Goal: Information Seeking & Learning: Learn about a topic

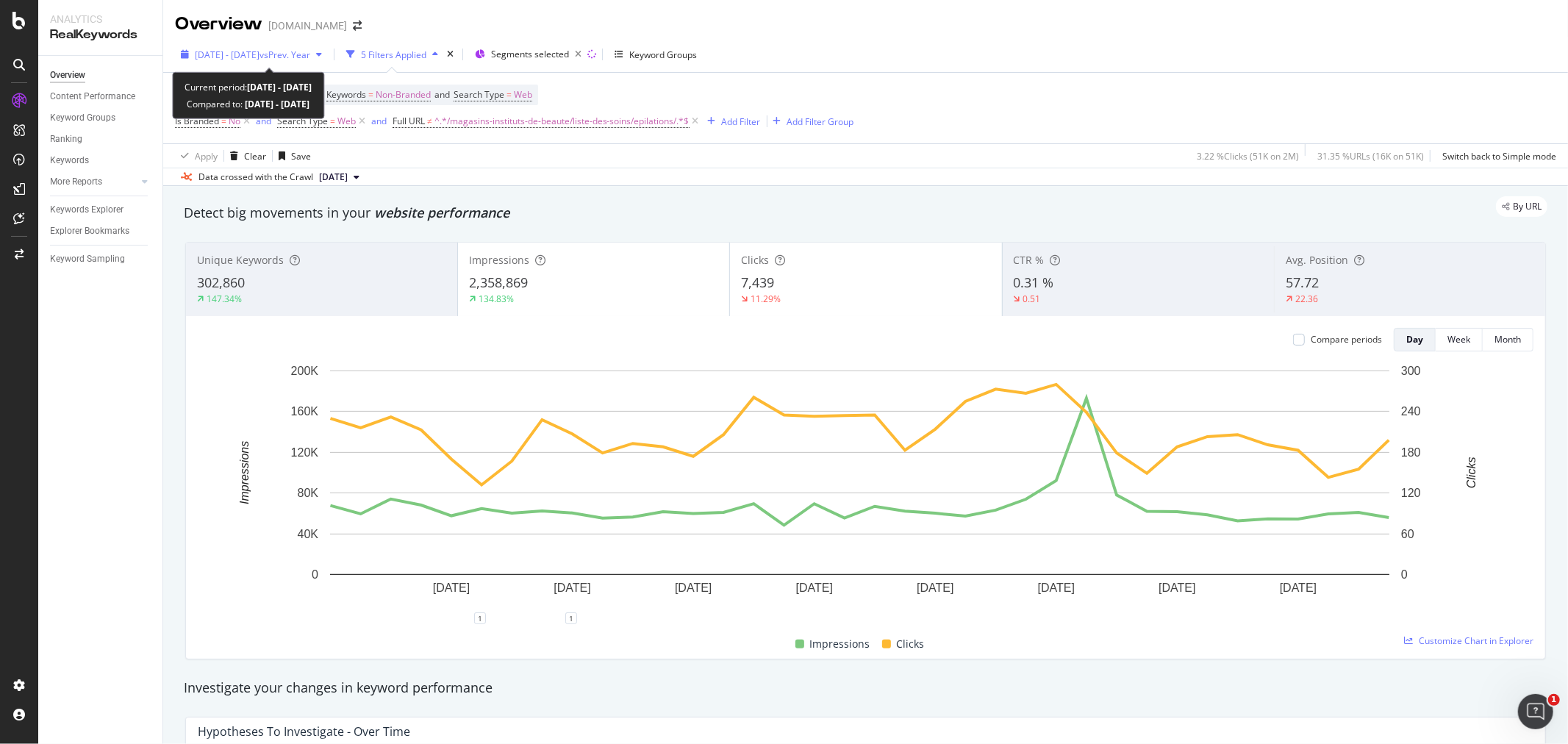
click at [259, 60] on span "[DATE] - [DATE]" at bounding box center [226, 55] width 64 height 12
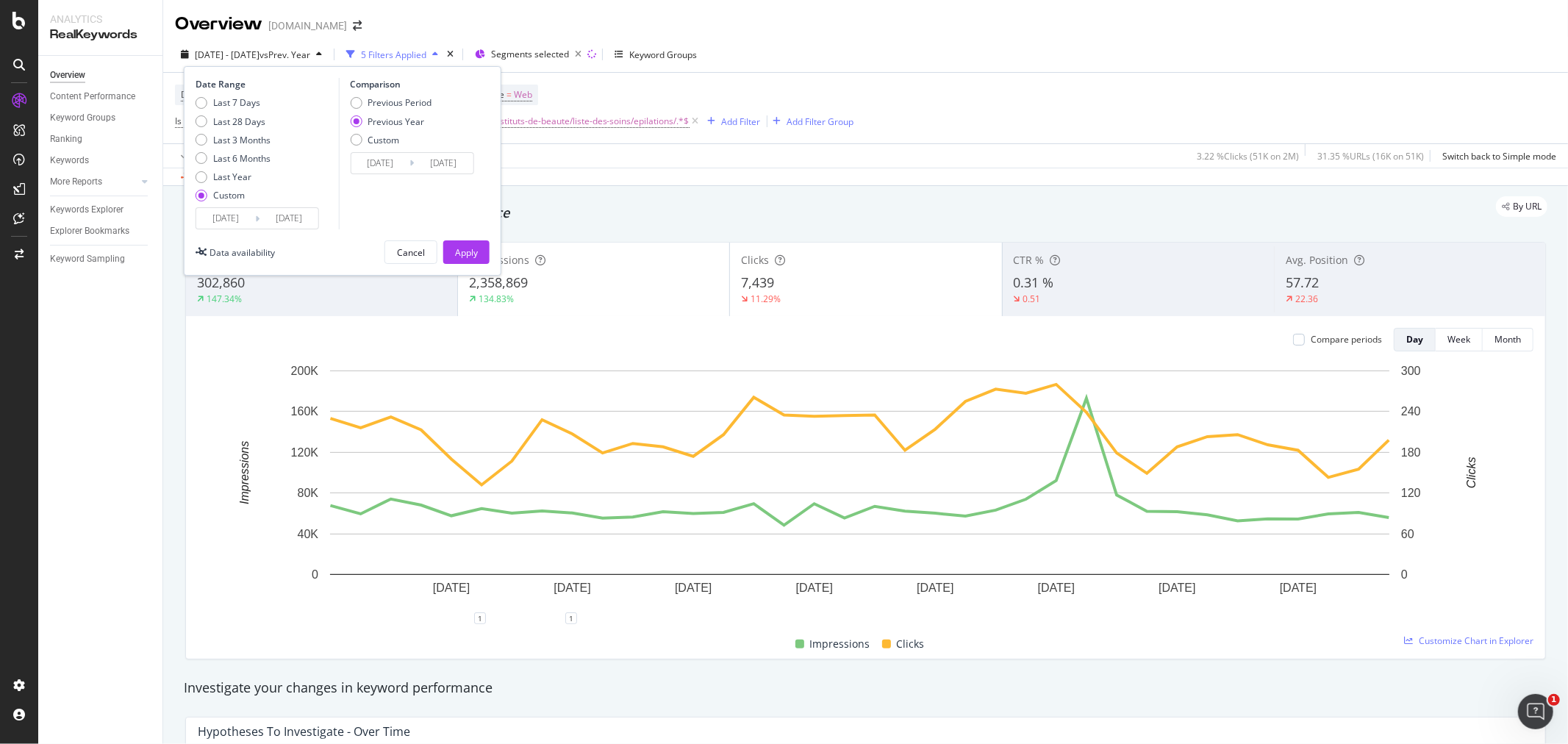
click at [231, 216] on input "[DATE]" at bounding box center [226, 218] width 59 height 20
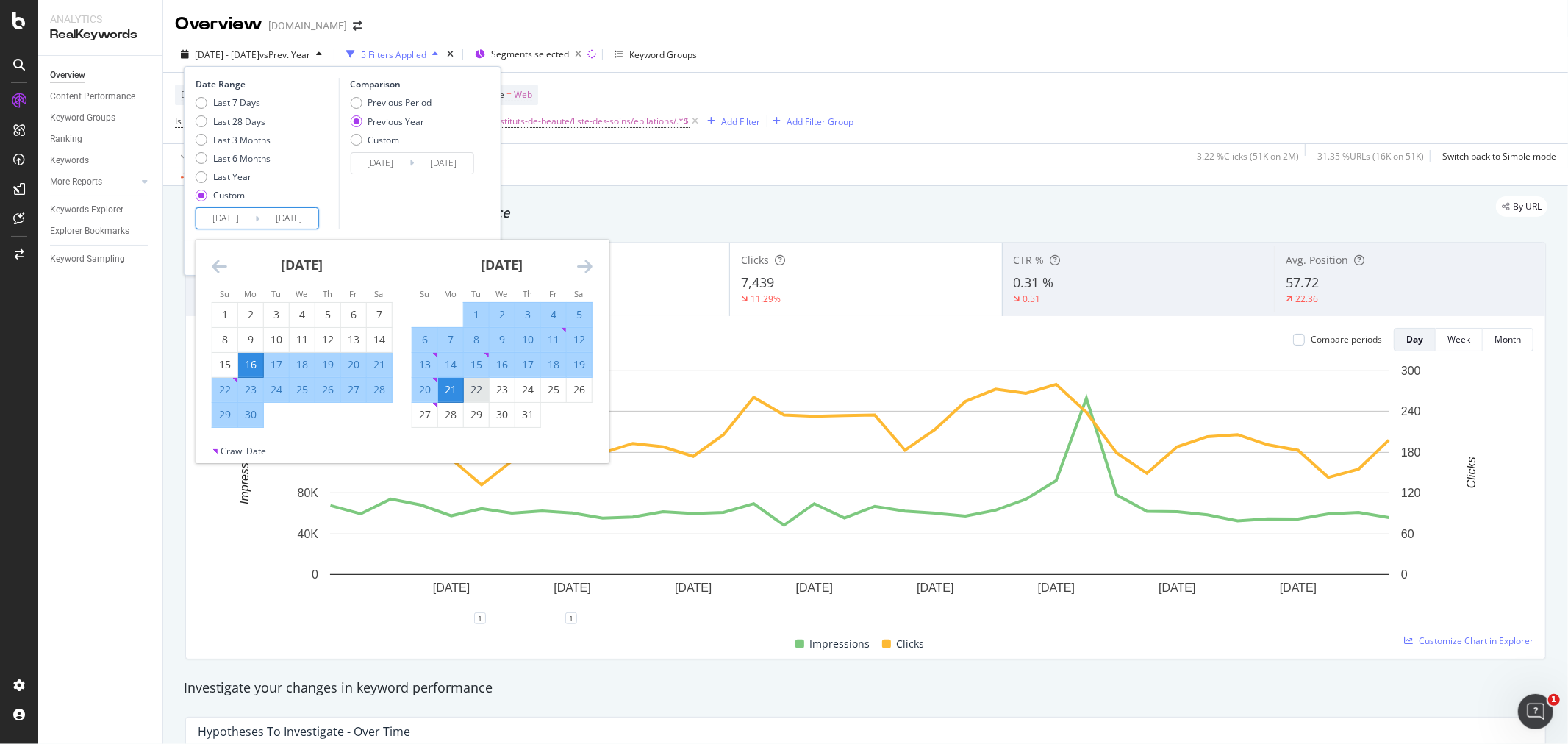
click at [479, 393] on div "22" at bounding box center [476, 389] width 25 height 14
type input "[DATE]"
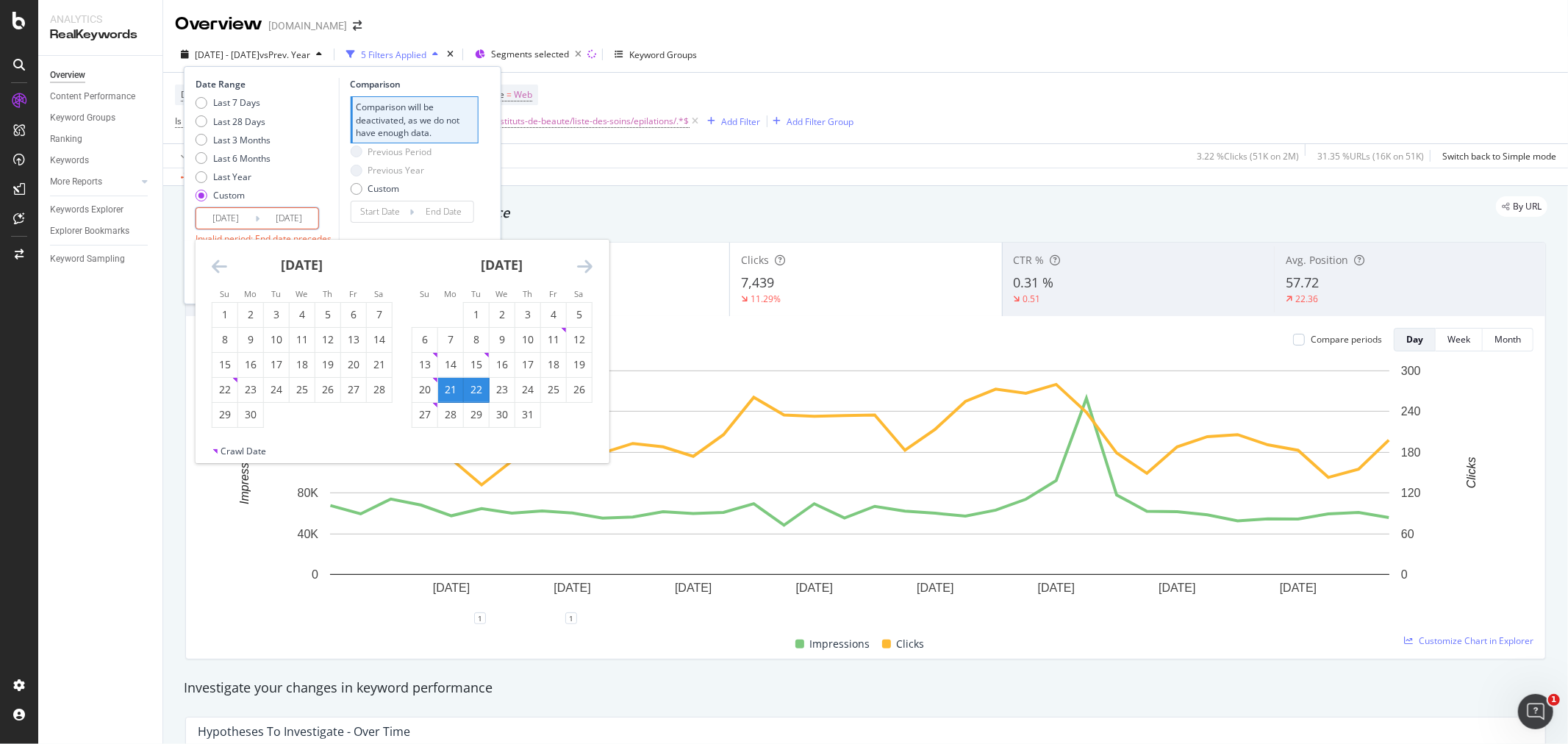
click at [312, 219] on input "[DATE]" at bounding box center [288, 218] width 59 height 20
click at [475, 389] on div "22" at bounding box center [476, 389] width 25 height 14
type input "[DATE]"
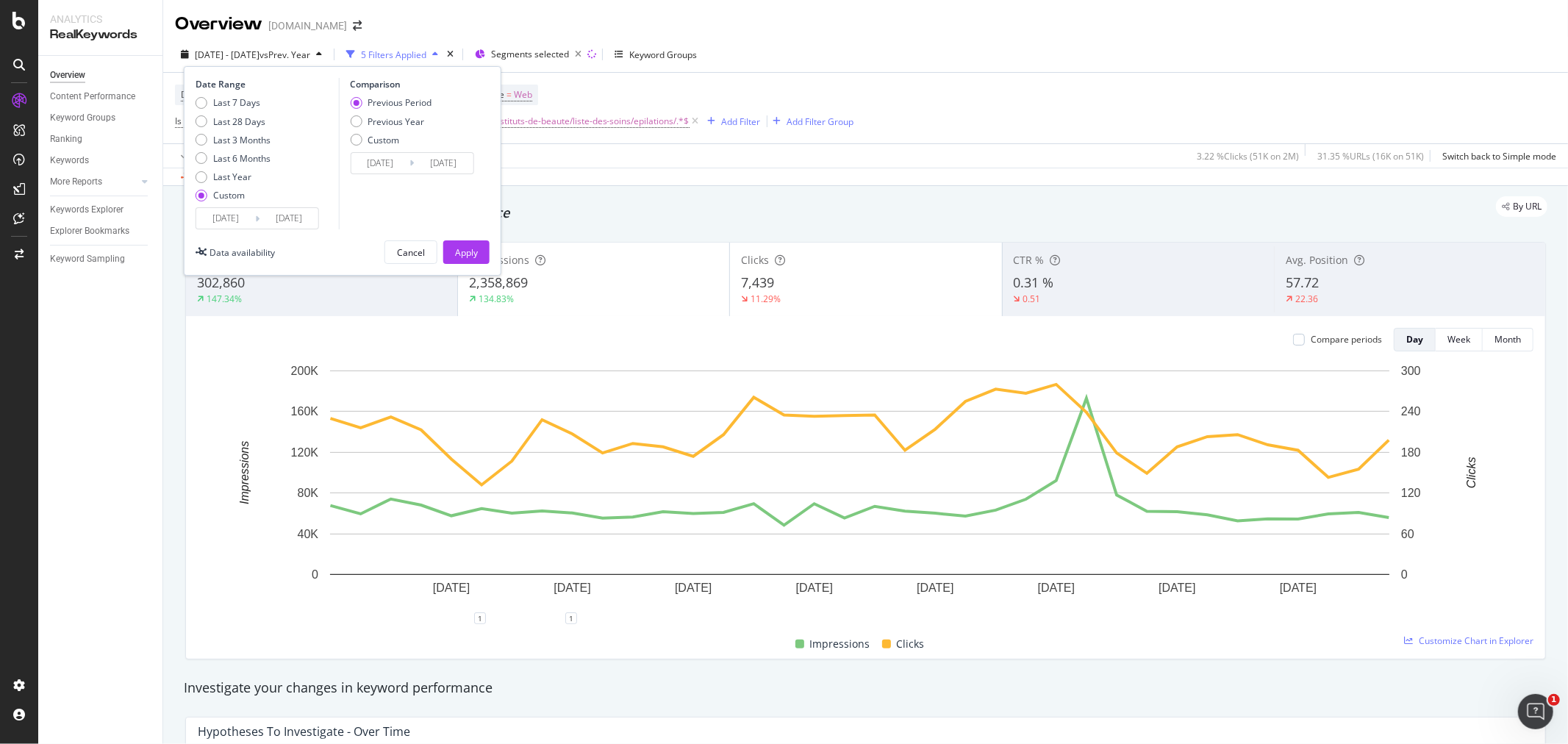
click at [306, 217] on input "[DATE]" at bounding box center [288, 218] width 59 height 20
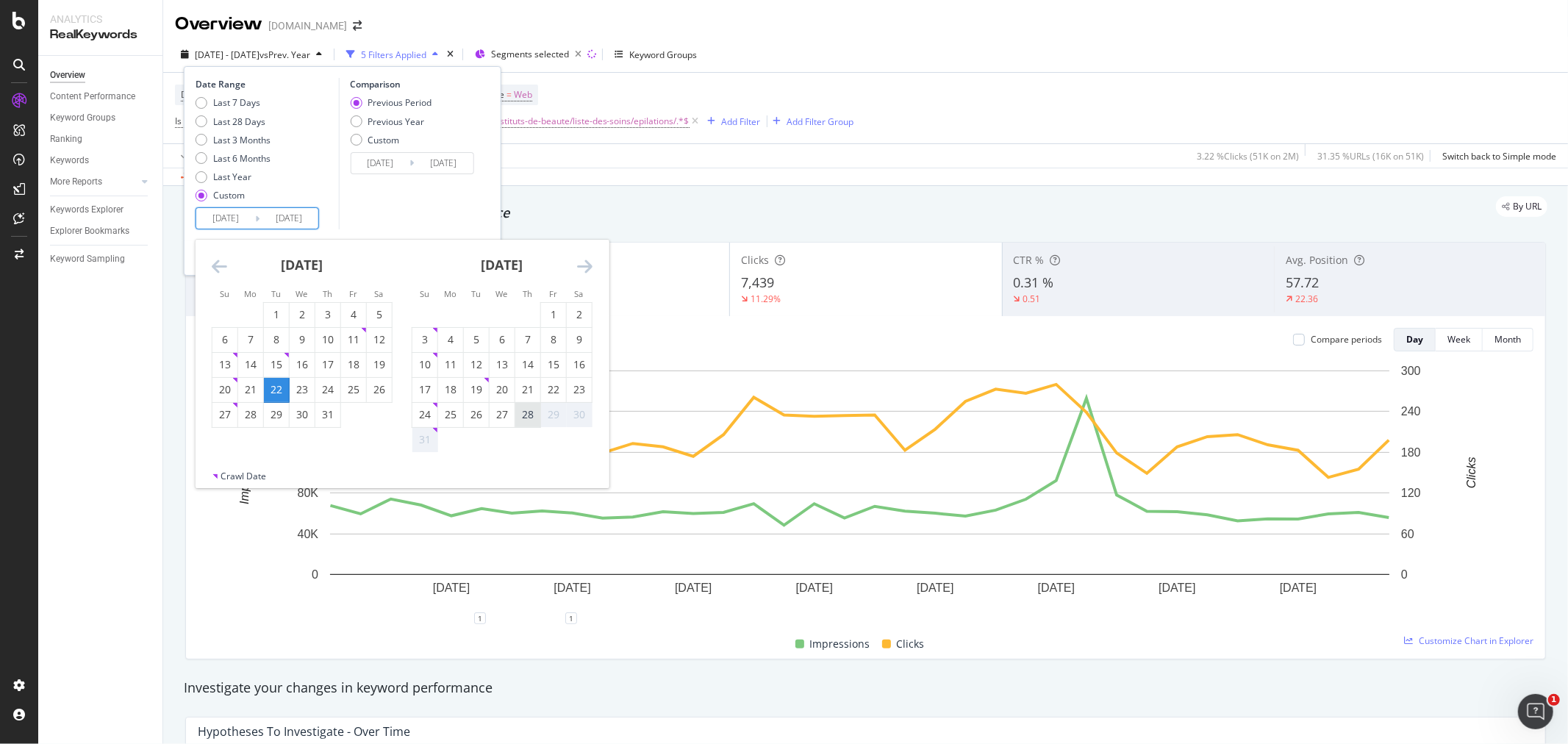
click at [528, 414] on div "28" at bounding box center [528, 414] width 25 height 14
type input "[DATE]"
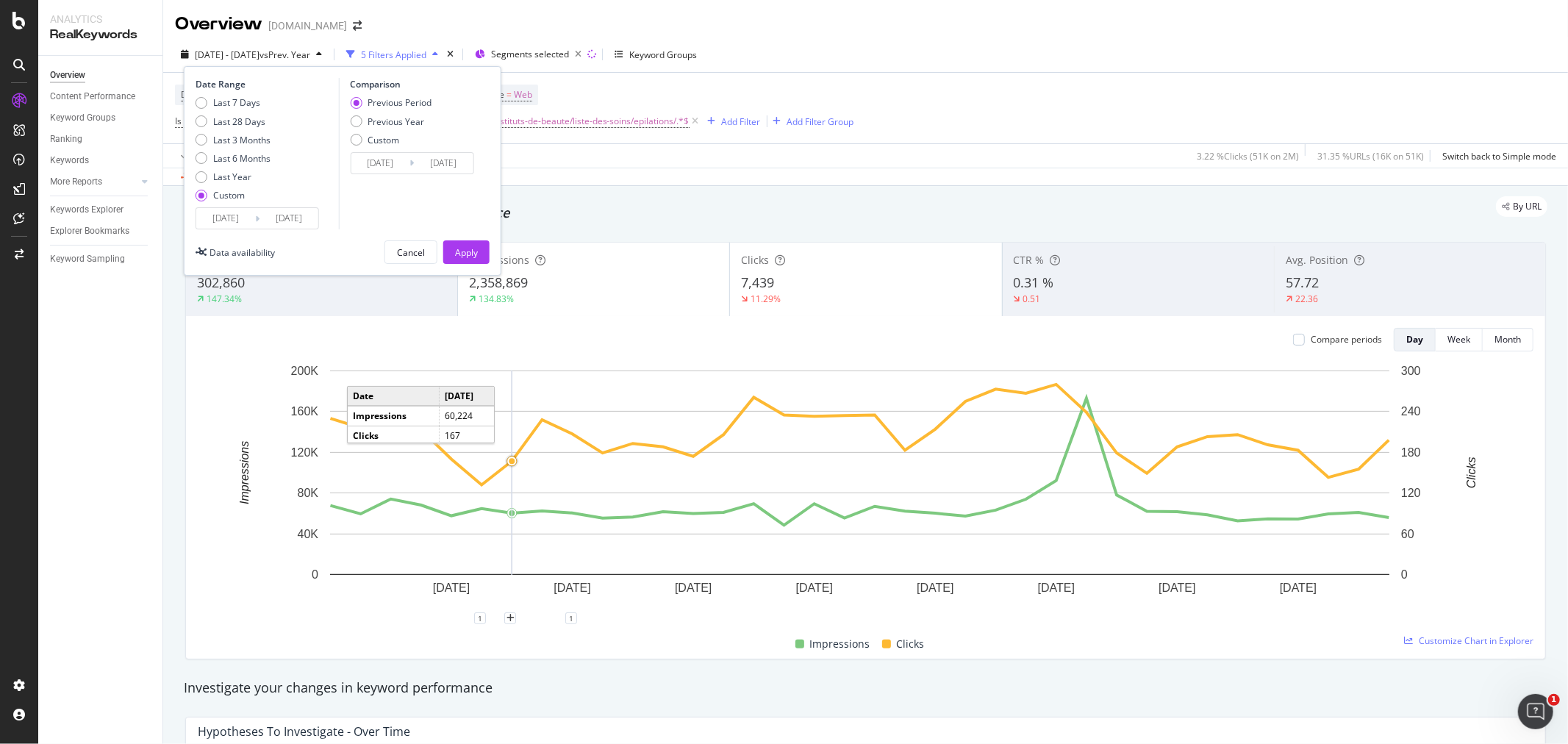
click at [231, 217] on input "[DATE]" at bounding box center [226, 218] width 59 height 20
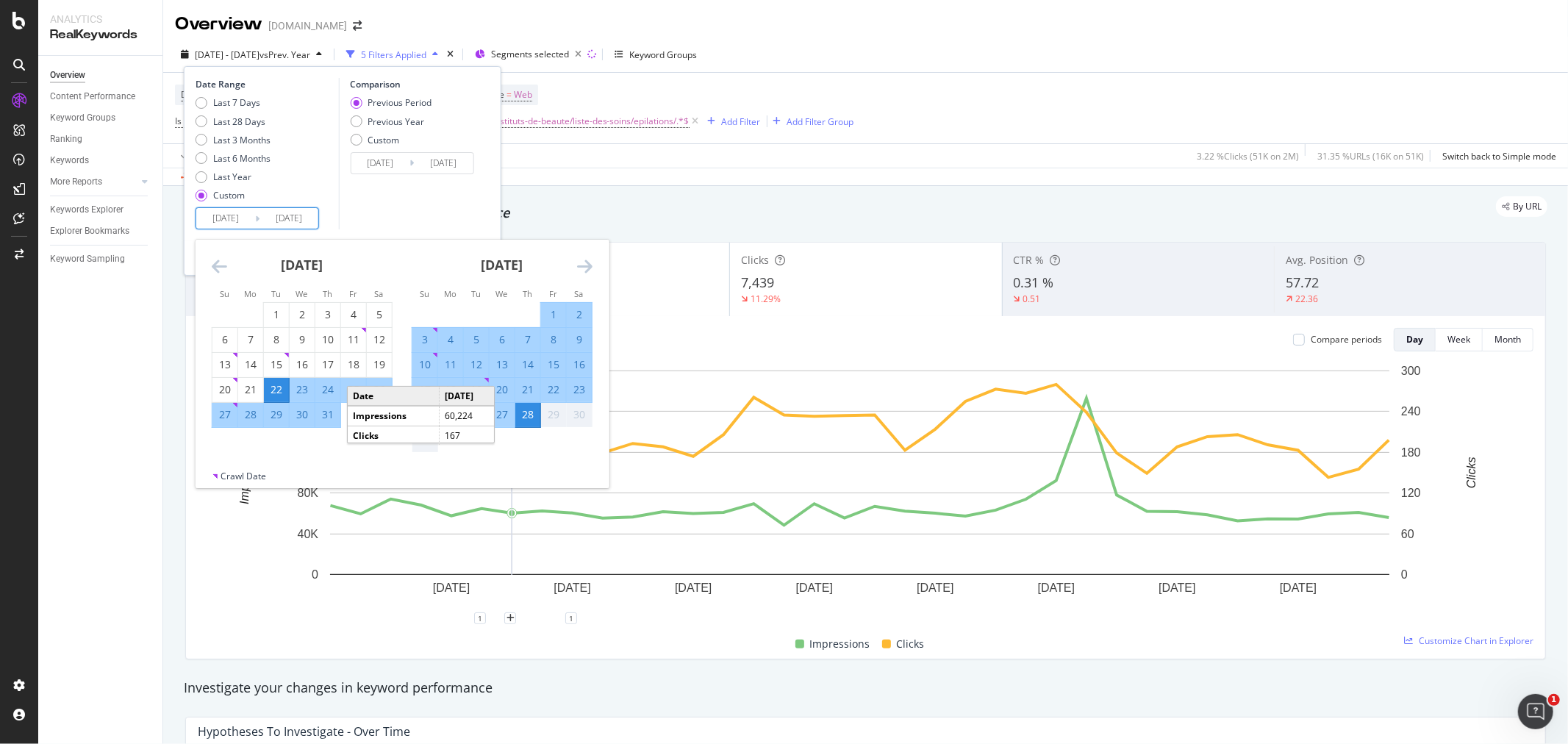
click at [219, 268] on icon "Move backward to switch to the previous month." at bounding box center [220, 266] width 15 height 17
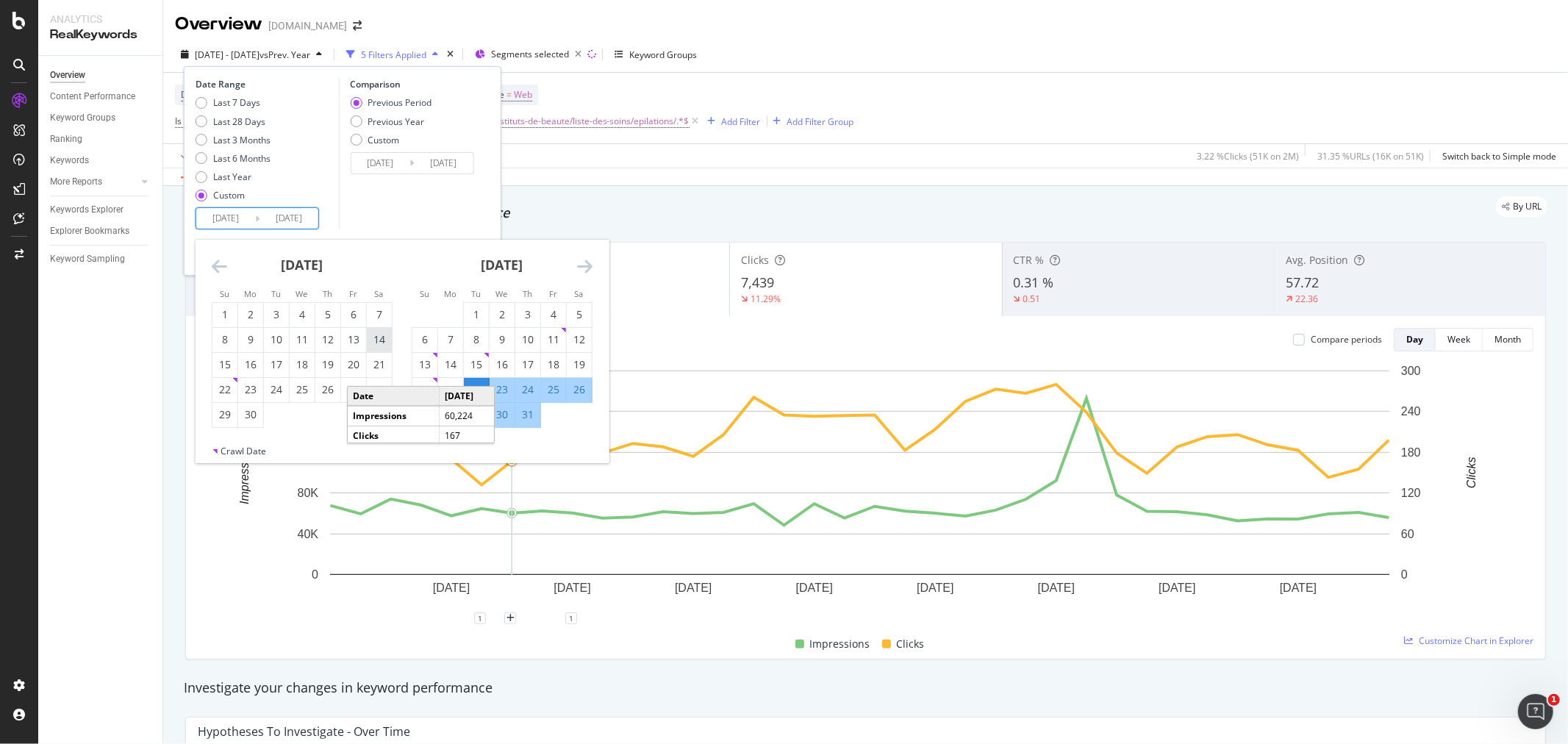
click at [384, 340] on div "14" at bounding box center [379, 339] width 25 height 14
type input "[DATE]"
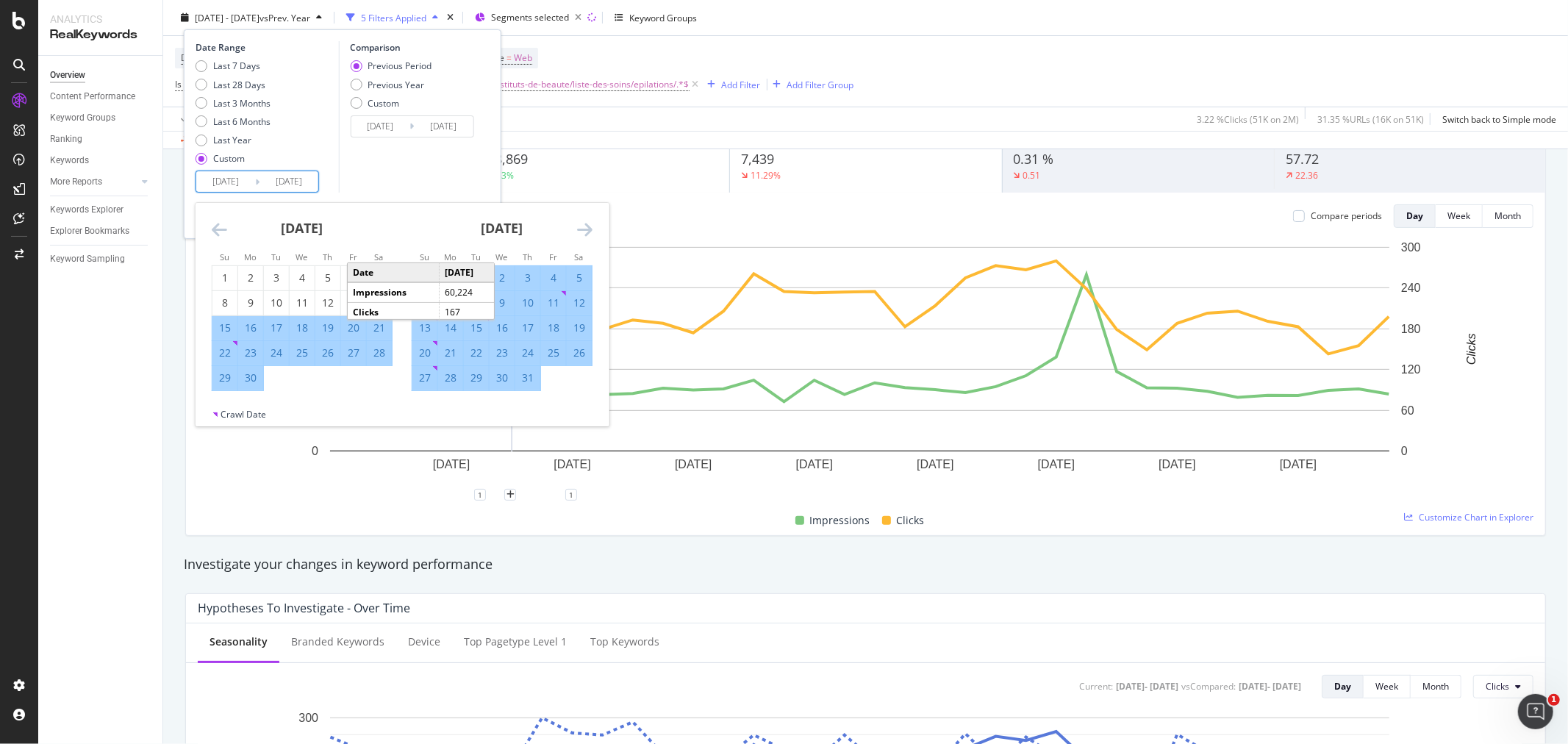
scroll to position [163, 0]
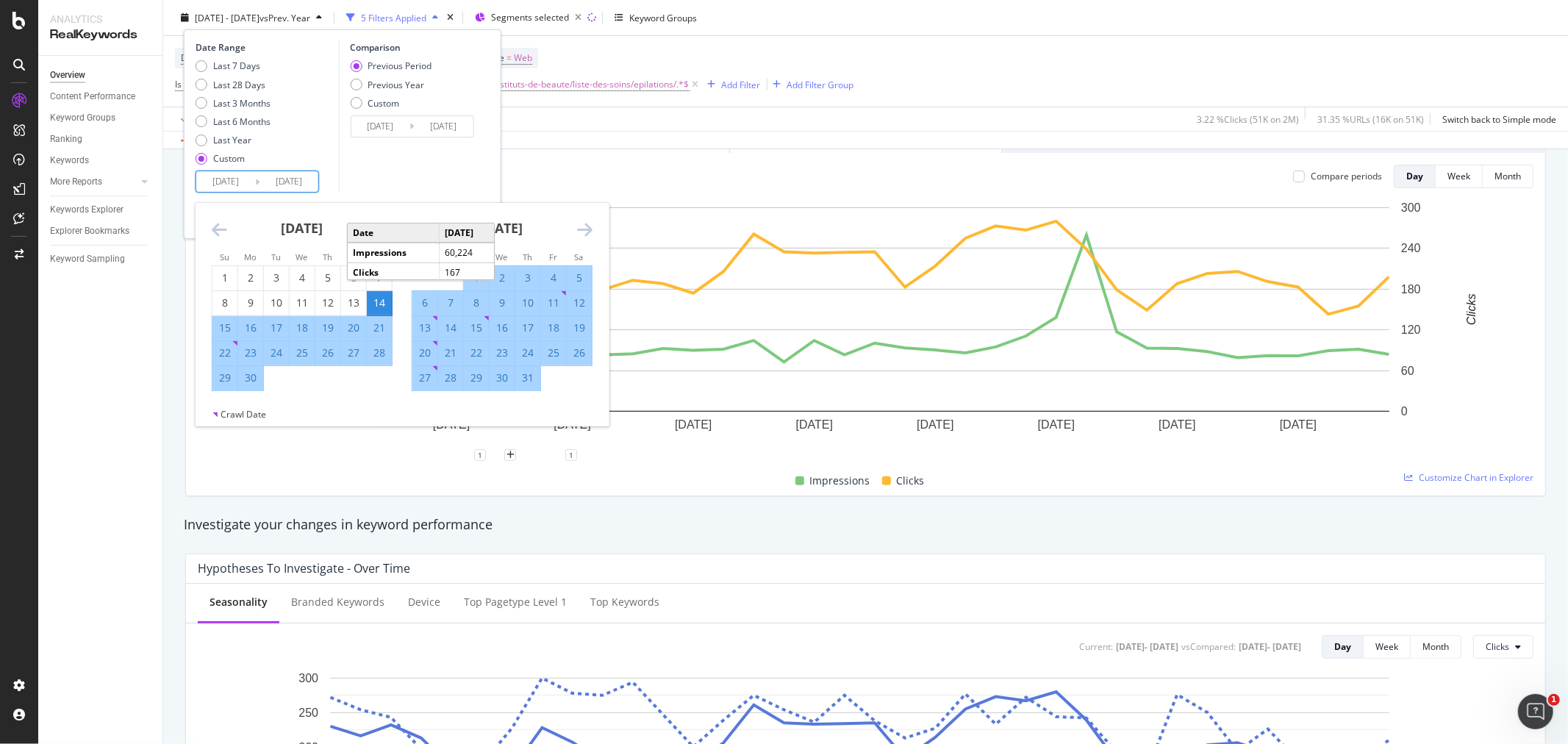
click at [452, 351] on div "21" at bounding box center [451, 352] width 25 height 14
type input "[DATE]"
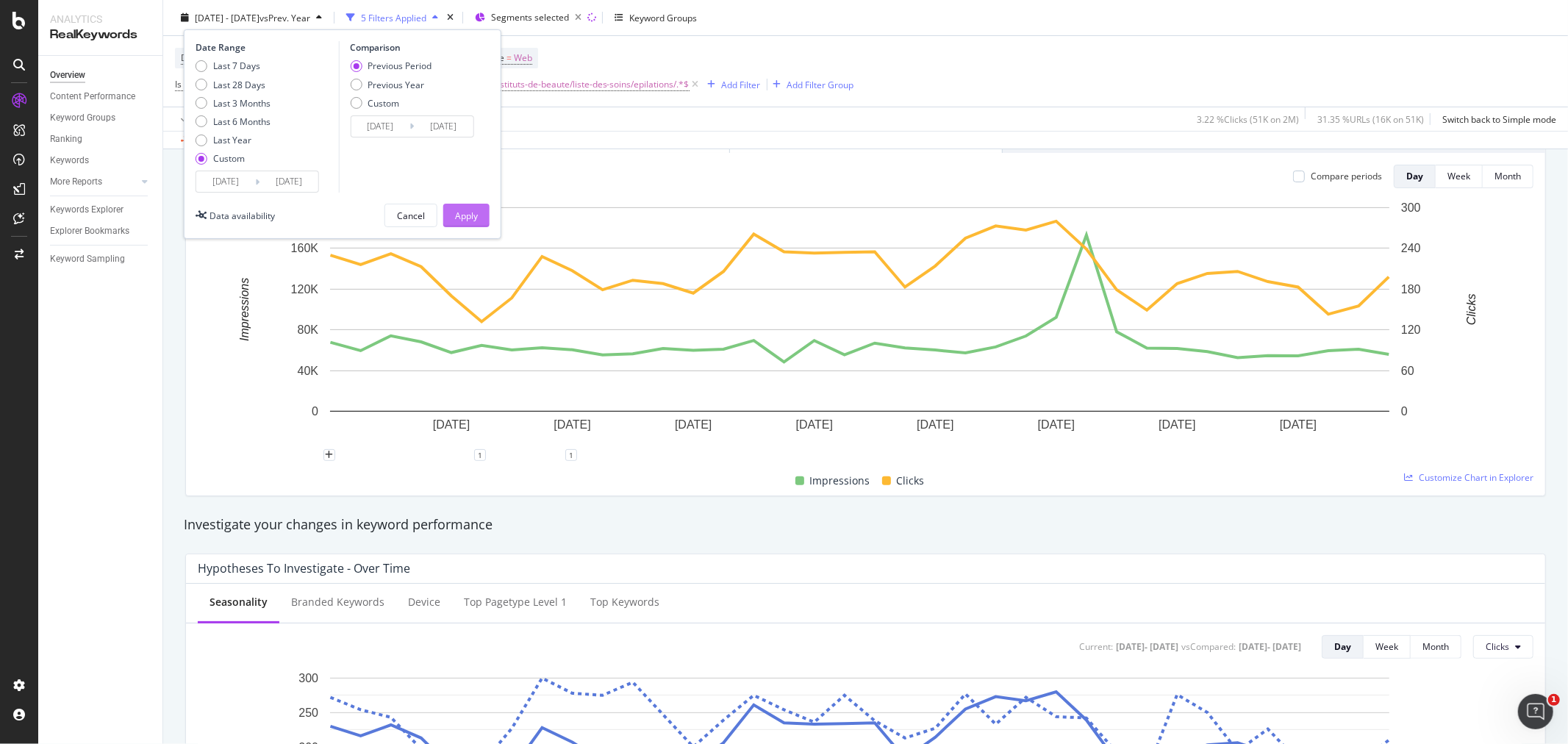
click at [471, 215] on div "Apply" at bounding box center [466, 215] width 23 height 12
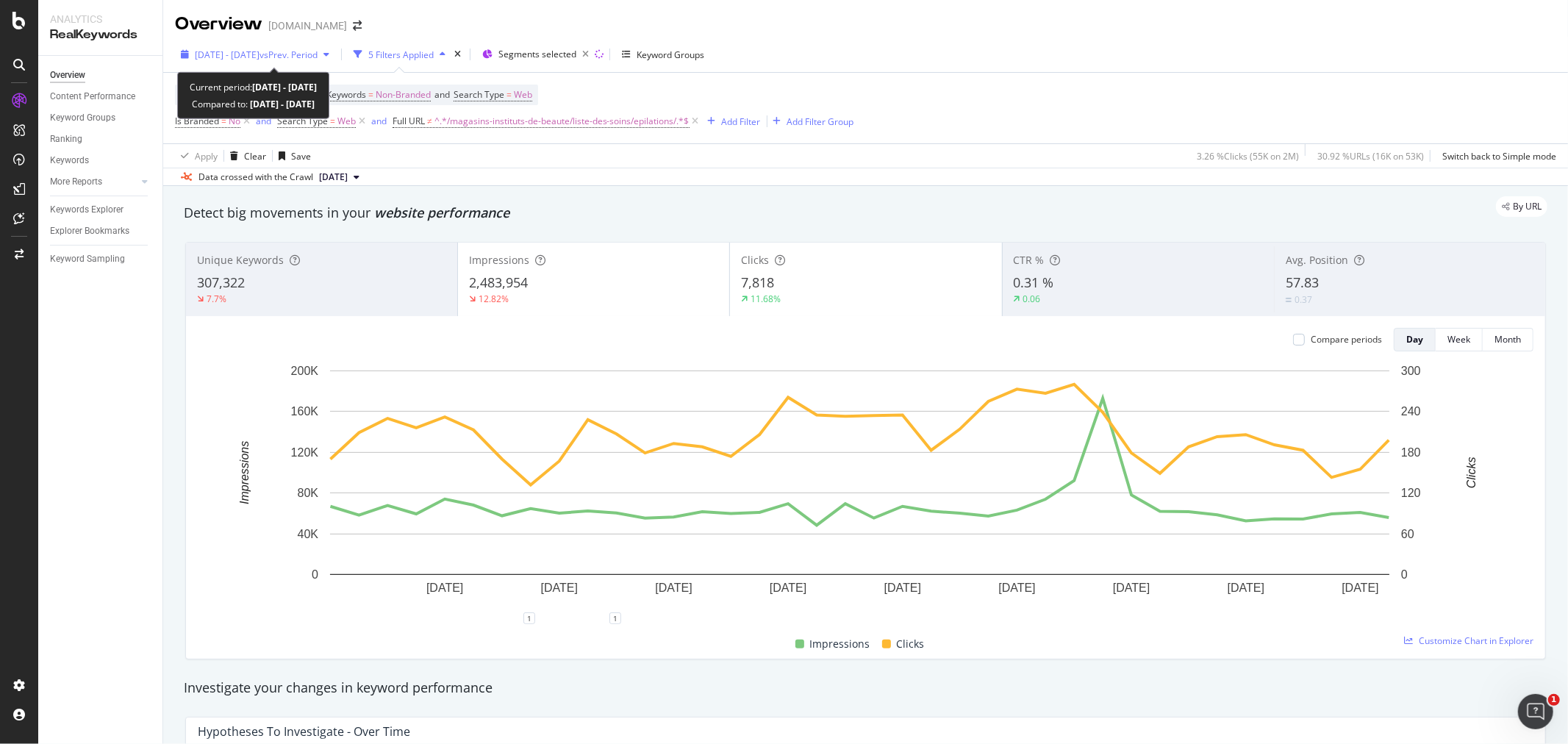
click at [318, 52] on span "vs Prev. Period" at bounding box center [288, 55] width 59 height 12
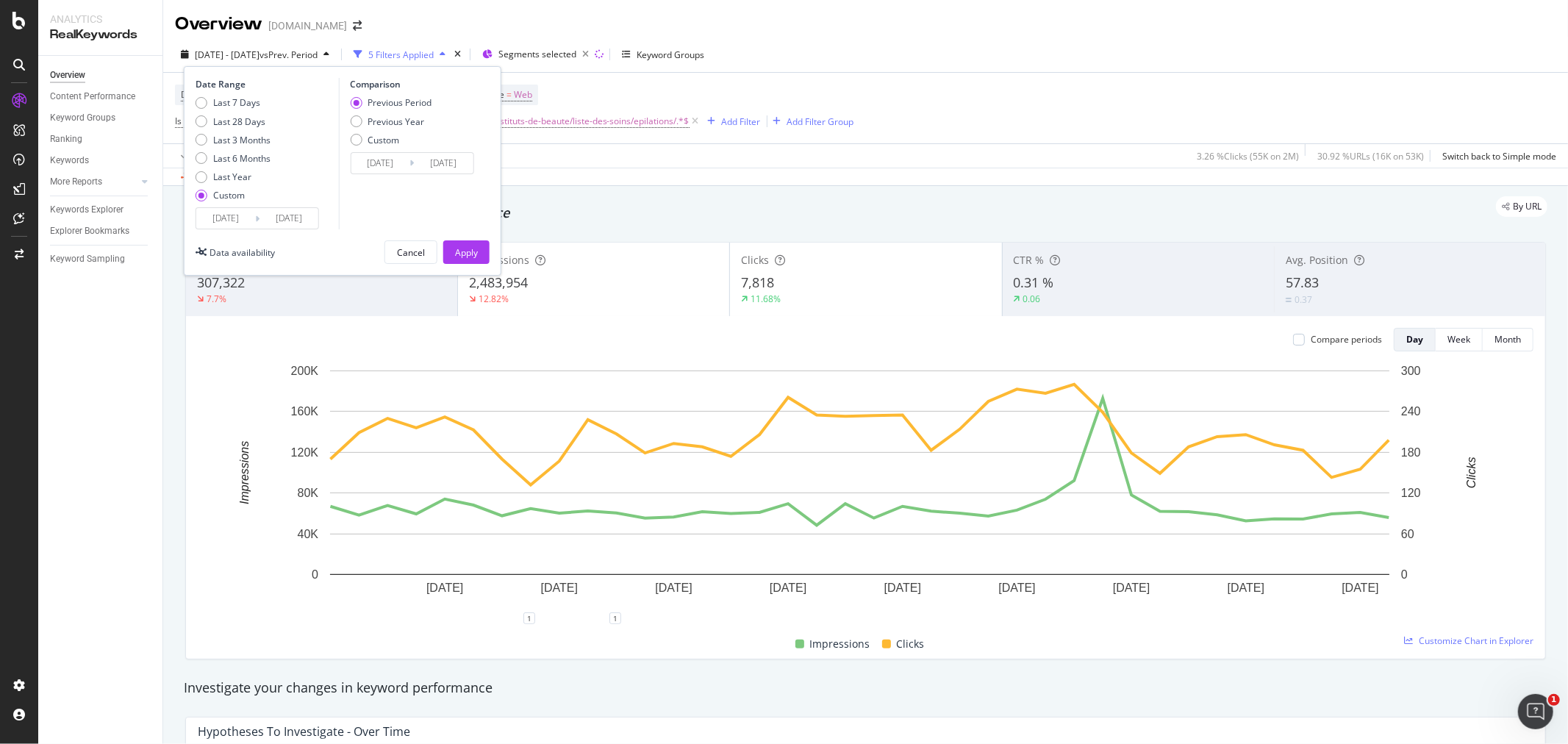
click at [282, 218] on input "[DATE]" at bounding box center [288, 218] width 59 height 20
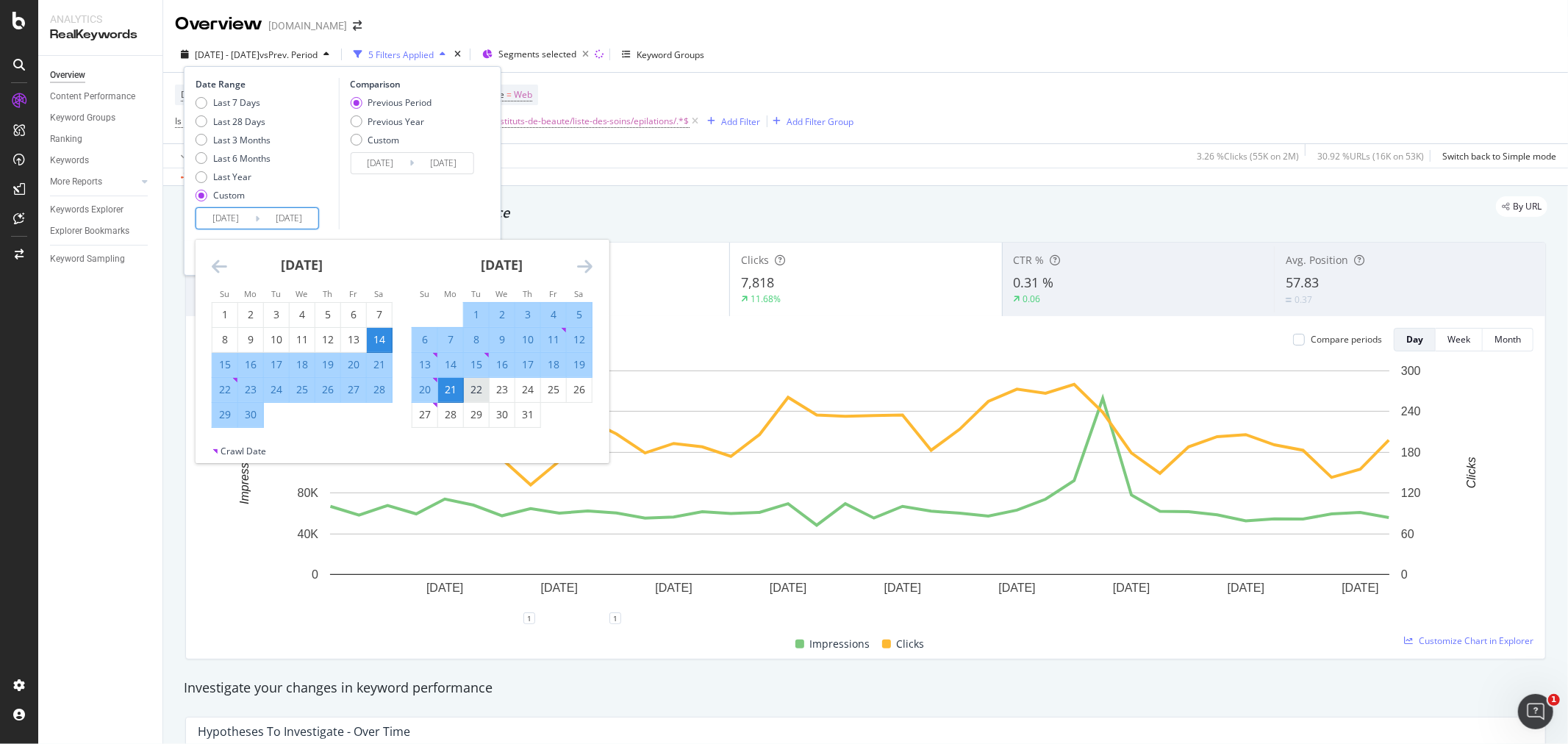
click at [473, 391] on div "22" at bounding box center [476, 389] width 25 height 14
type input "[DATE]"
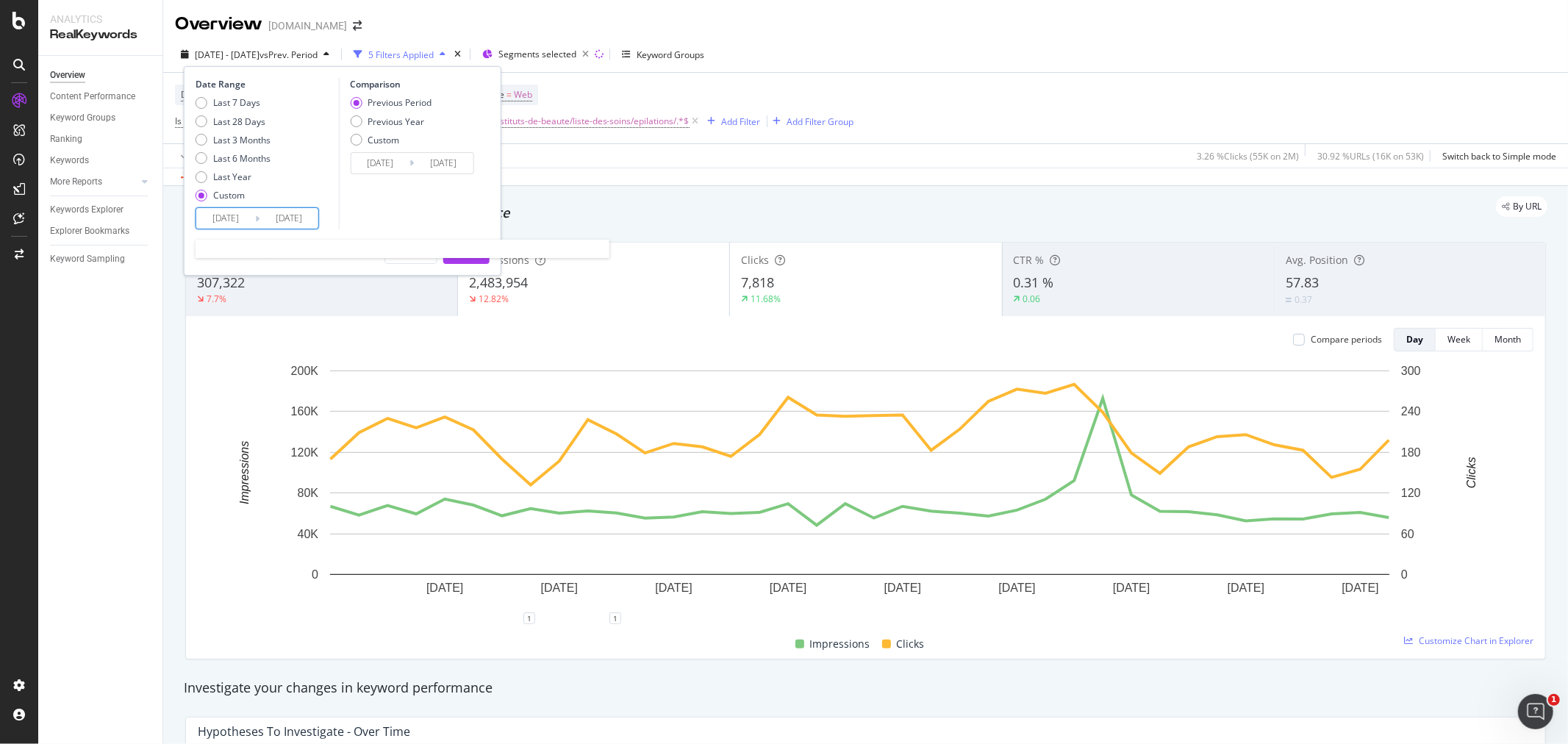
click at [289, 218] on input "[DATE]" at bounding box center [288, 218] width 59 height 20
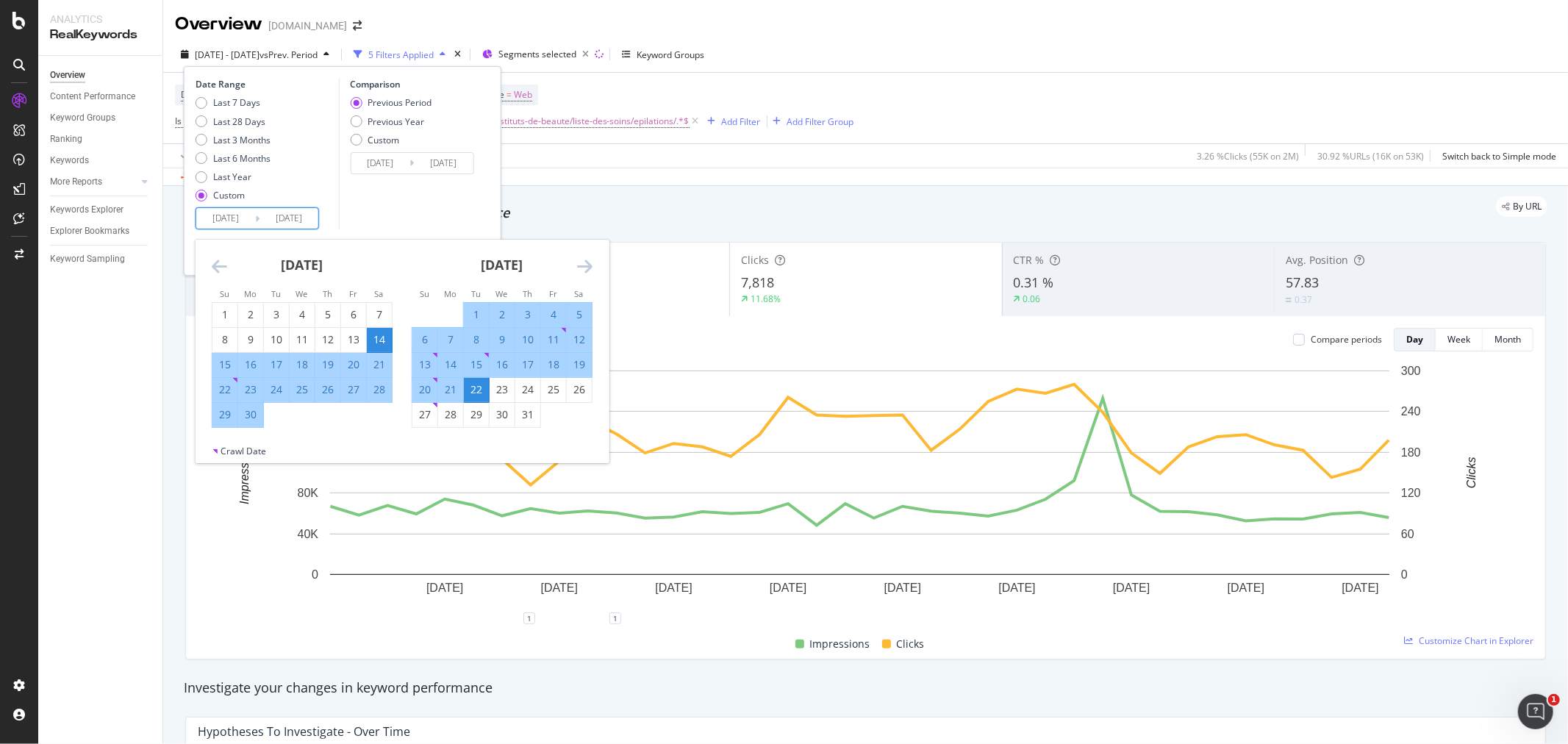
click at [476, 385] on div "22" at bounding box center [476, 389] width 25 height 14
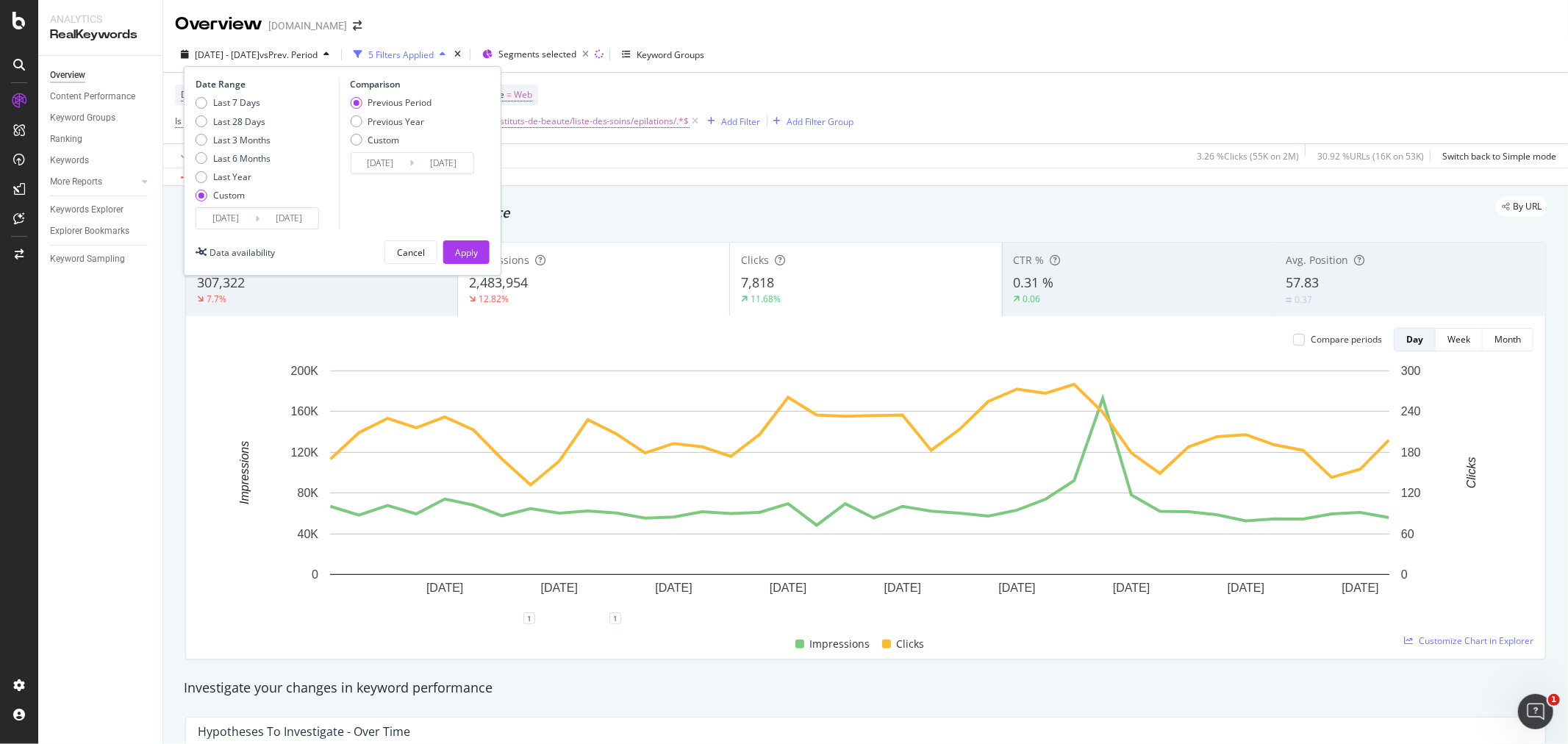
click at [296, 219] on input "[DATE]" at bounding box center [288, 218] width 59 height 20
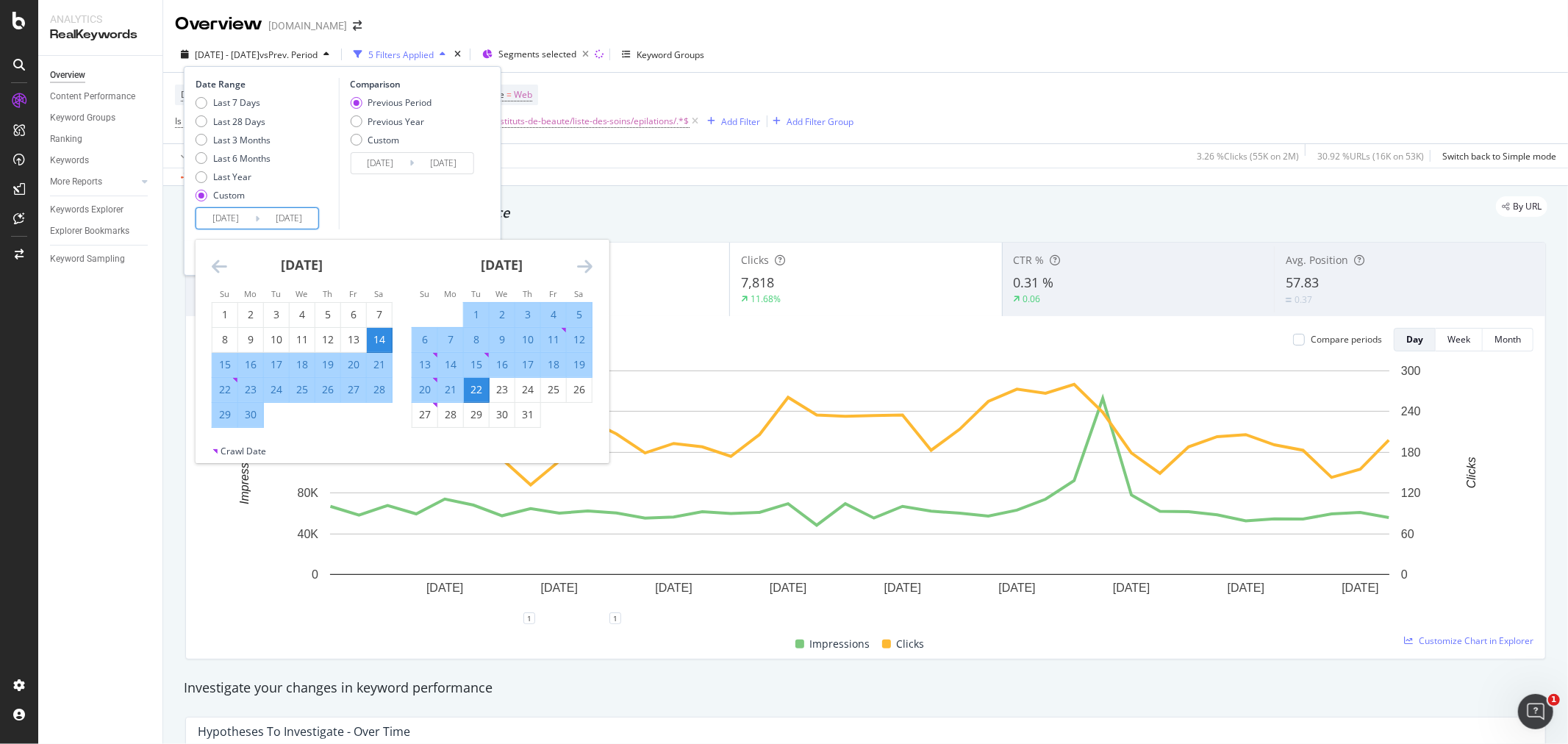
click at [583, 269] on icon "Move forward to switch to the next month." at bounding box center [584, 266] width 15 height 17
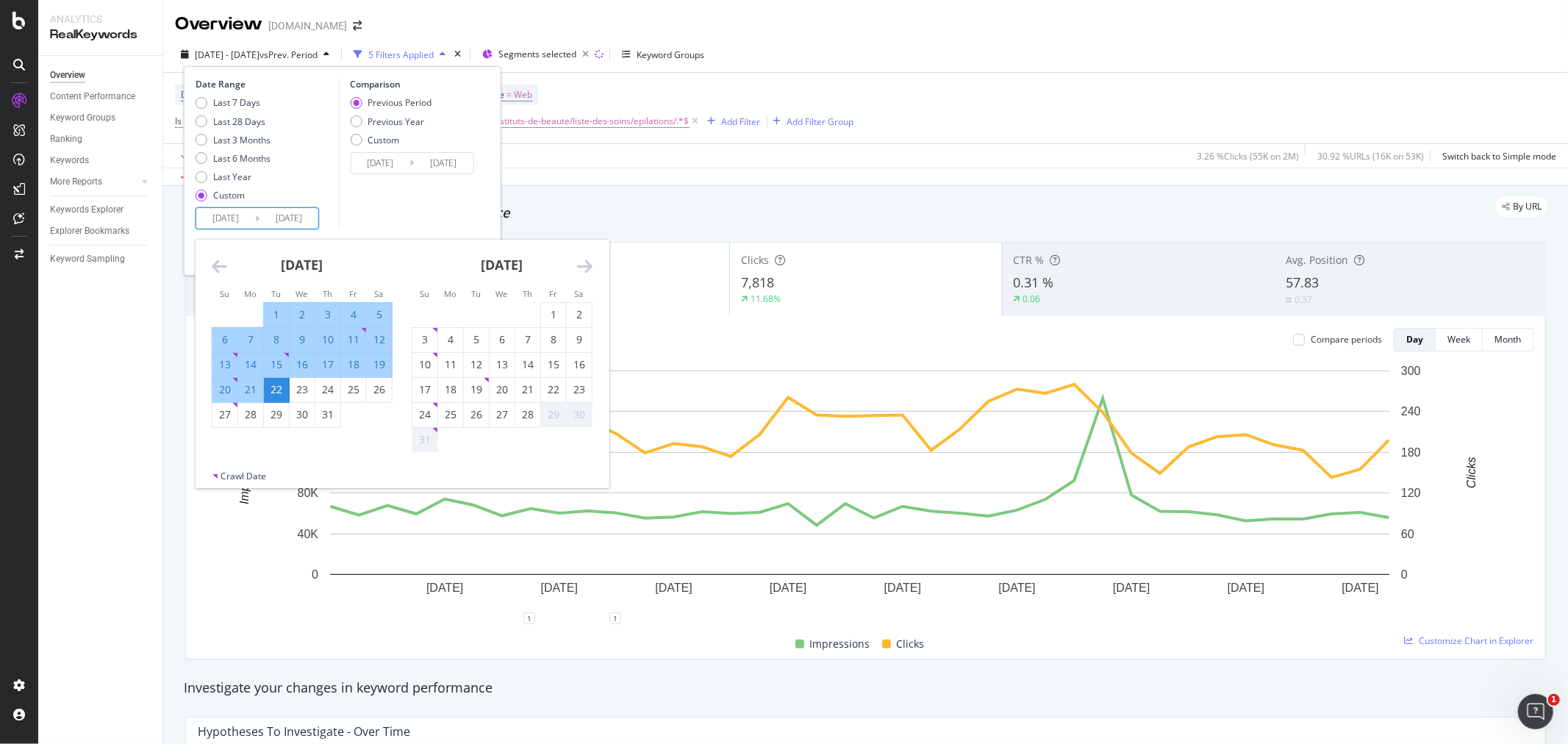
click at [277, 390] on div "22" at bounding box center [276, 389] width 25 height 14
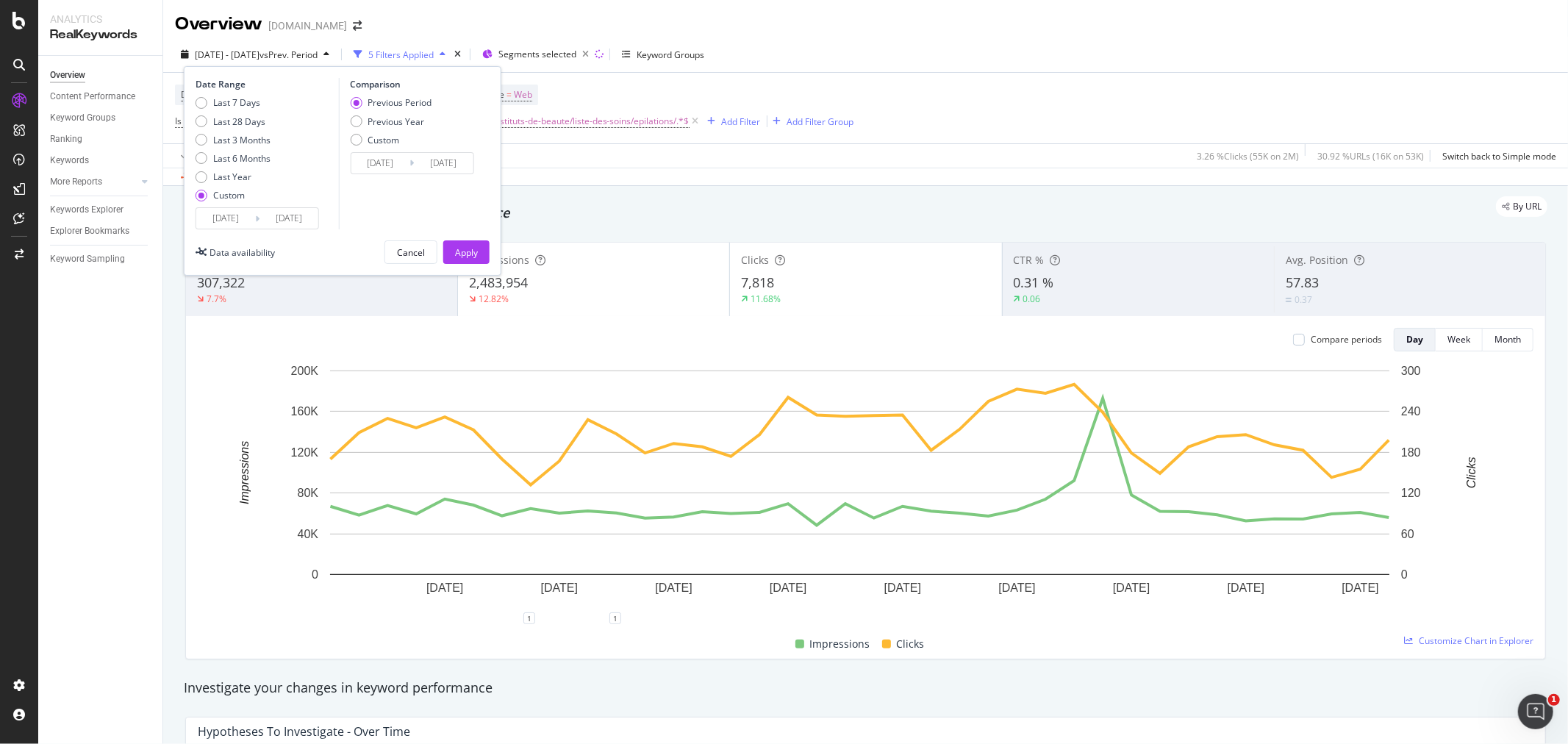
click at [292, 217] on input "[DATE]" at bounding box center [288, 218] width 59 height 20
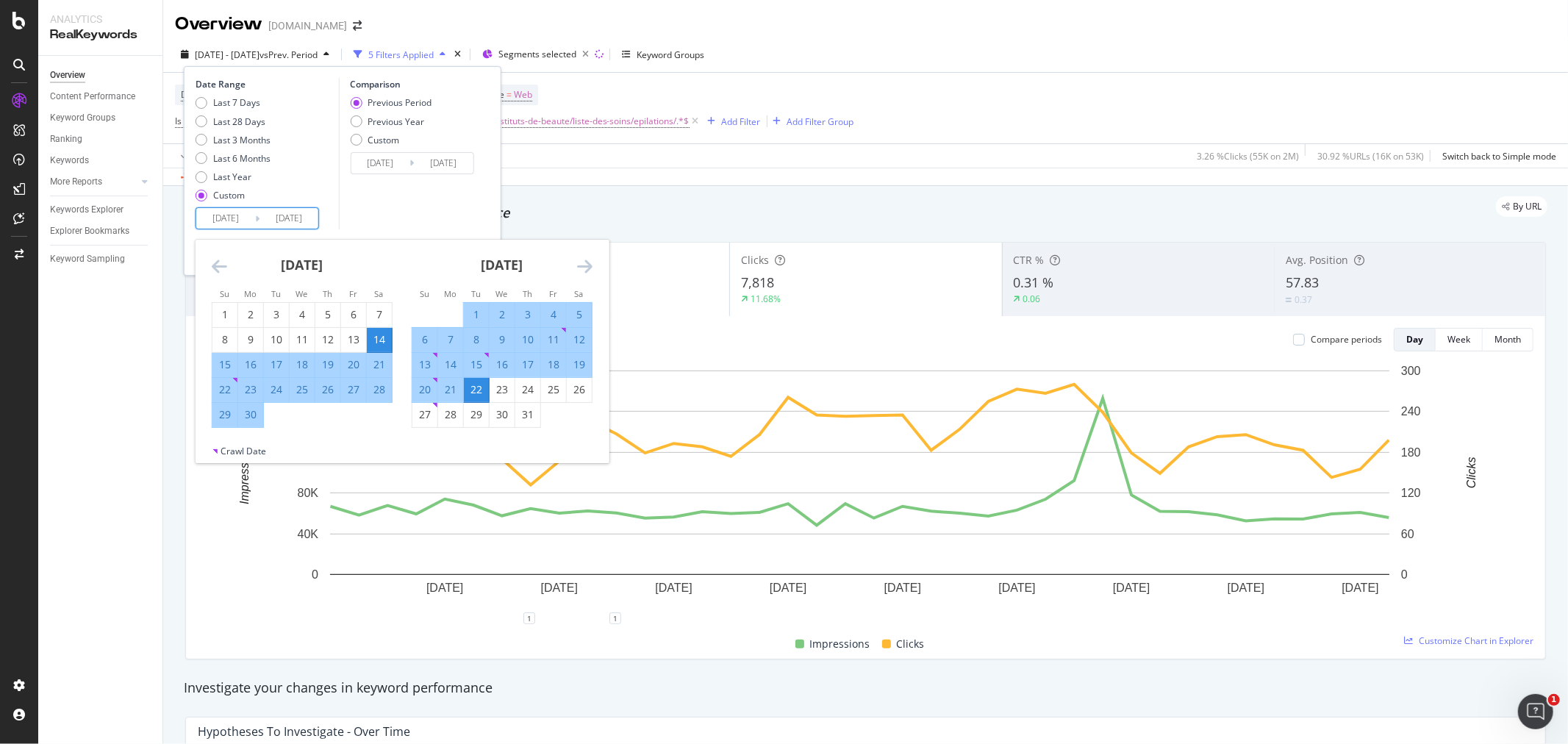
click at [590, 266] on icon "Move forward to switch to the next month." at bounding box center [584, 266] width 15 height 17
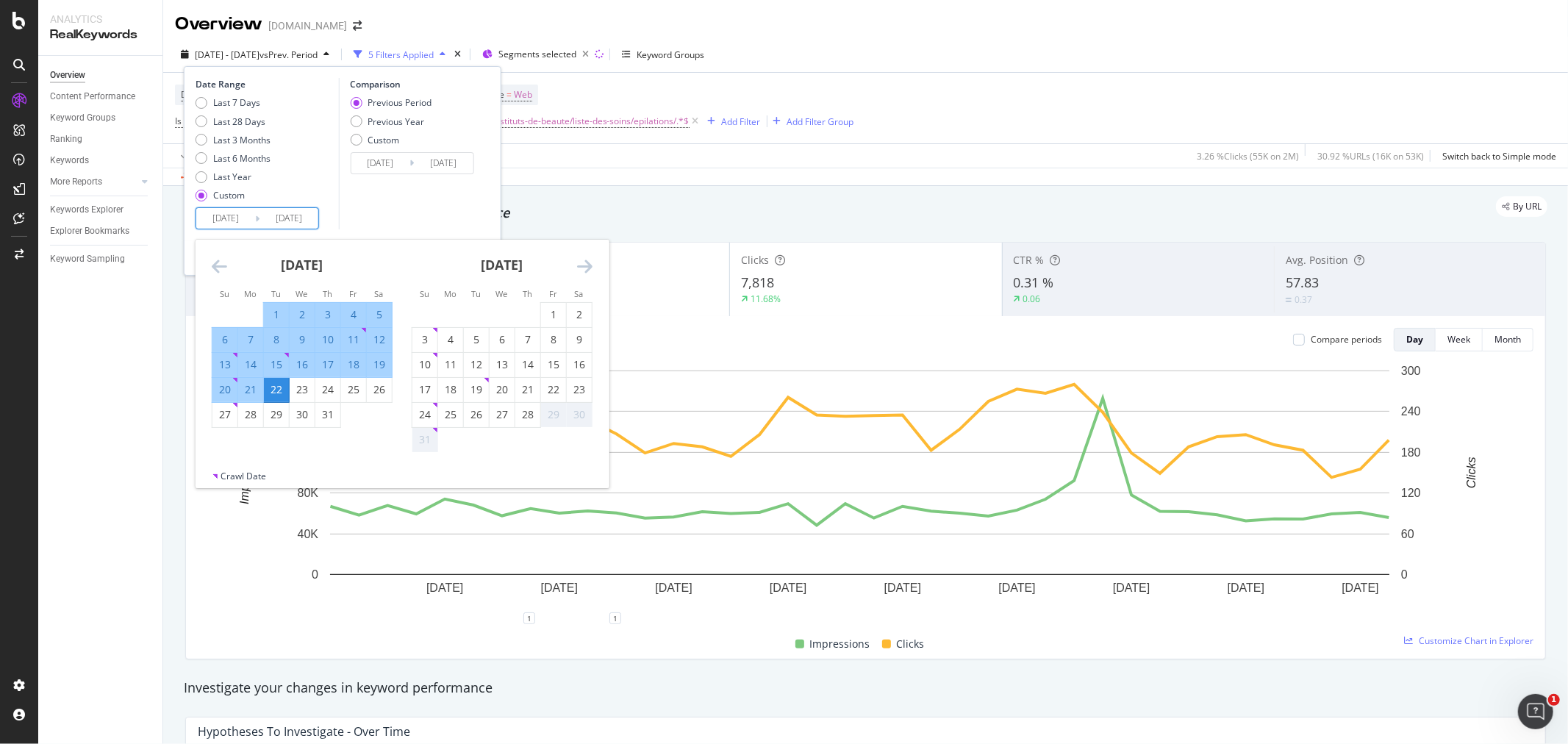
click at [218, 223] on input "[DATE]" at bounding box center [226, 218] width 59 height 20
click at [269, 385] on div "22" at bounding box center [276, 389] width 25 height 14
type input "[DATE]"
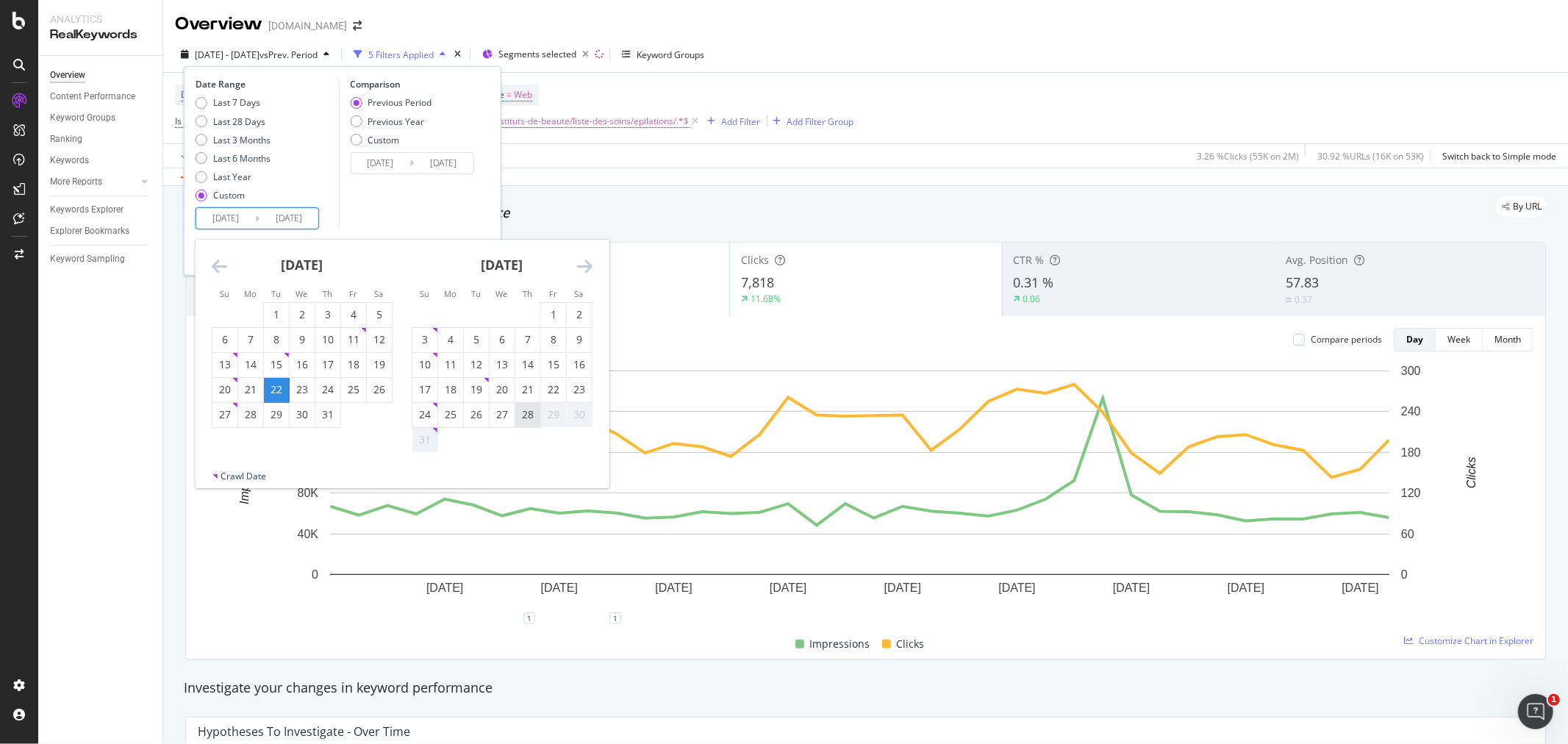
click at [517, 417] on div "28" at bounding box center [528, 414] width 25 height 14
type input "[DATE]"
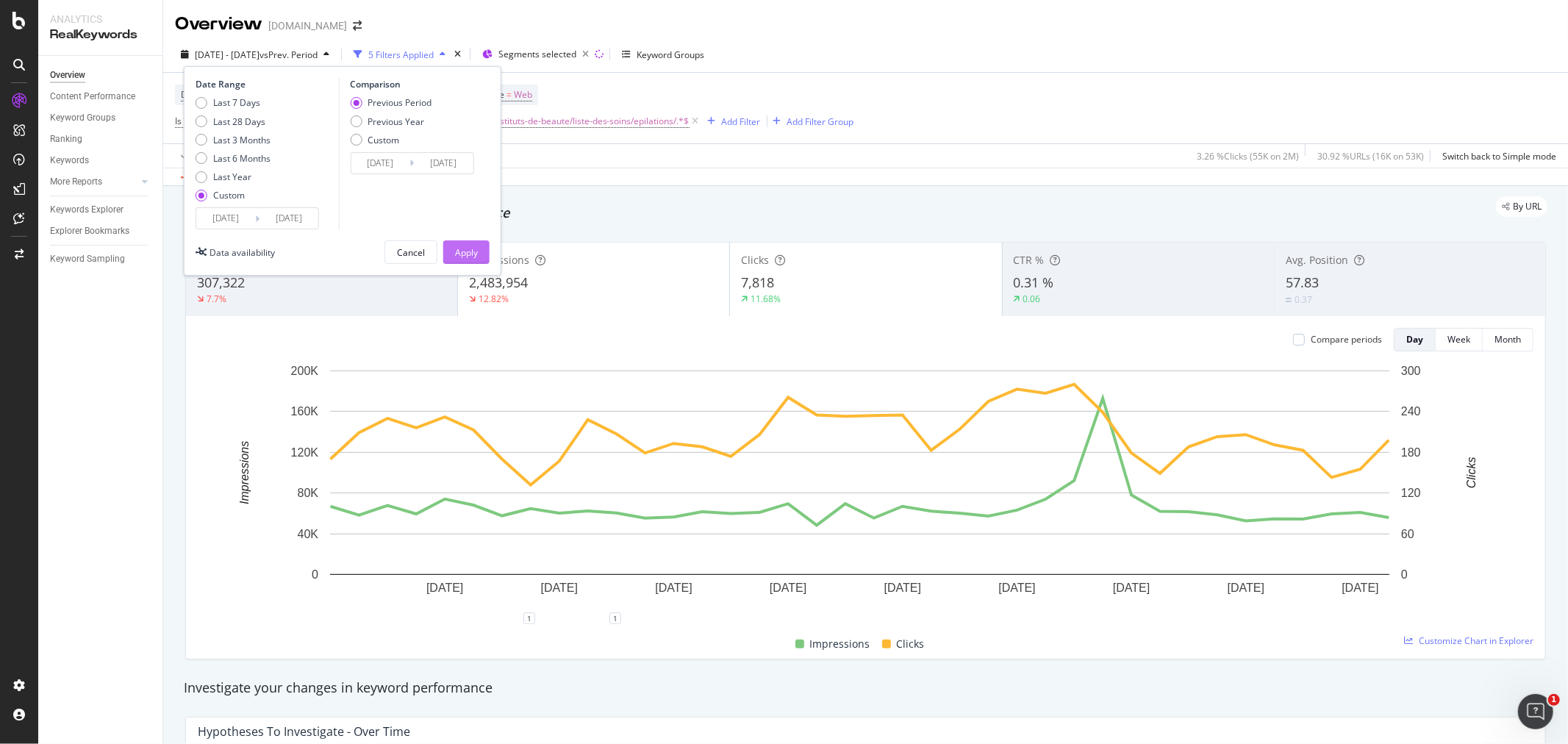
click at [476, 253] on div "Apply" at bounding box center [466, 252] width 23 height 12
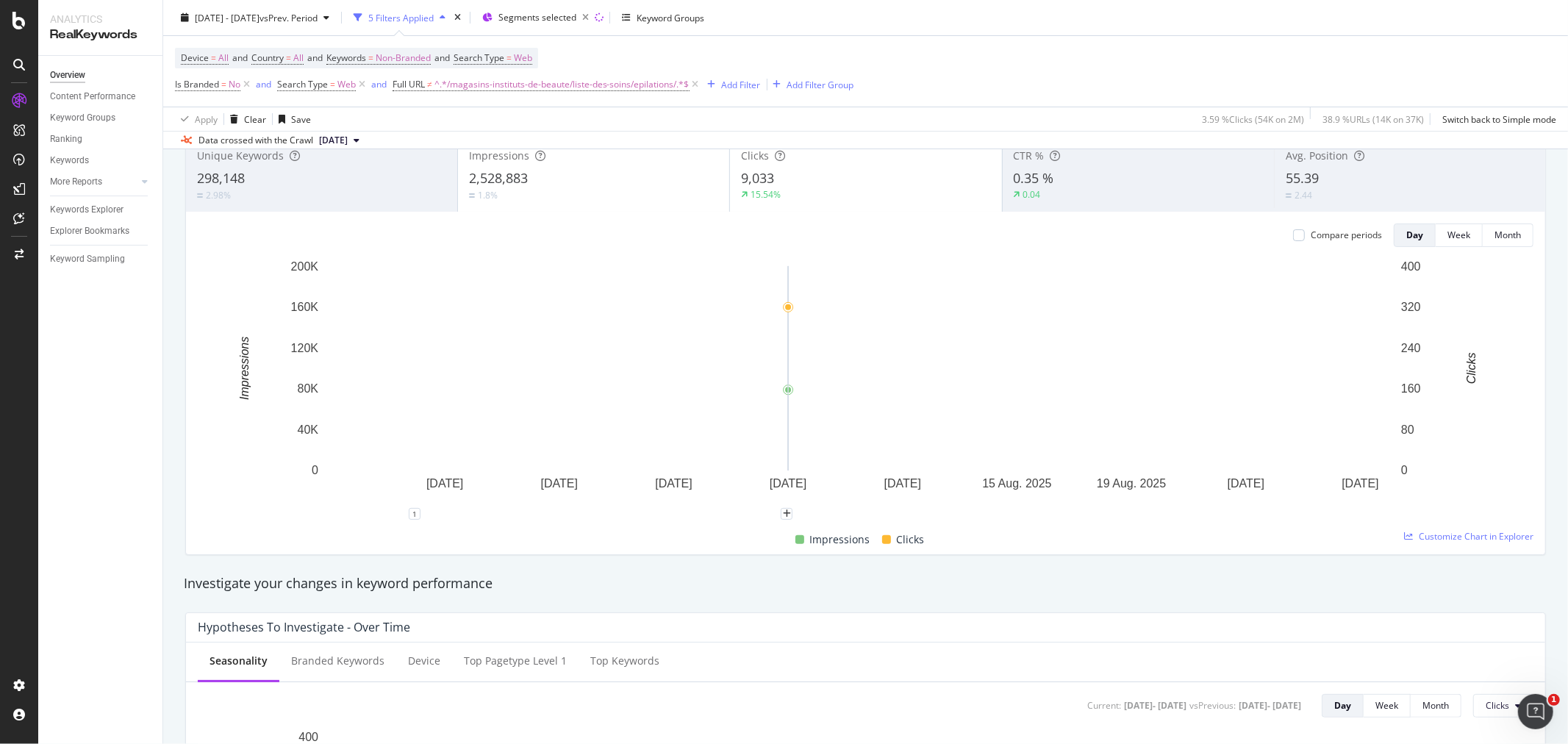
scroll to position [82, 0]
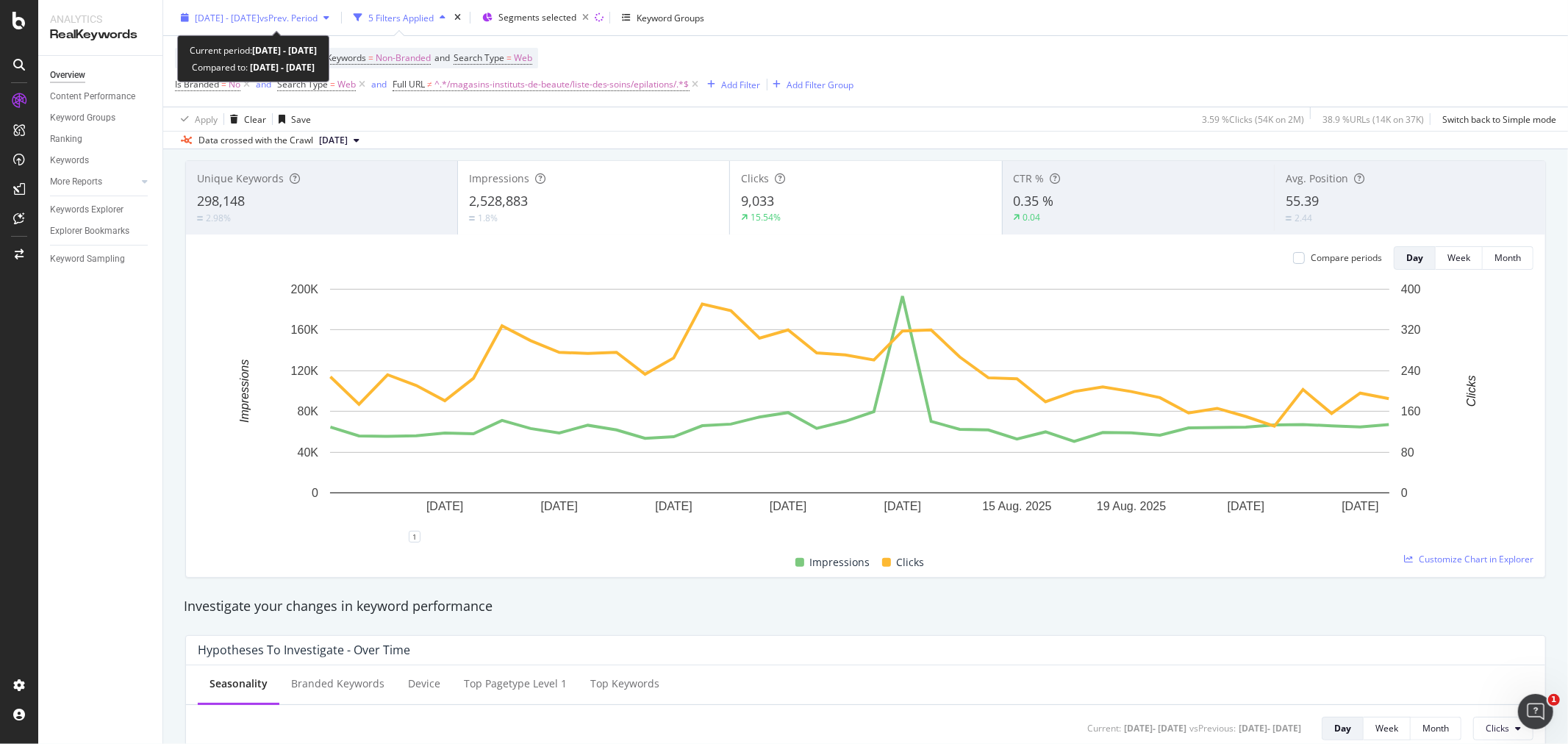
click at [259, 14] on span "[DATE] - [DATE]" at bounding box center [226, 16] width 64 height 12
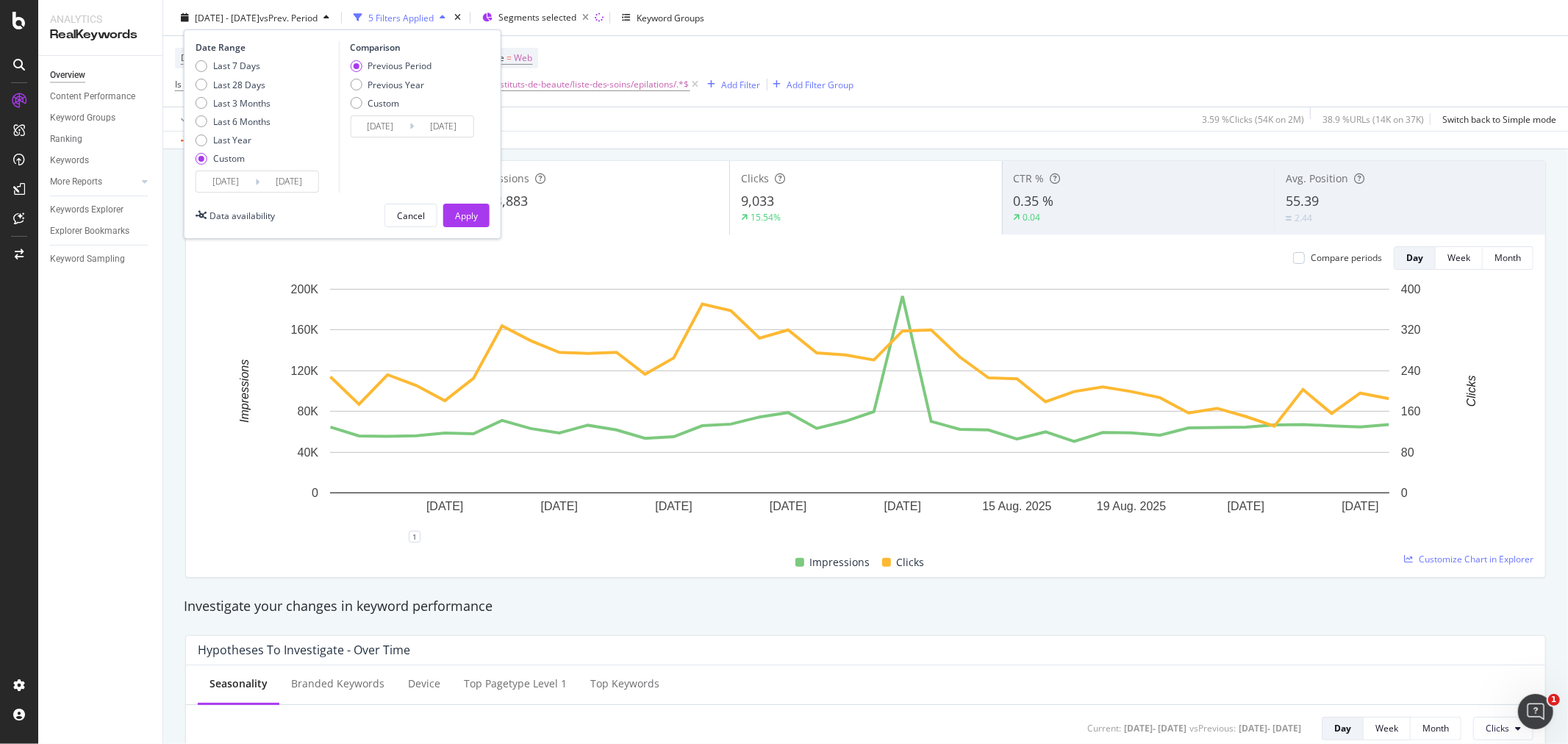
click at [221, 182] on input "[DATE]" at bounding box center [226, 181] width 59 height 20
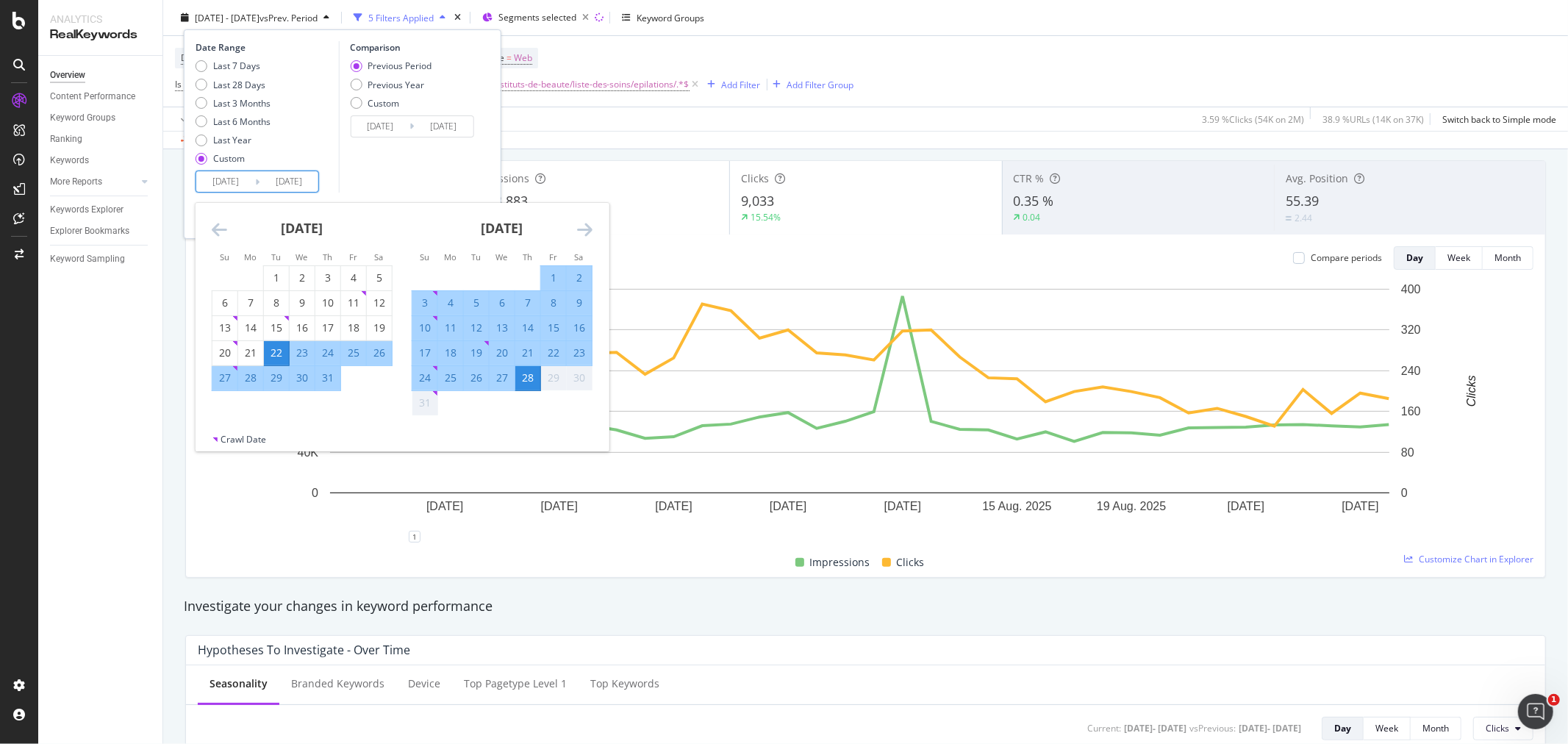
click at [221, 224] on icon "Move backward to switch to the previous month." at bounding box center [220, 229] width 15 height 17
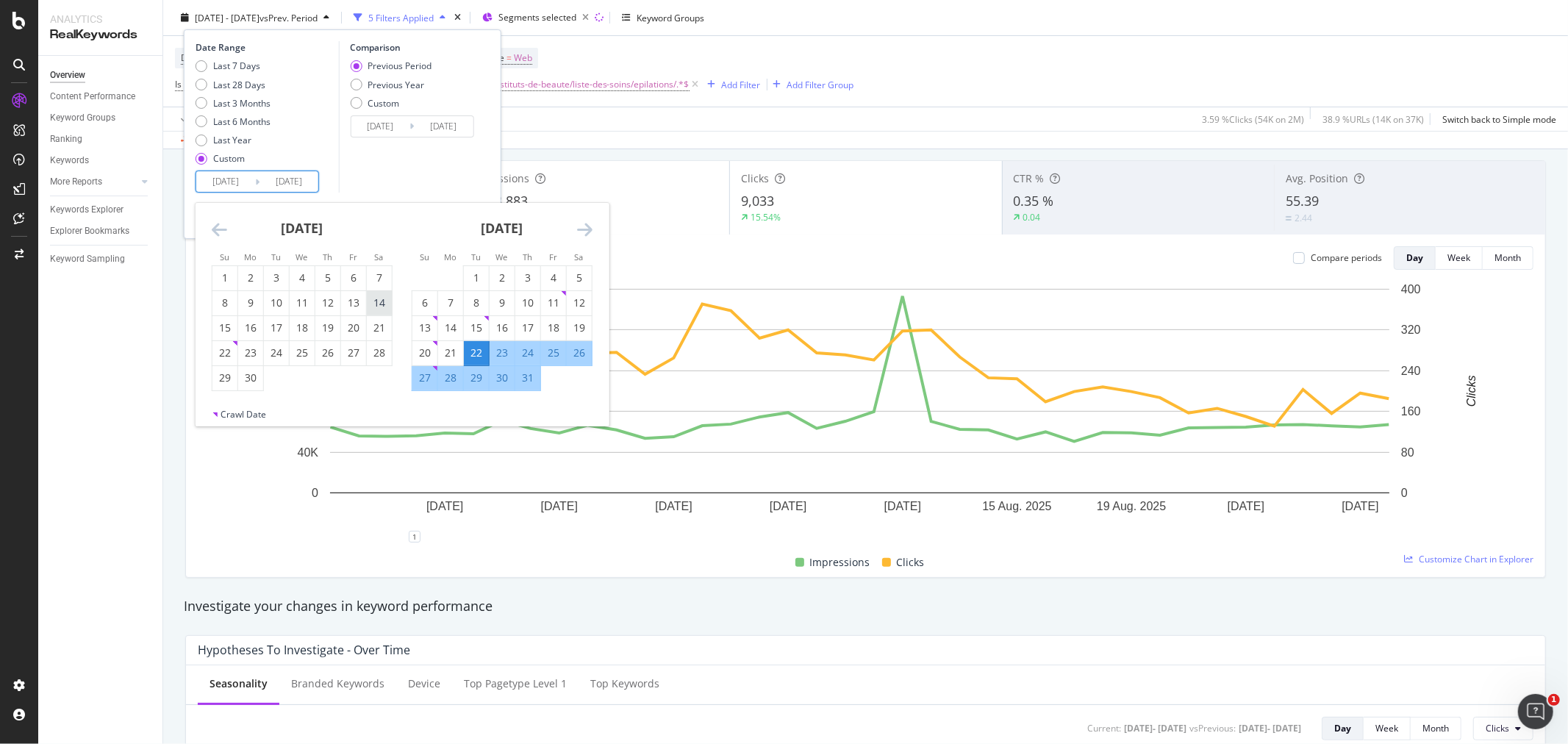
click at [380, 305] on div "14" at bounding box center [379, 302] width 25 height 14
type input "[DATE]"
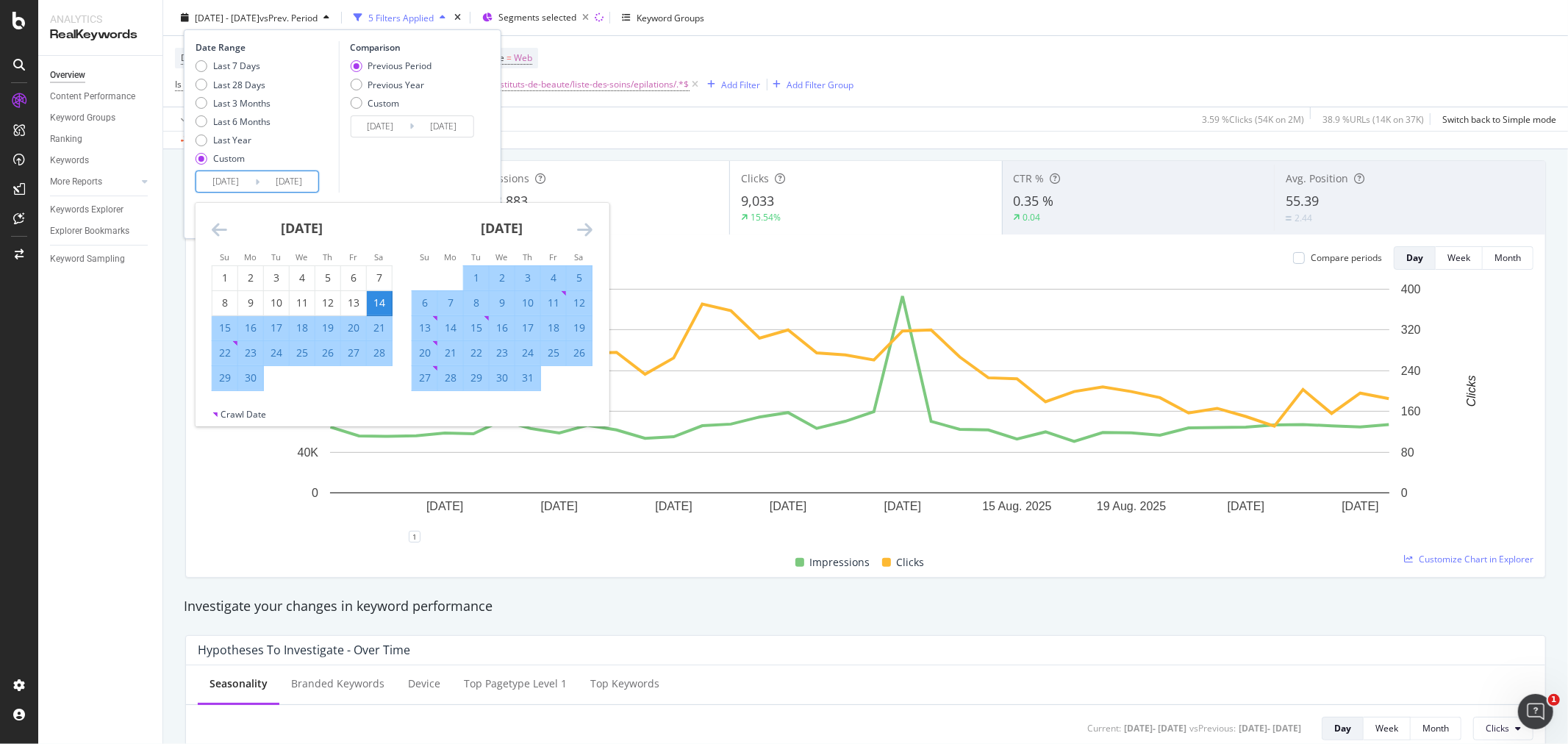
click at [452, 158] on div "Comparison Previous Period Previous Year Custom [DATE] Navigate forward to inte…" at bounding box center [408, 117] width 140 height 152
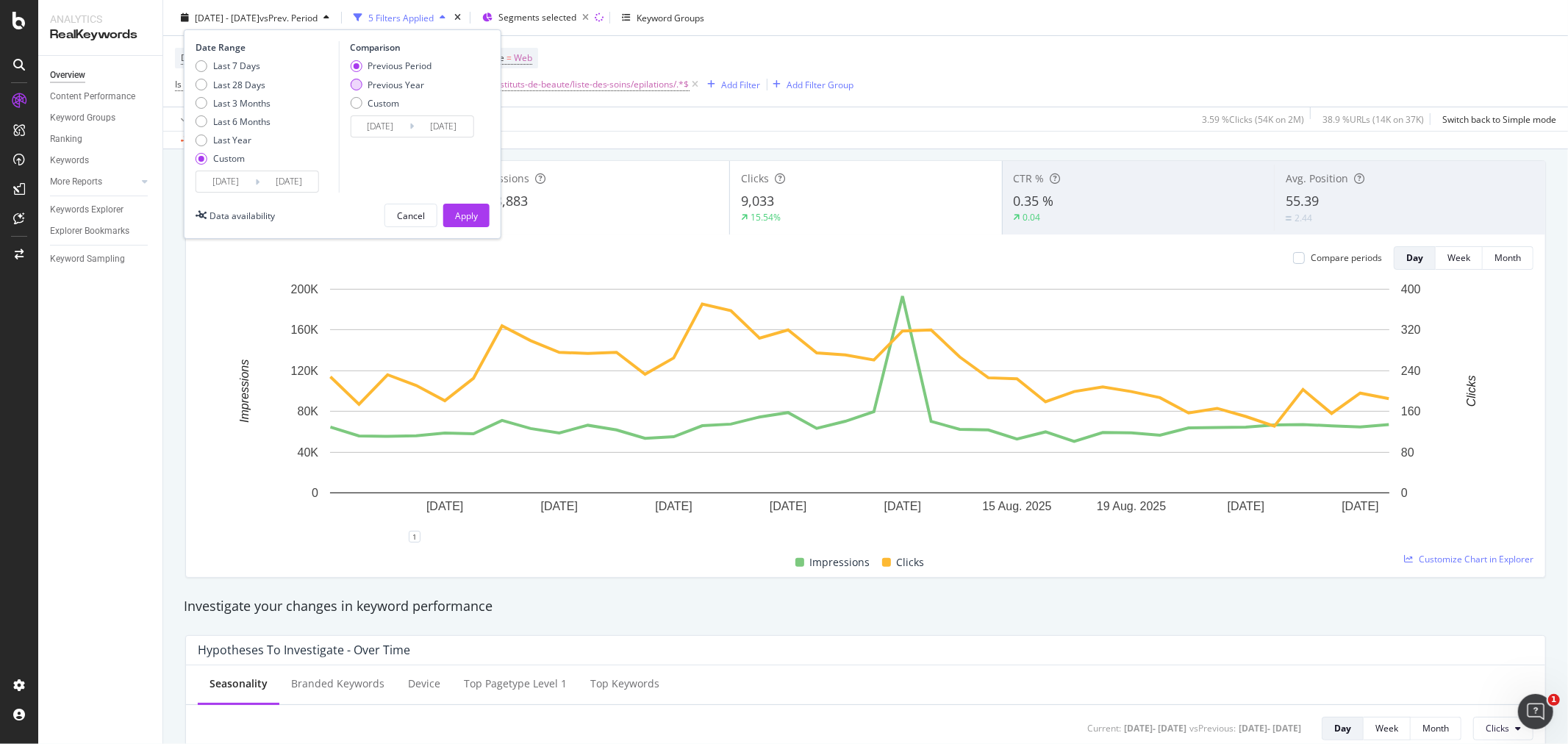
click at [412, 83] on div "Previous Year" at bounding box center [395, 84] width 57 height 12
type input "[DATE]"
click at [464, 228] on div "Date Range Last 7 Days Last 28 Days Last 3 Months Last 6 Months Last Year Custo…" at bounding box center [343, 134] width 318 height 209
click at [465, 215] on div "Apply" at bounding box center [466, 215] width 23 height 12
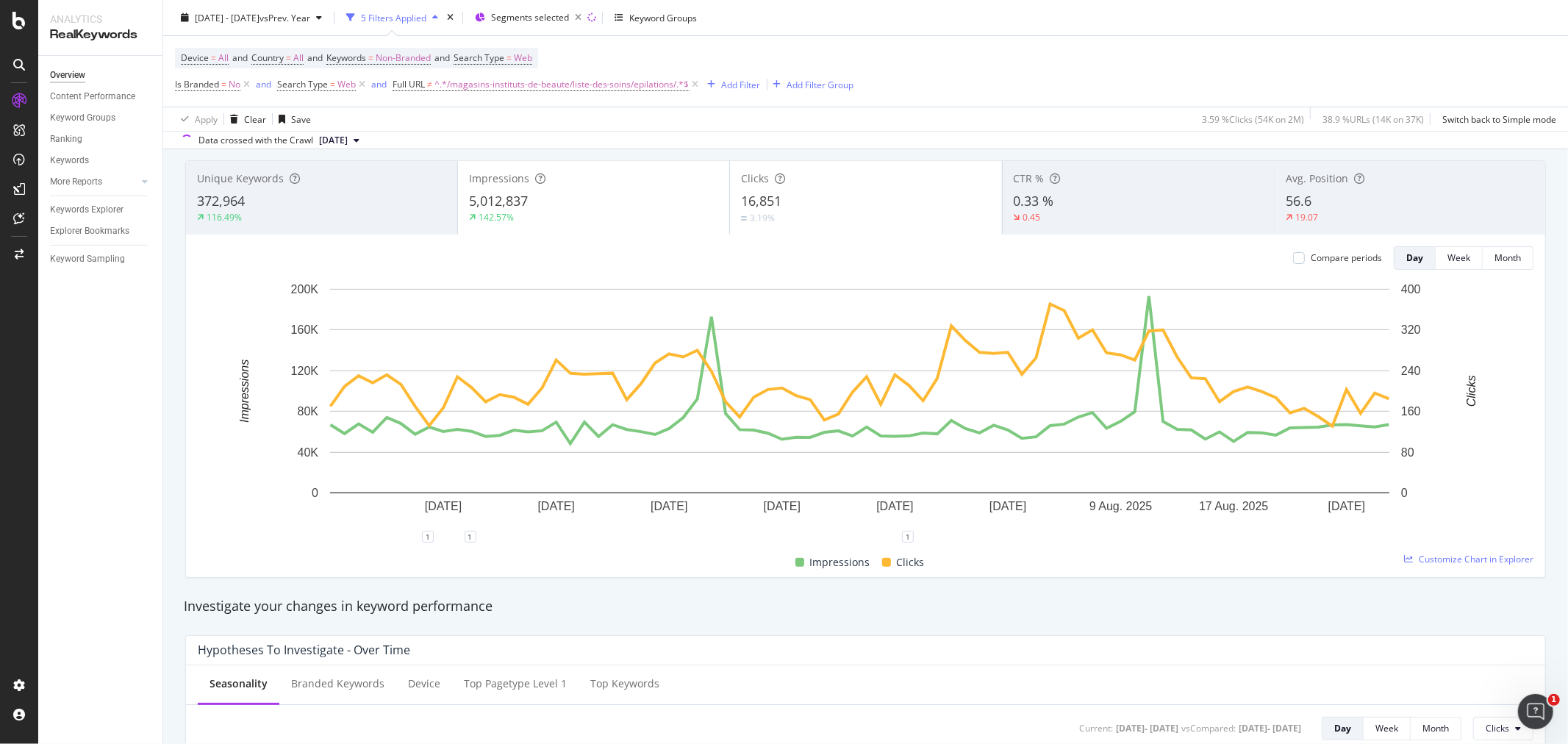
click at [643, 188] on div "Impressions 5,012,837 142.57%" at bounding box center [593, 198] width 272 height 66
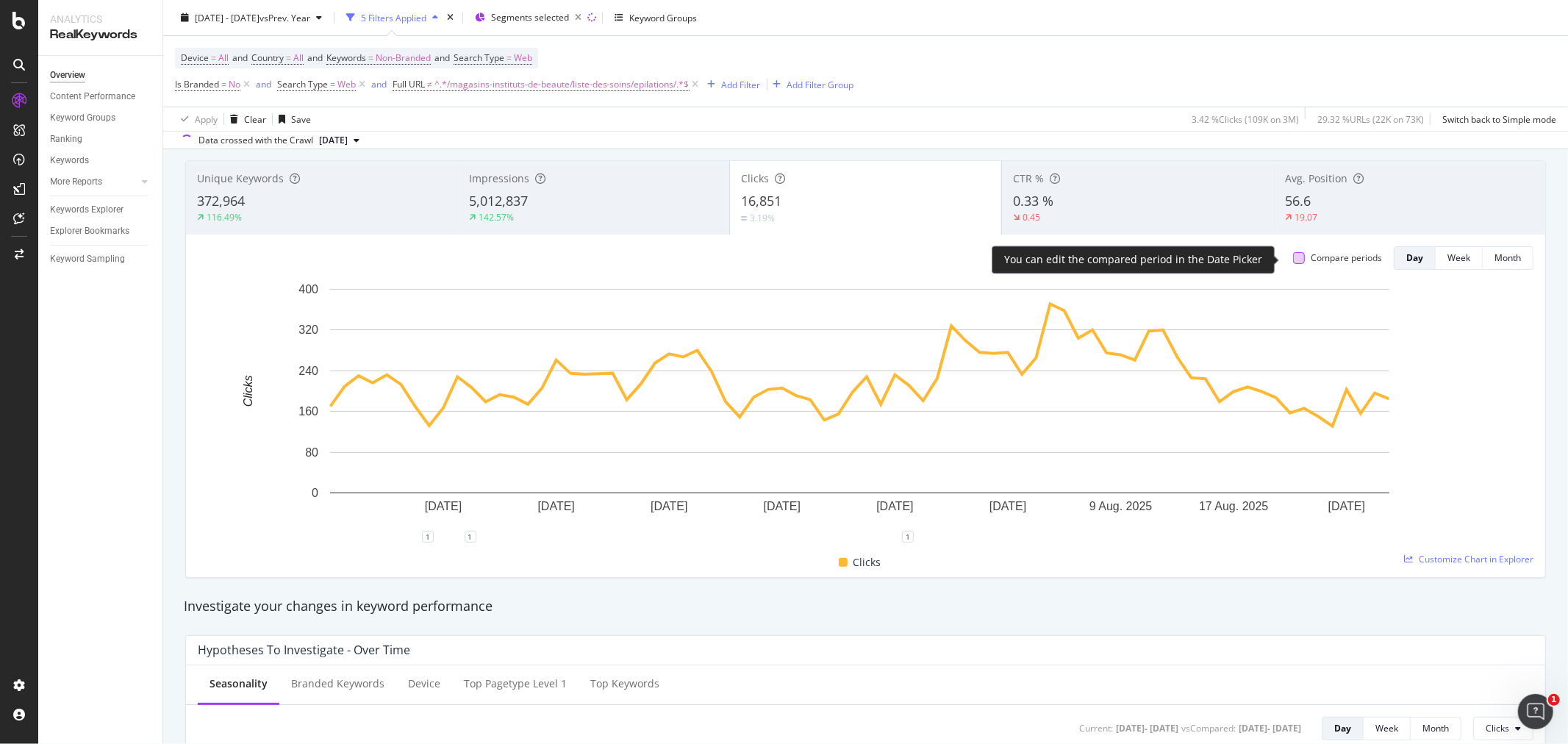
click at [1294, 262] on div at bounding box center [1299, 258] width 12 height 12
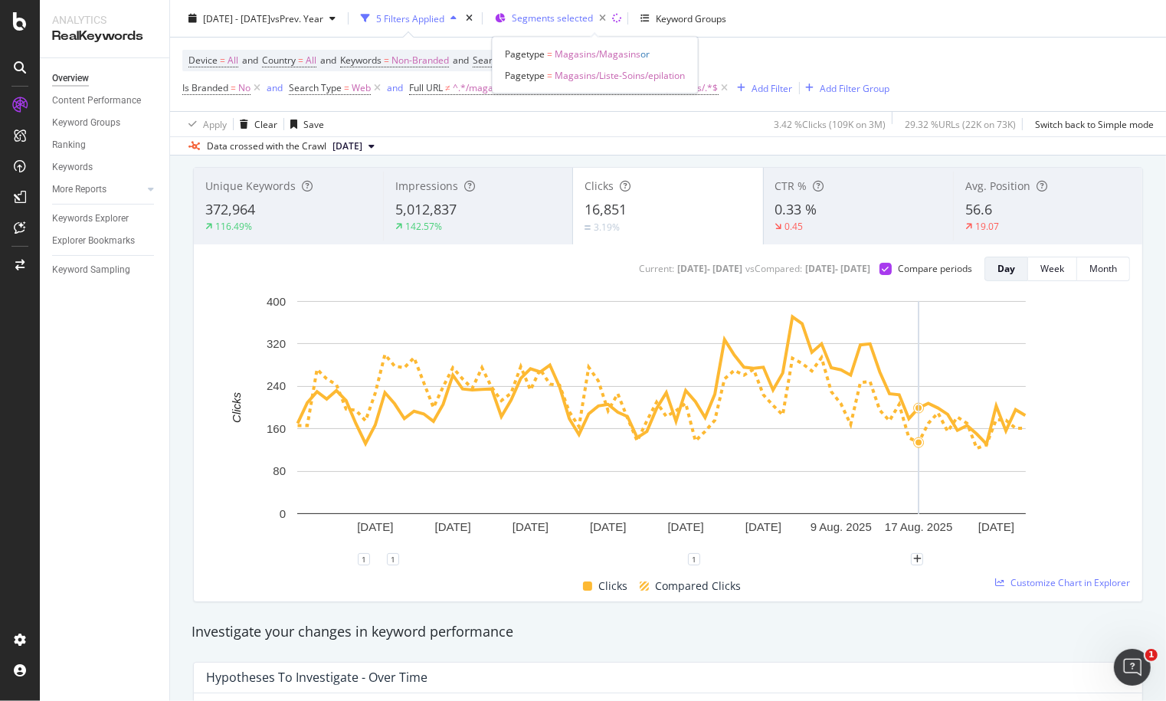
click at [588, 15] on span "Segments selected" at bounding box center [552, 17] width 81 height 13
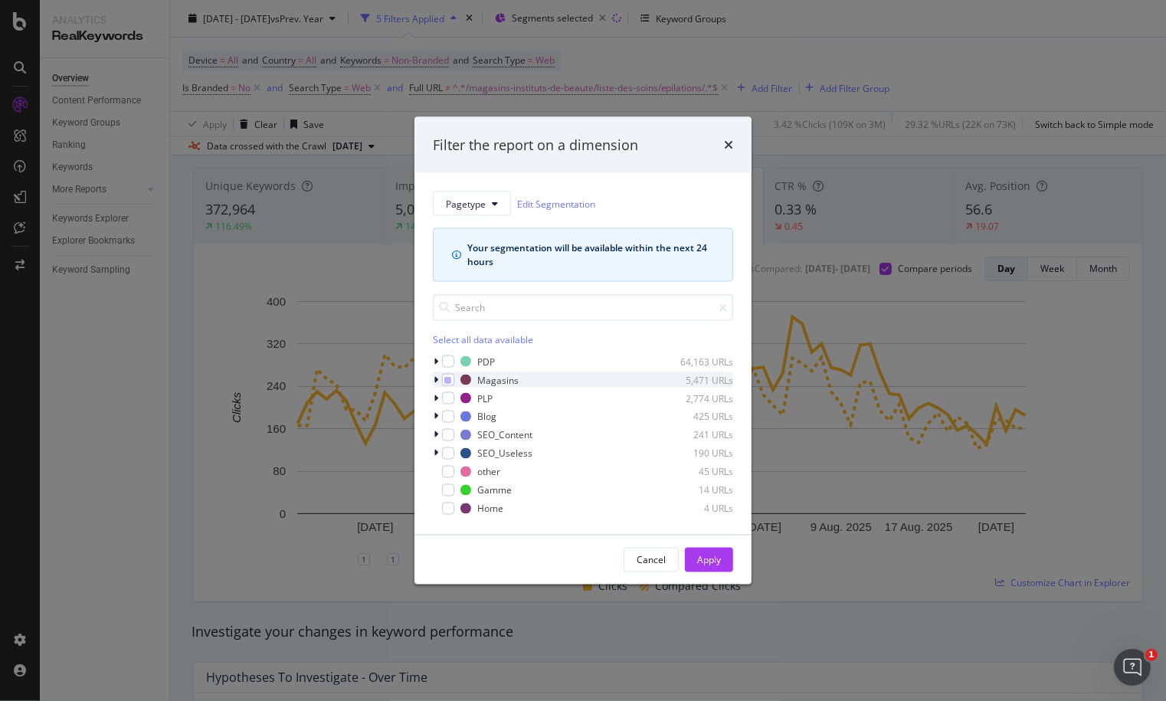
click at [434, 379] on icon "modal" at bounding box center [436, 379] width 5 height 9
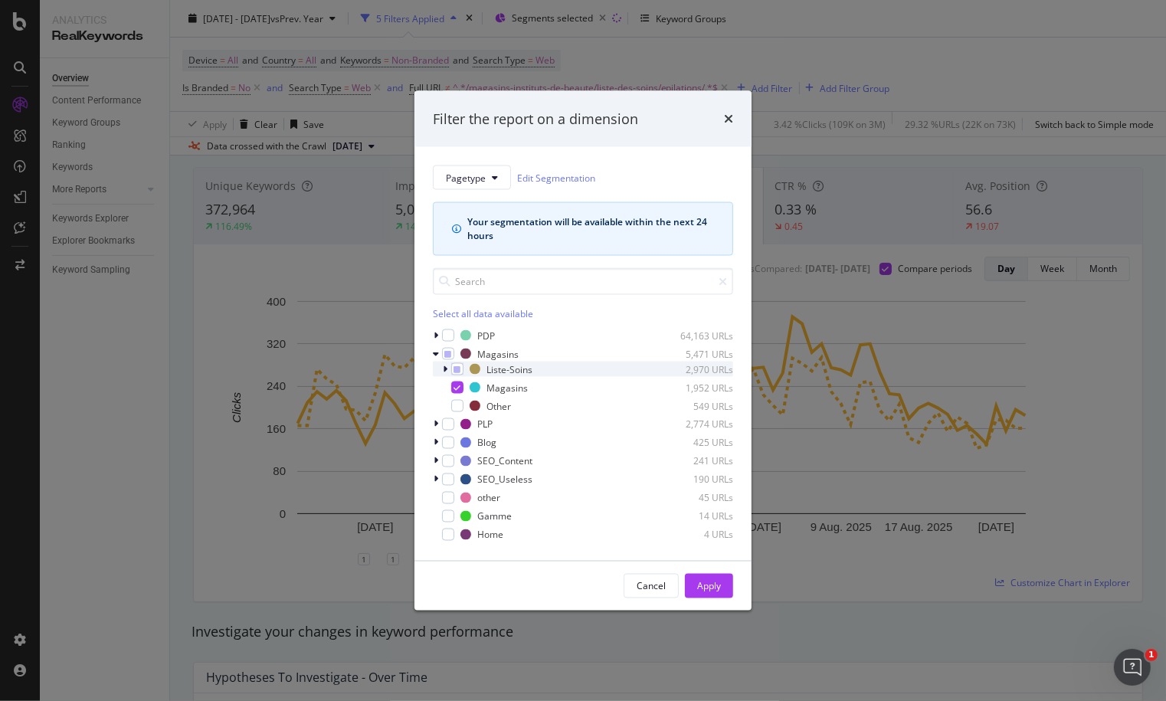
click at [445, 368] on icon "modal" at bounding box center [445, 369] width 5 height 9
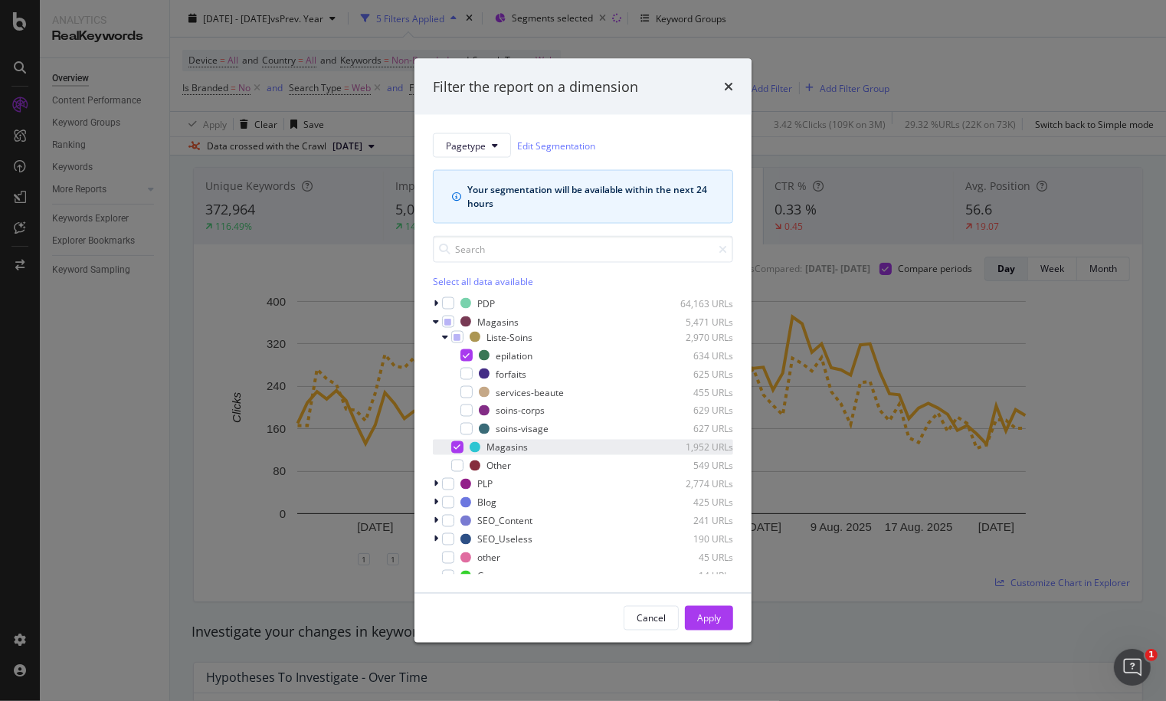
click at [456, 447] on icon "modal" at bounding box center [457, 448] width 7 height 8
click at [710, 621] on div "Apply" at bounding box center [709, 617] width 24 height 13
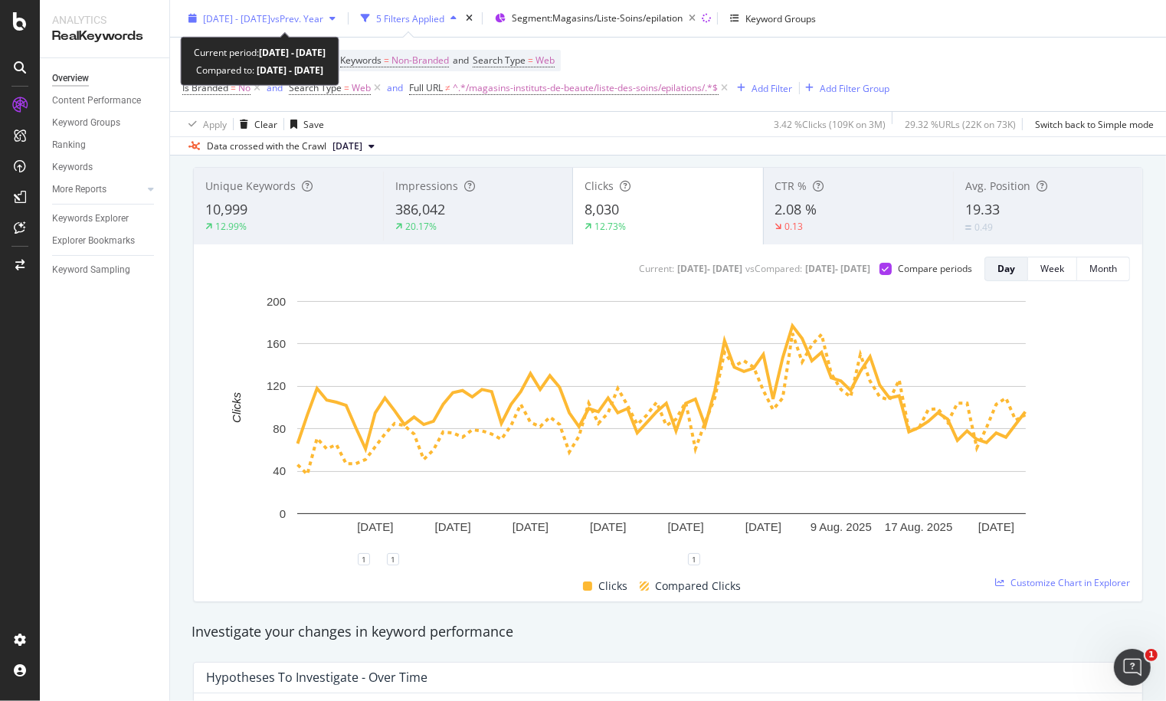
click at [270, 21] on span "[DATE] - [DATE]" at bounding box center [236, 17] width 67 height 13
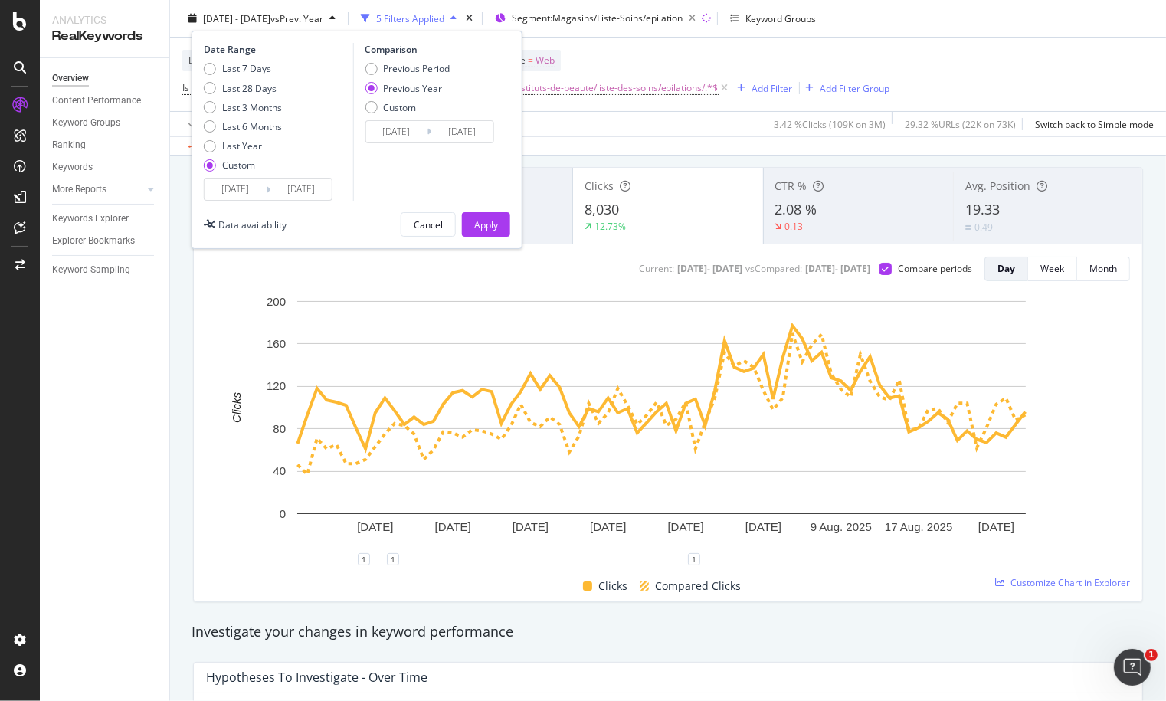
click at [238, 192] on input "[DATE]" at bounding box center [235, 189] width 61 height 21
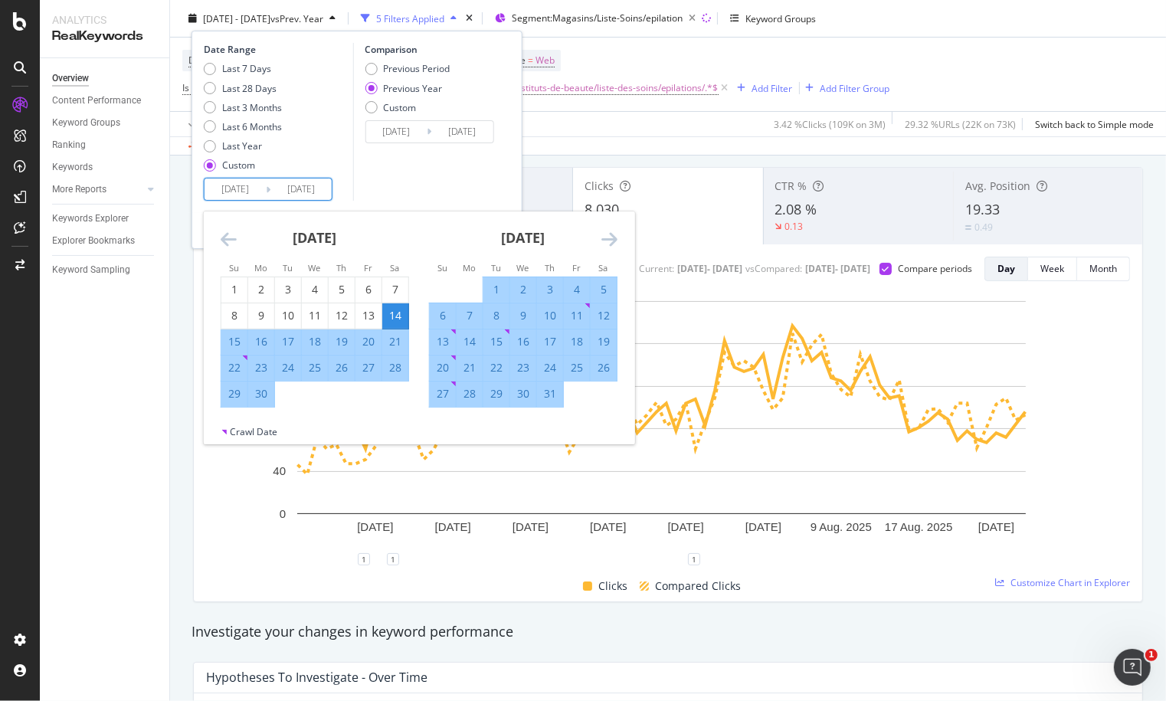
click at [395, 316] on div "14" at bounding box center [395, 315] width 26 height 15
click at [469, 365] on div "21" at bounding box center [470, 367] width 26 height 15
type input "[DATE]"
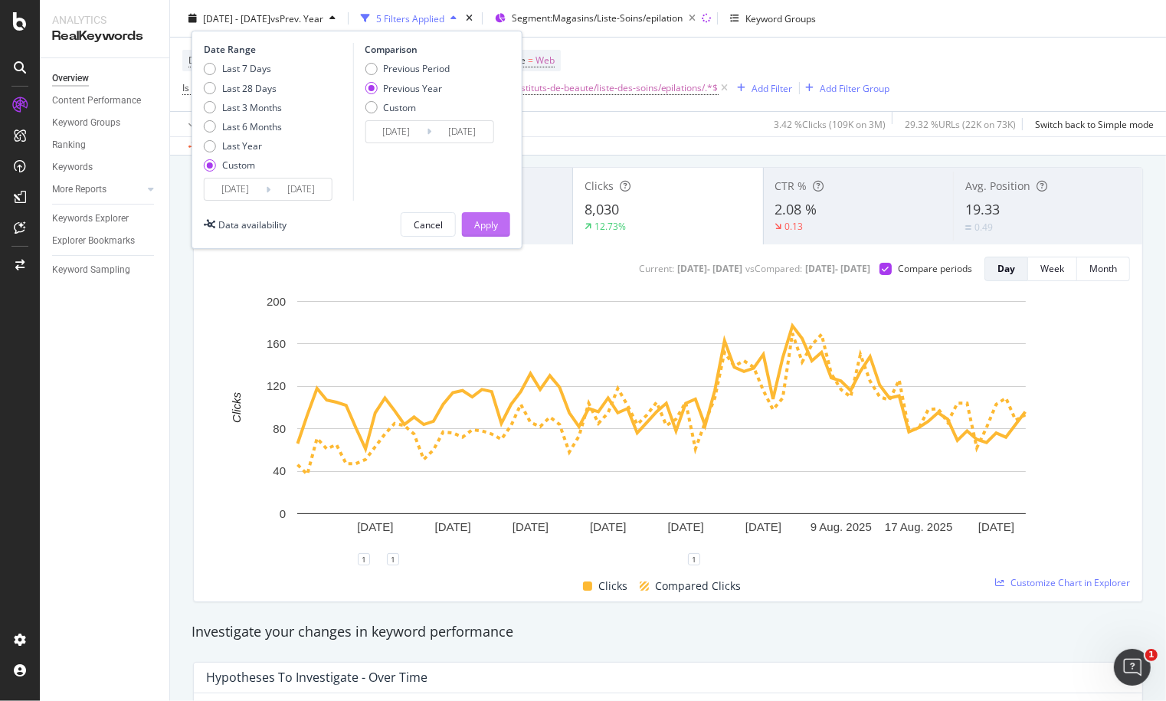
click at [483, 220] on div "Apply" at bounding box center [486, 224] width 24 height 13
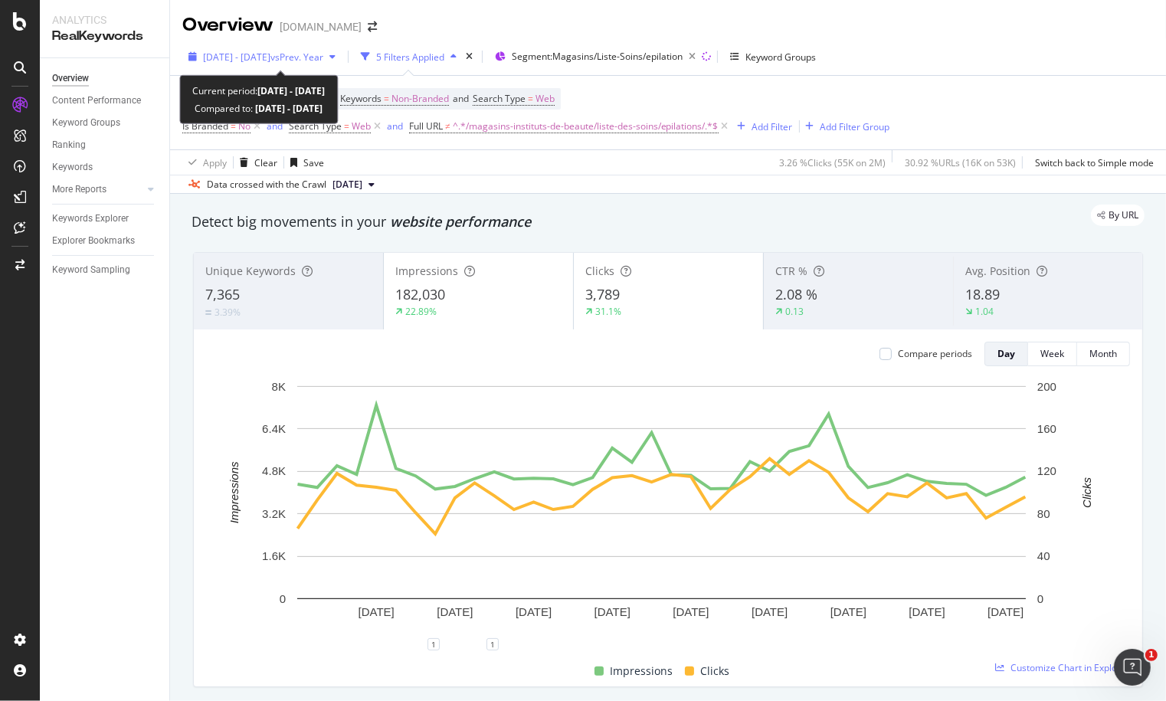
click at [241, 62] on span "[DATE] - [DATE]" at bounding box center [236, 57] width 67 height 13
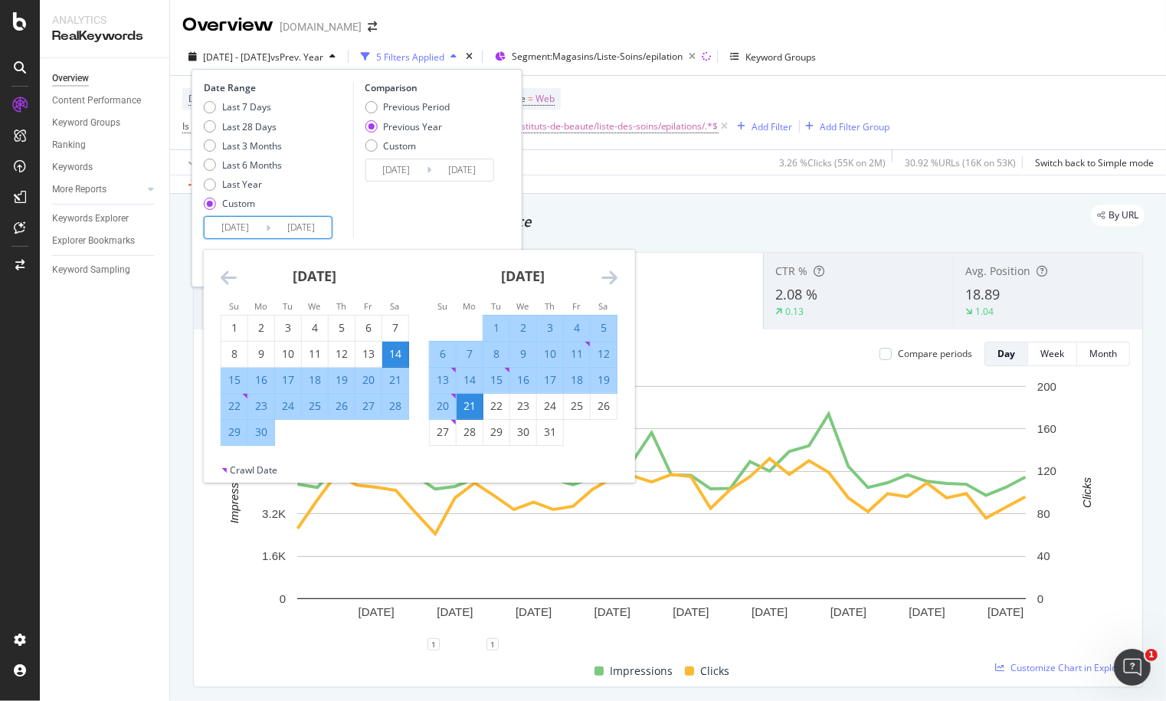
click at [236, 227] on input "[DATE]" at bounding box center [235, 227] width 61 height 21
click at [492, 408] on div "22" at bounding box center [496, 405] width 26 height 15
type input "[DATE]"
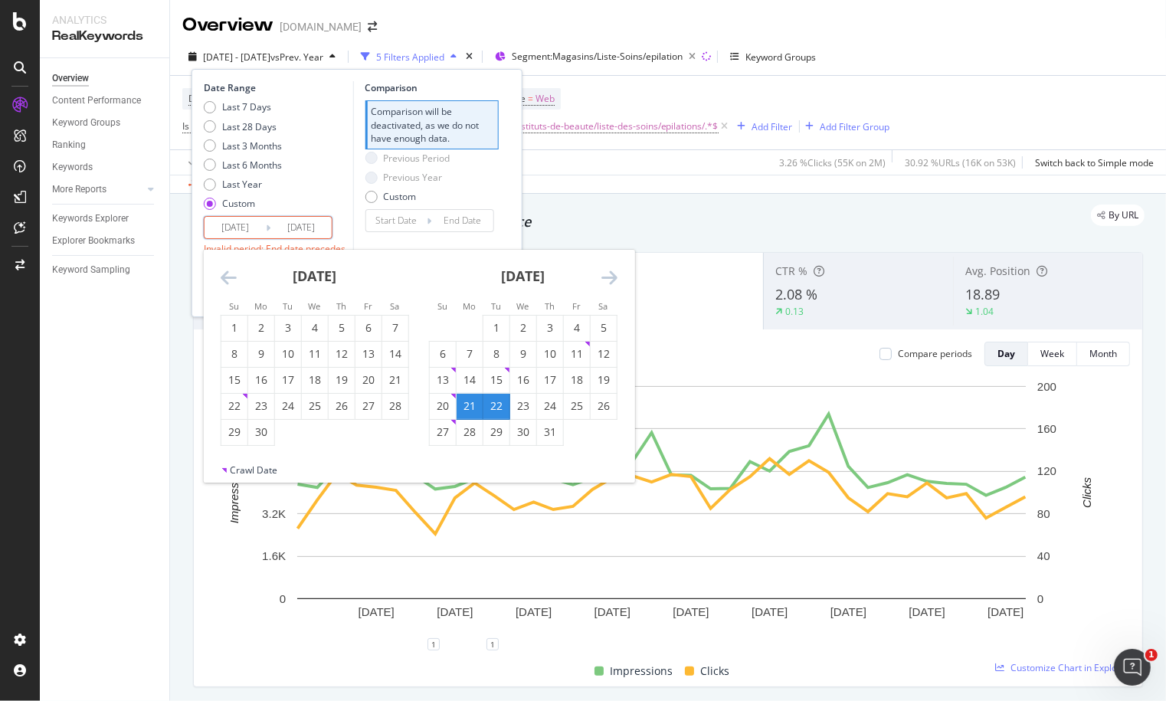
click at [611, 278] on icon "Move forward to switch to the next month." at bounding box center [609, 277] width 16 height 18
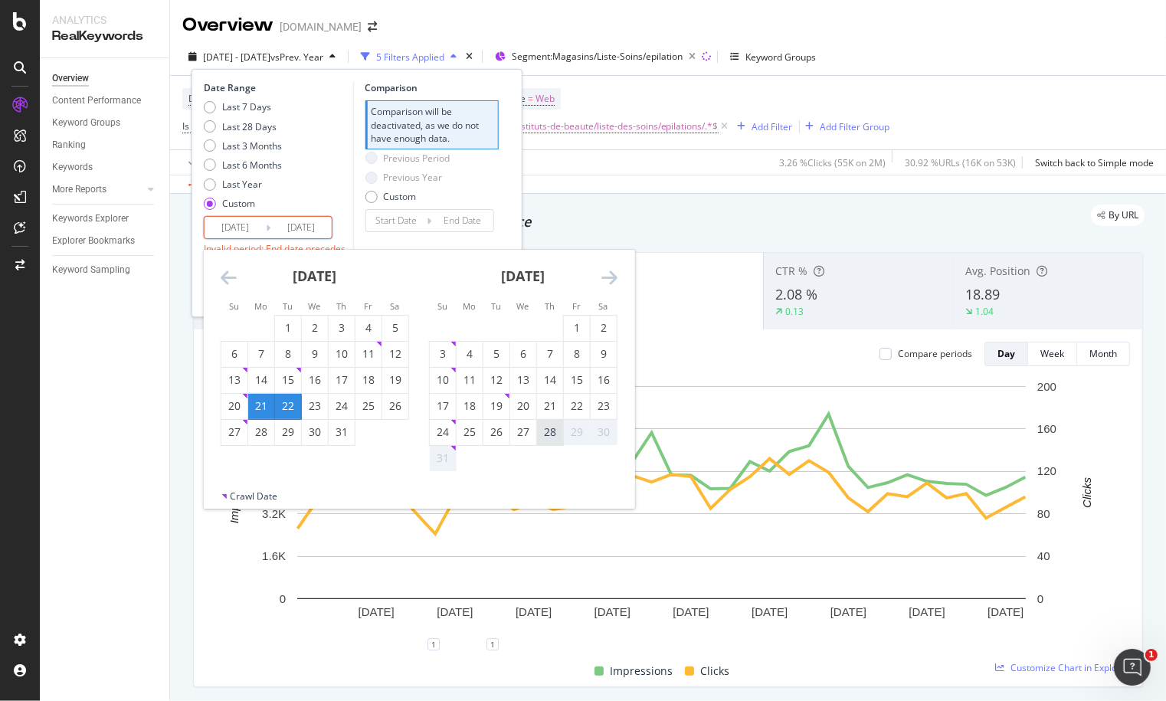
click at [549, 439] on div "28" at bounding box center [550, 431] width 26 height 15
type input "[DATE]"
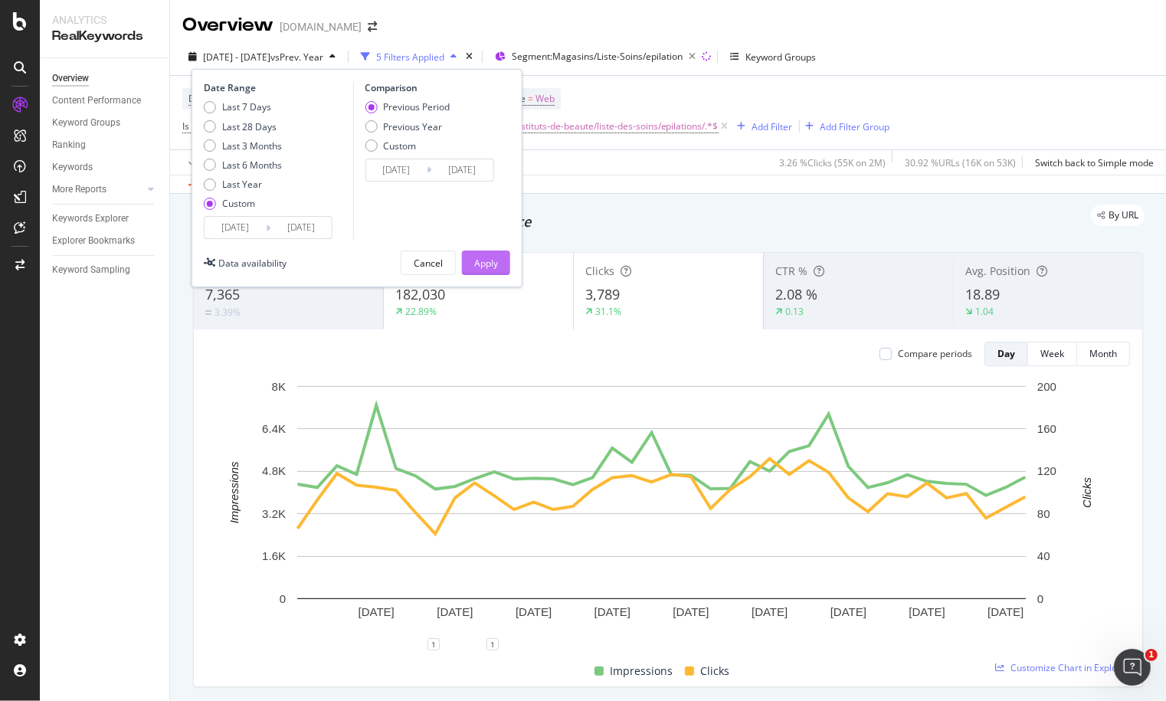
click at [474, 267] on div "Apply" at bounding box center [486, 263] width 24 height 13
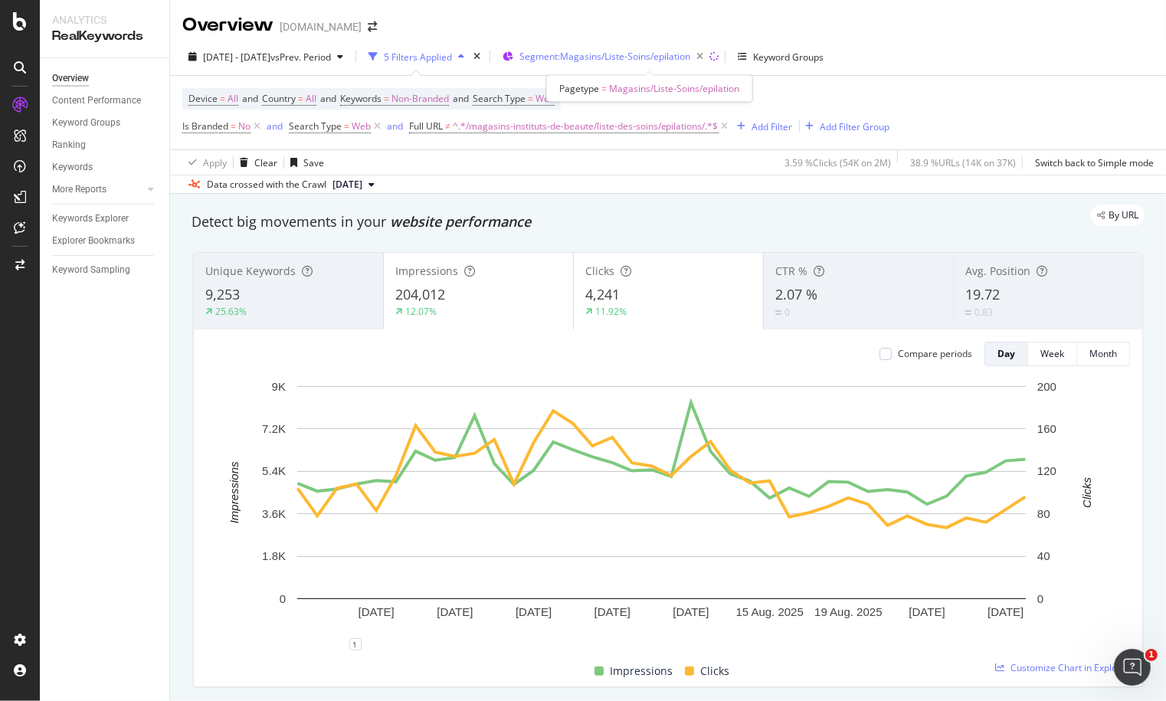
click at [610, 57] on span "Segment: Magasins/Liste-Soins/epilation" at bounding box center [604, 56] width 171 height 13
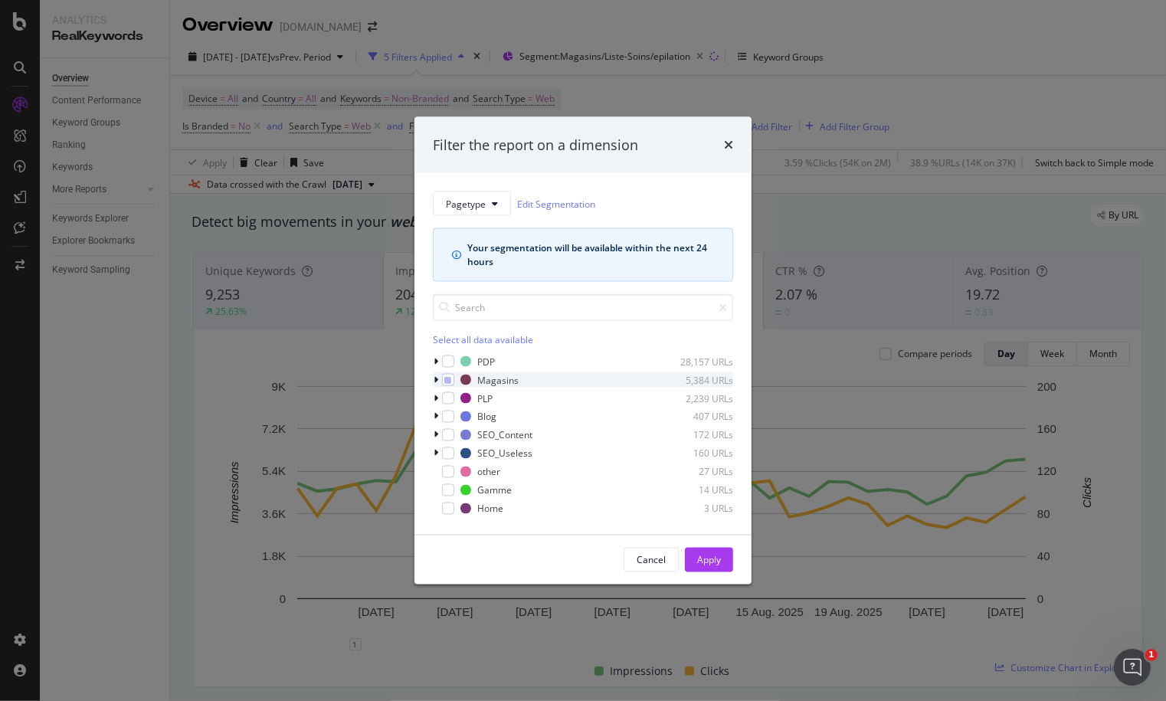
click at [434, 383] on icon "modal" at bounding box center [436, 379] width 5 height 9
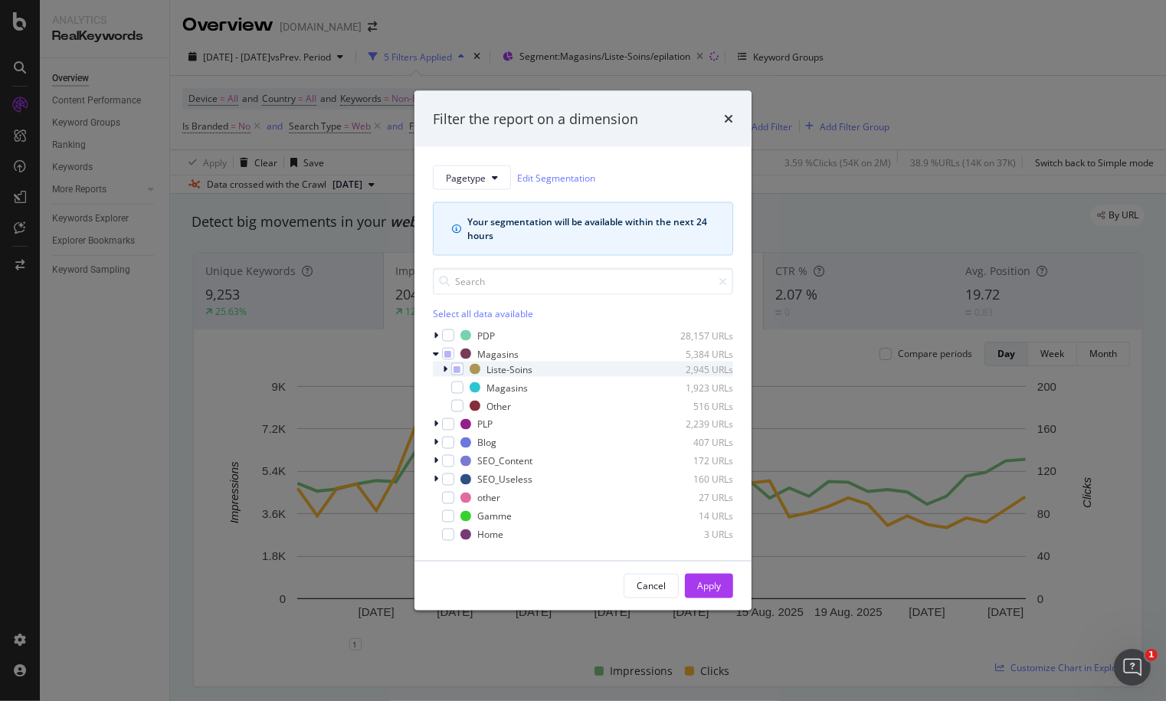
click at [443, 368] on icon "modal" at bounding box center [445, 369] width 5 height 9
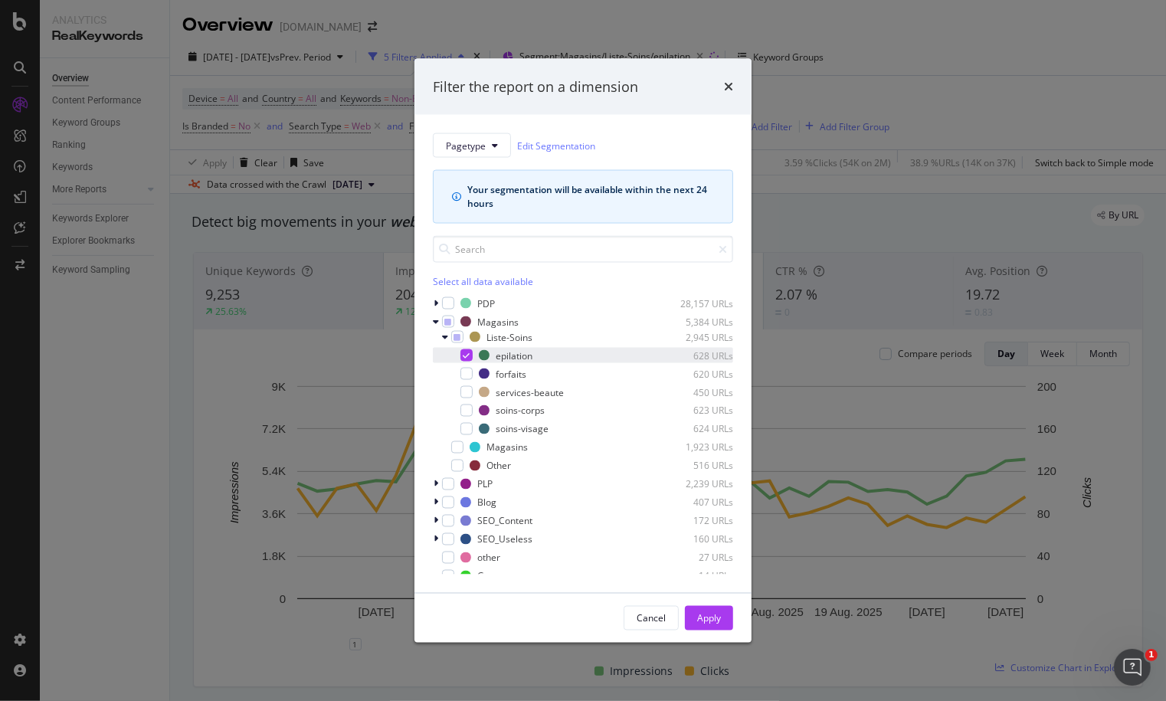
click at [462, 355] on div "modal" at bounding box center [466, 355] width 12 height 12
click at [453, 447] on div "modal" at bounding box center [457, 447] width 12 height 12
click at [707, 622] on div "Apply" at bounding box center [709, 617] width 24 height 13
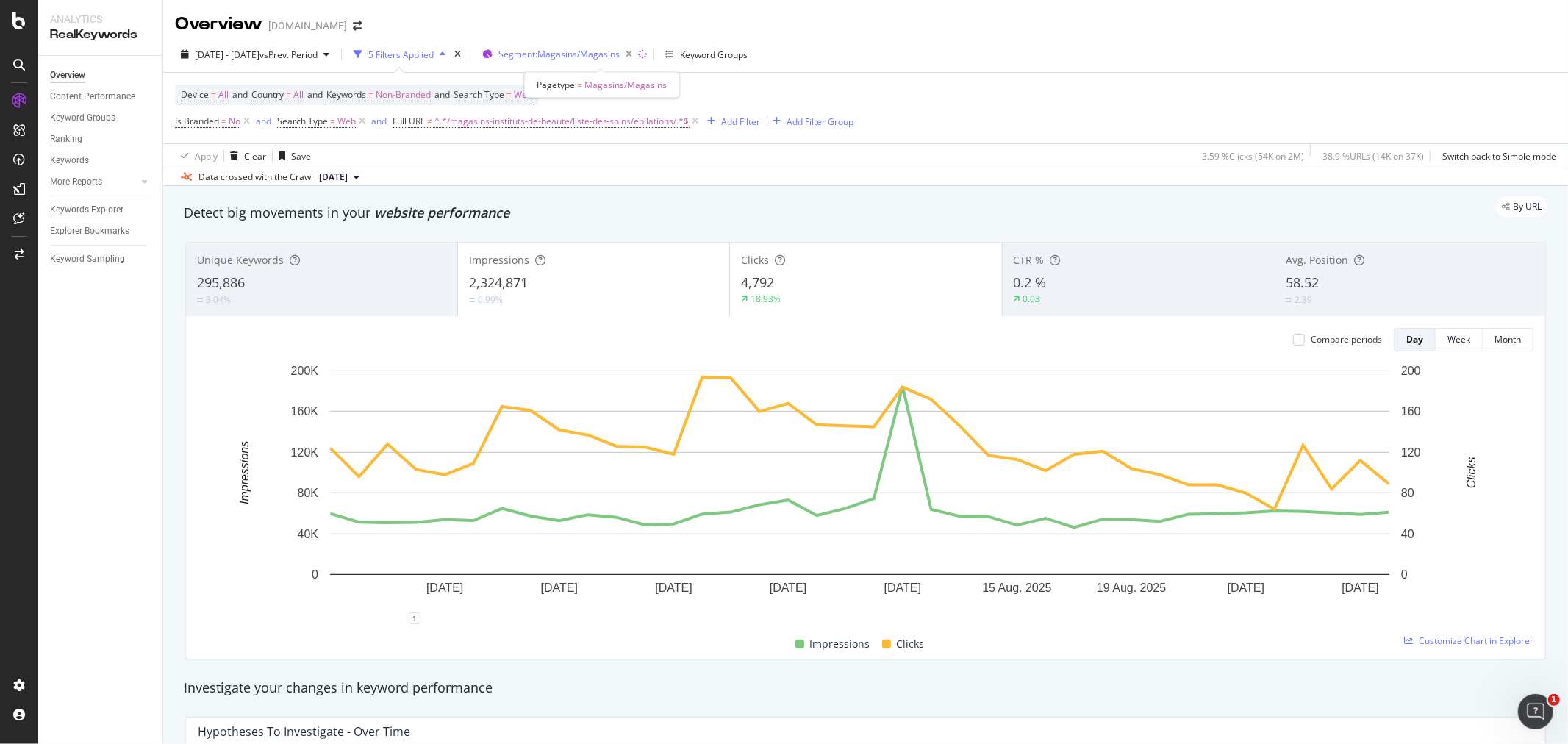
click at [620, 57] on span "Segment: Magasins/Magasins" at bounding box center [558, 54] width 121 height 12
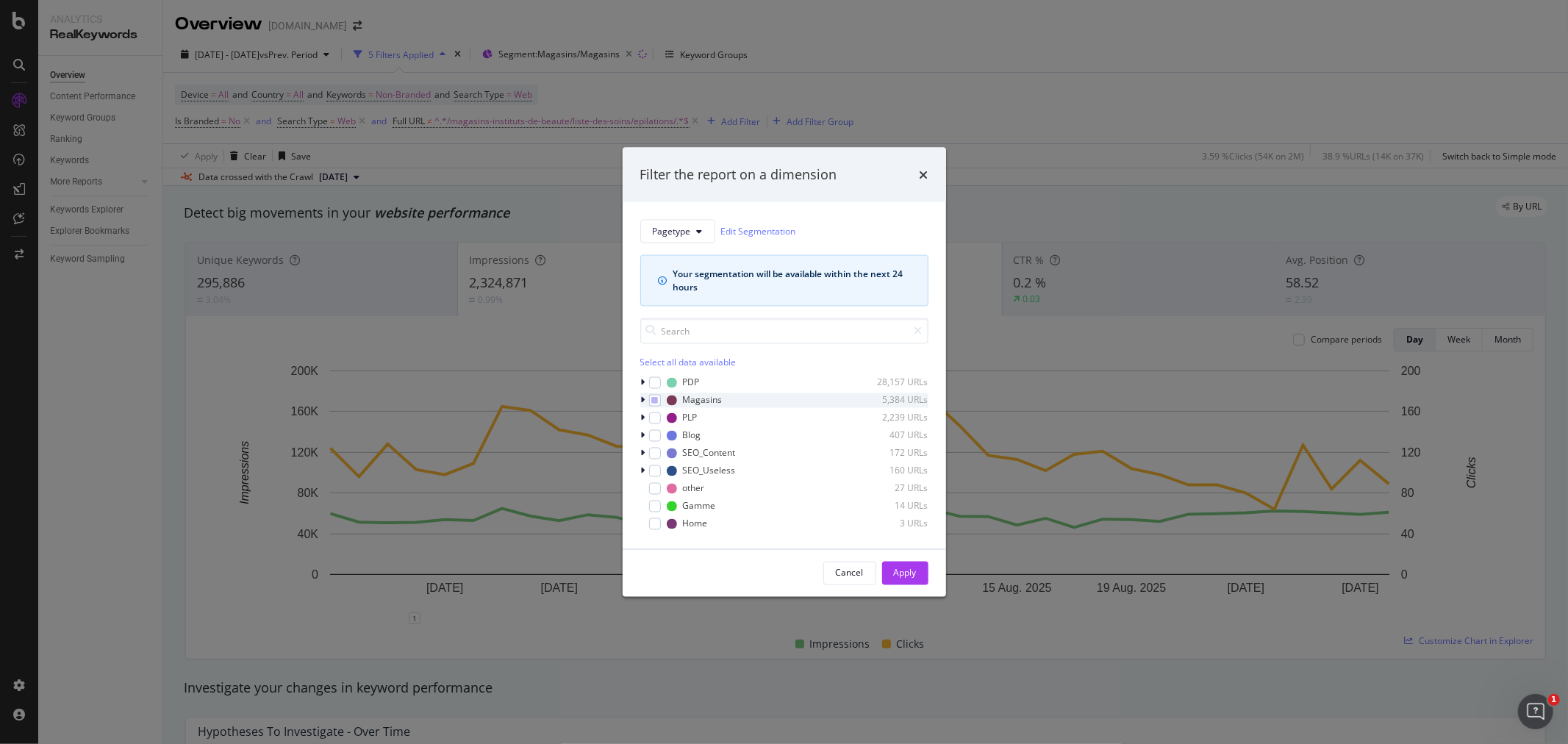
click at [643, 401] on icon "modal" at bounding box center [643, 399] width 5 height 9
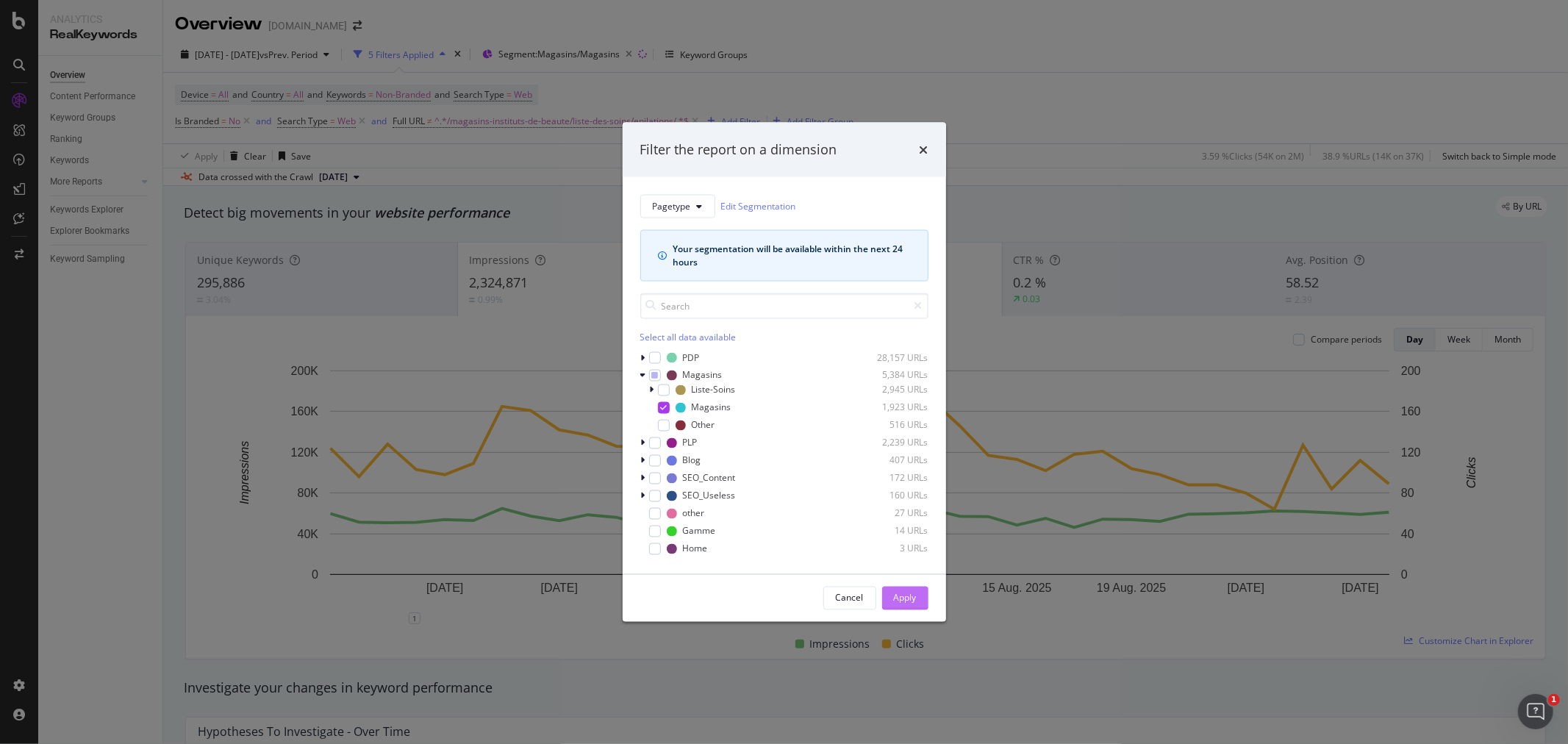
click at [901, 600] on div "Apply" at bounding box center [906, 598] width 23 height 12
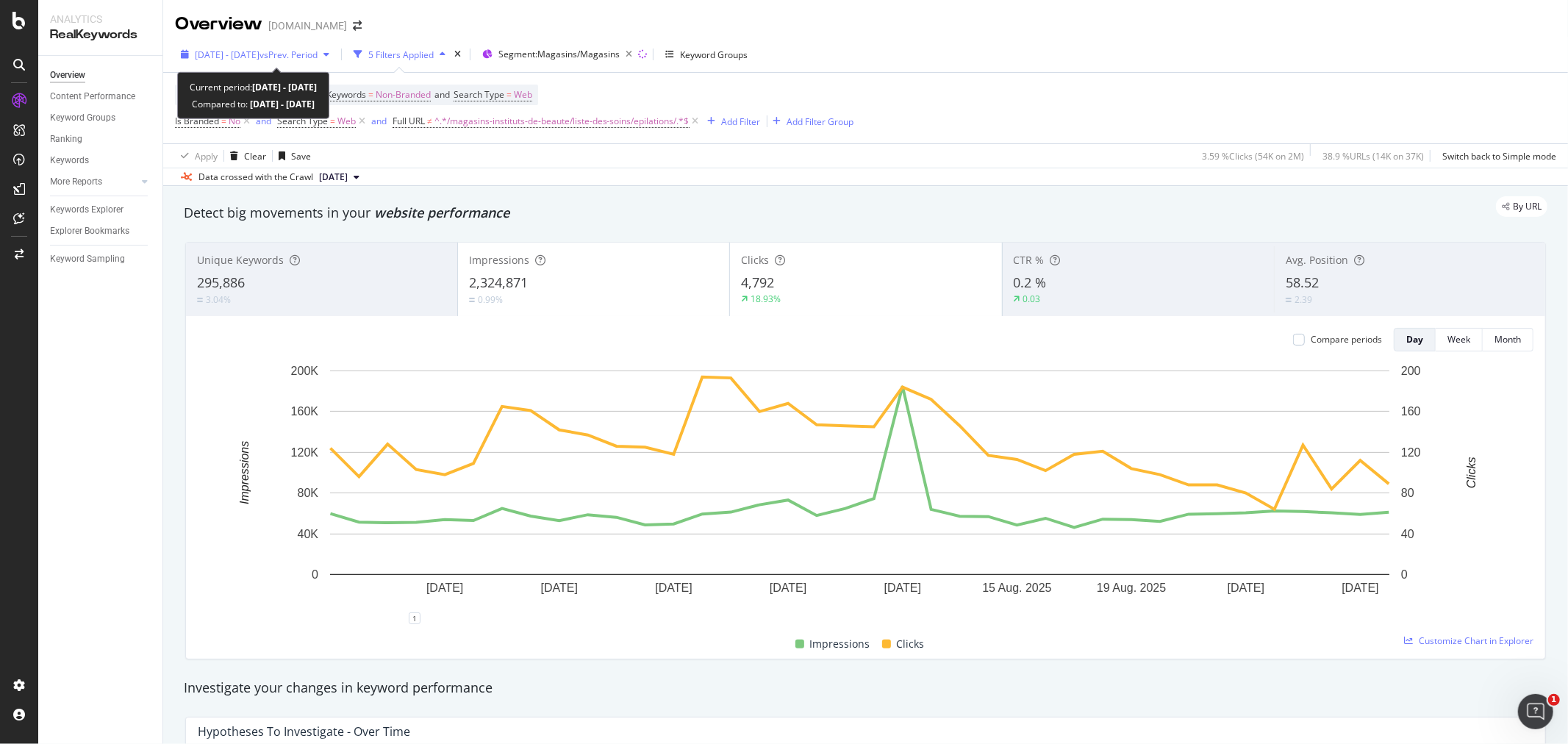
click at [252, 57] on span "[DATE] - [DATE]" at bounding box center [226, 55] width 64 height 12
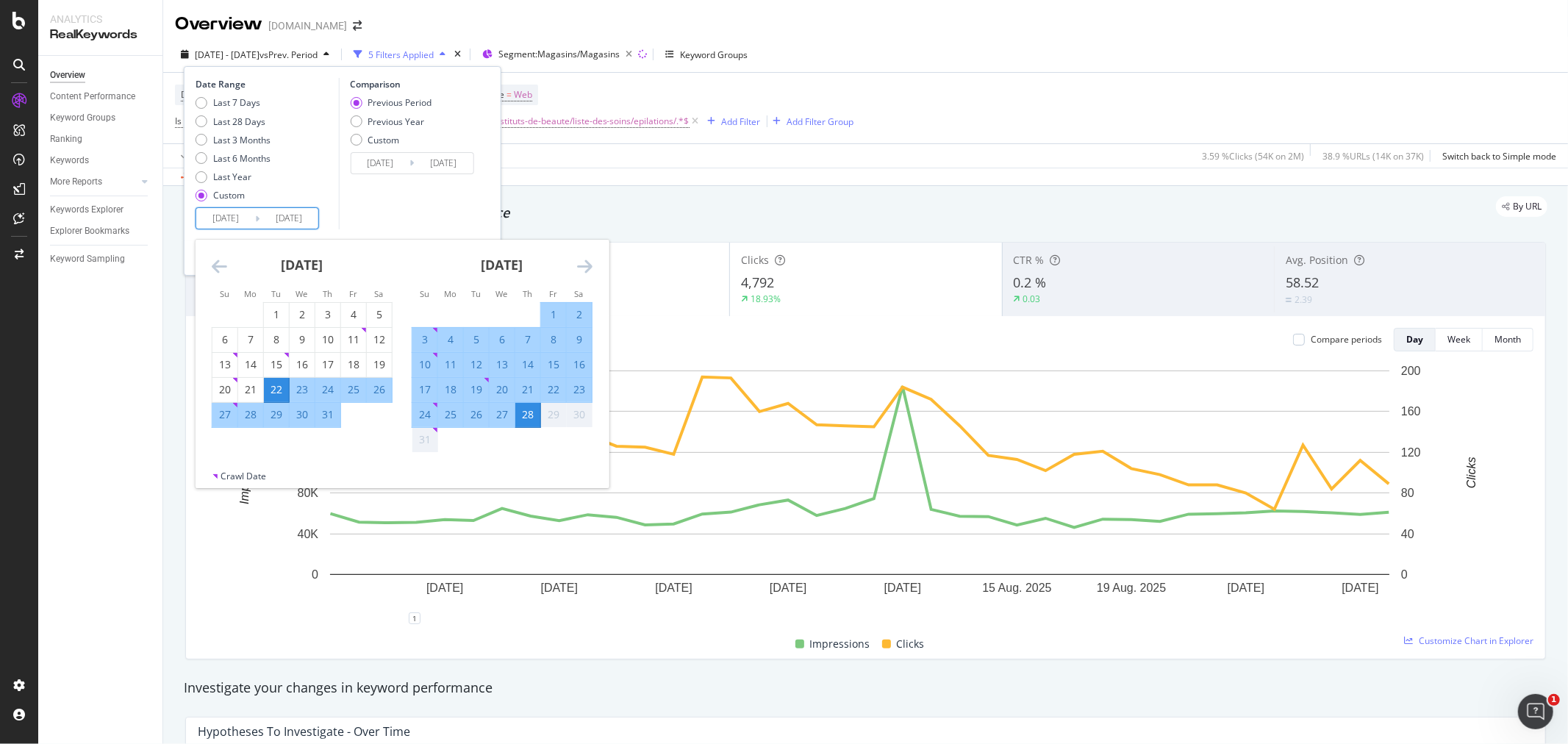
click at [225, 216] on input "[DATE]" at bounding box center [226, 218] width 59 height 20
click at [215, 273] on icon "Move backward to switch to the previous month." at bounding box center [220, 266] width 15 height 17
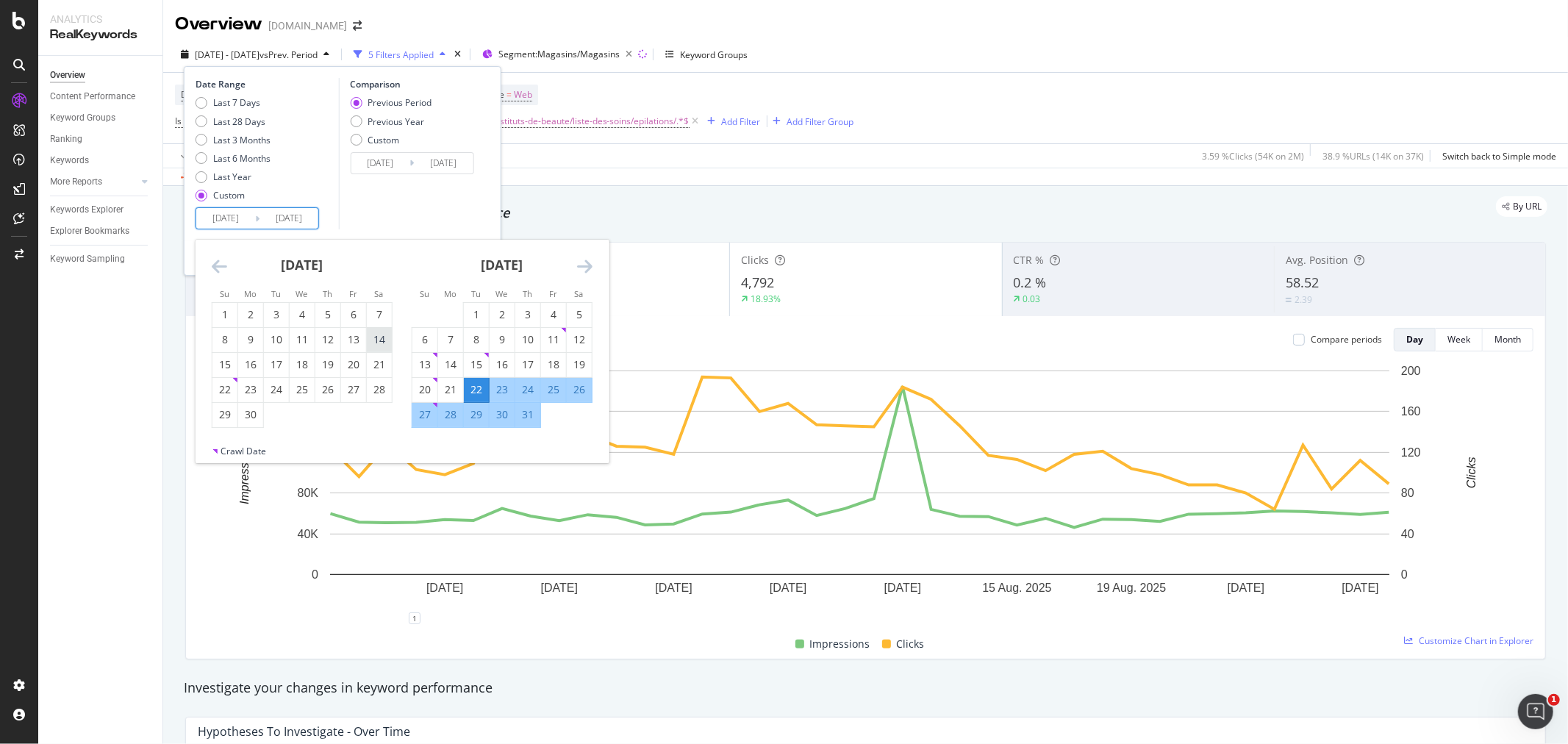
click at [382, 339] on div "14" at bounding box center [379, 339] width 25 height 14
type input "[DATE]"
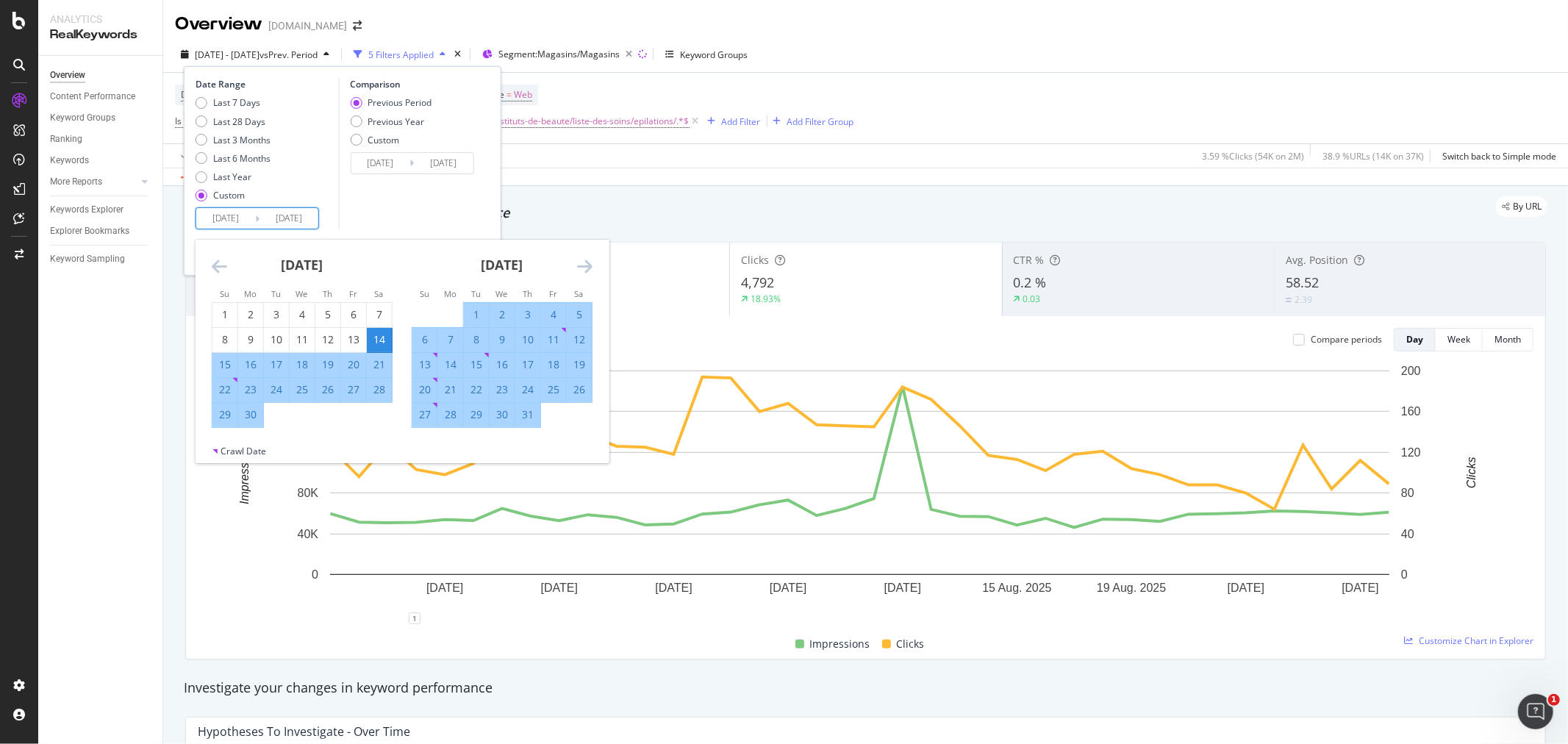
click at [452, 391] on div "21" at bounding box center [451, 389] width 25 height 14
type input "[DATE]"
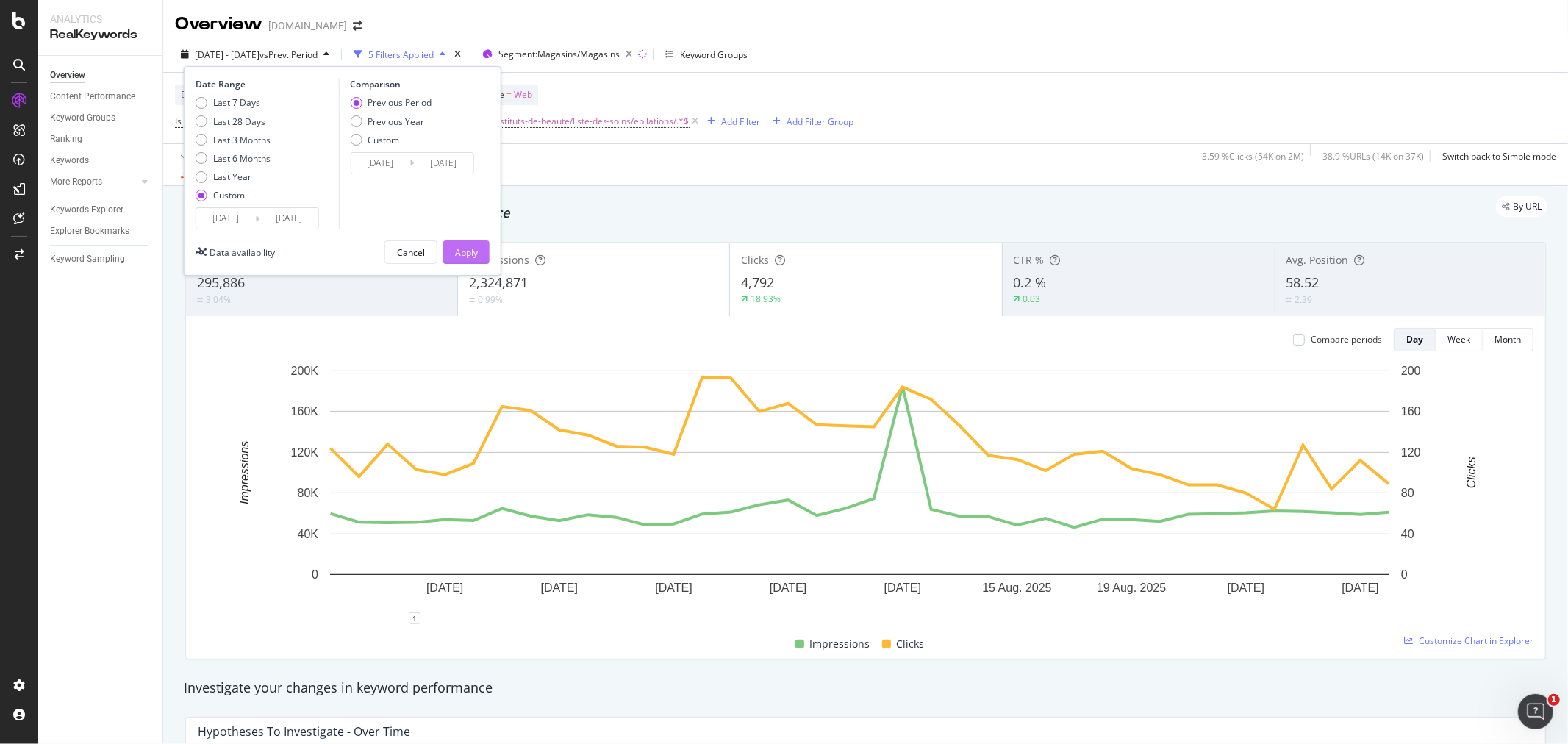
click at [473, 247] on div "Apply" at bounding box center [466, 252] width 23 height 12
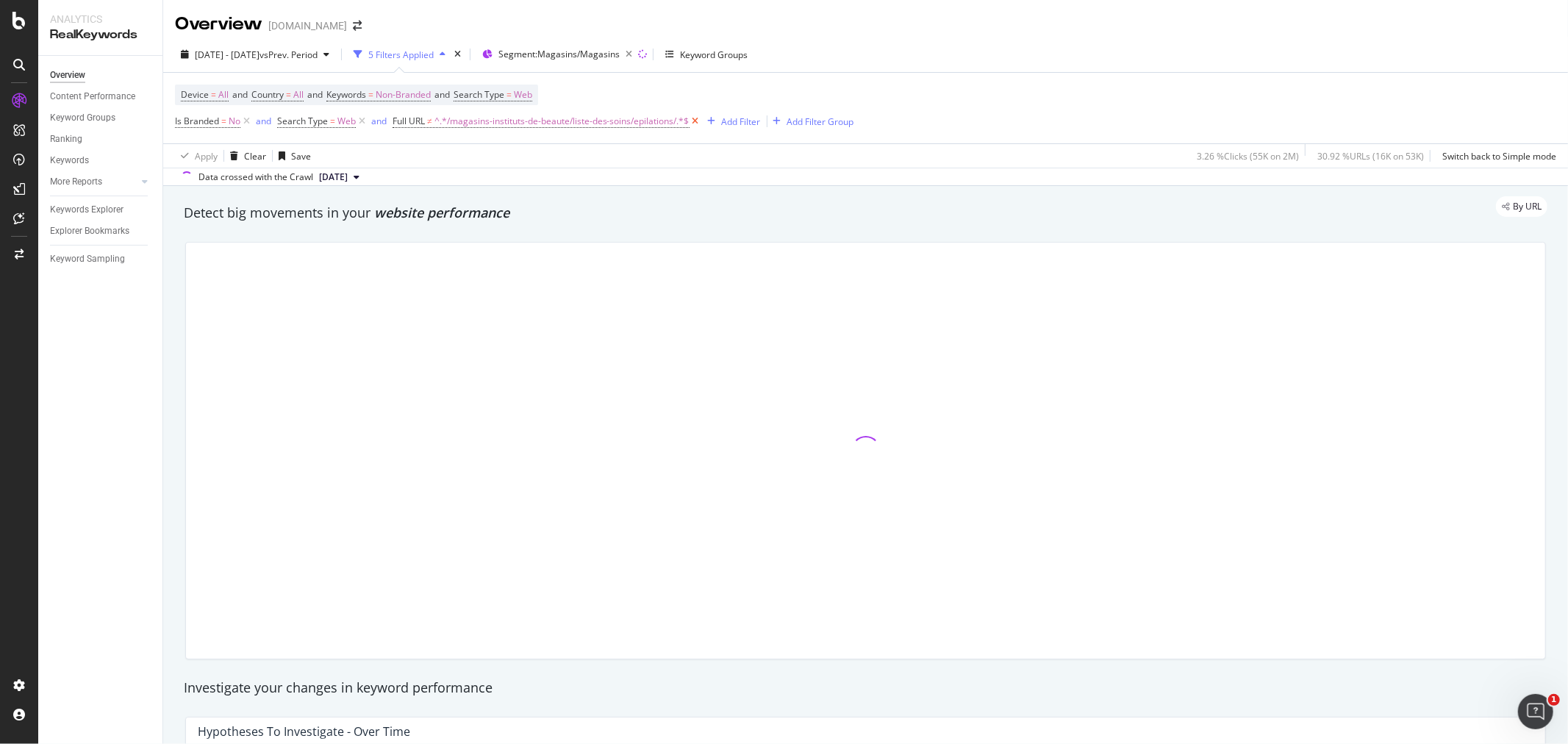
click at [697, 121] on icon at bounding box center [696, 121] width 12 height 14
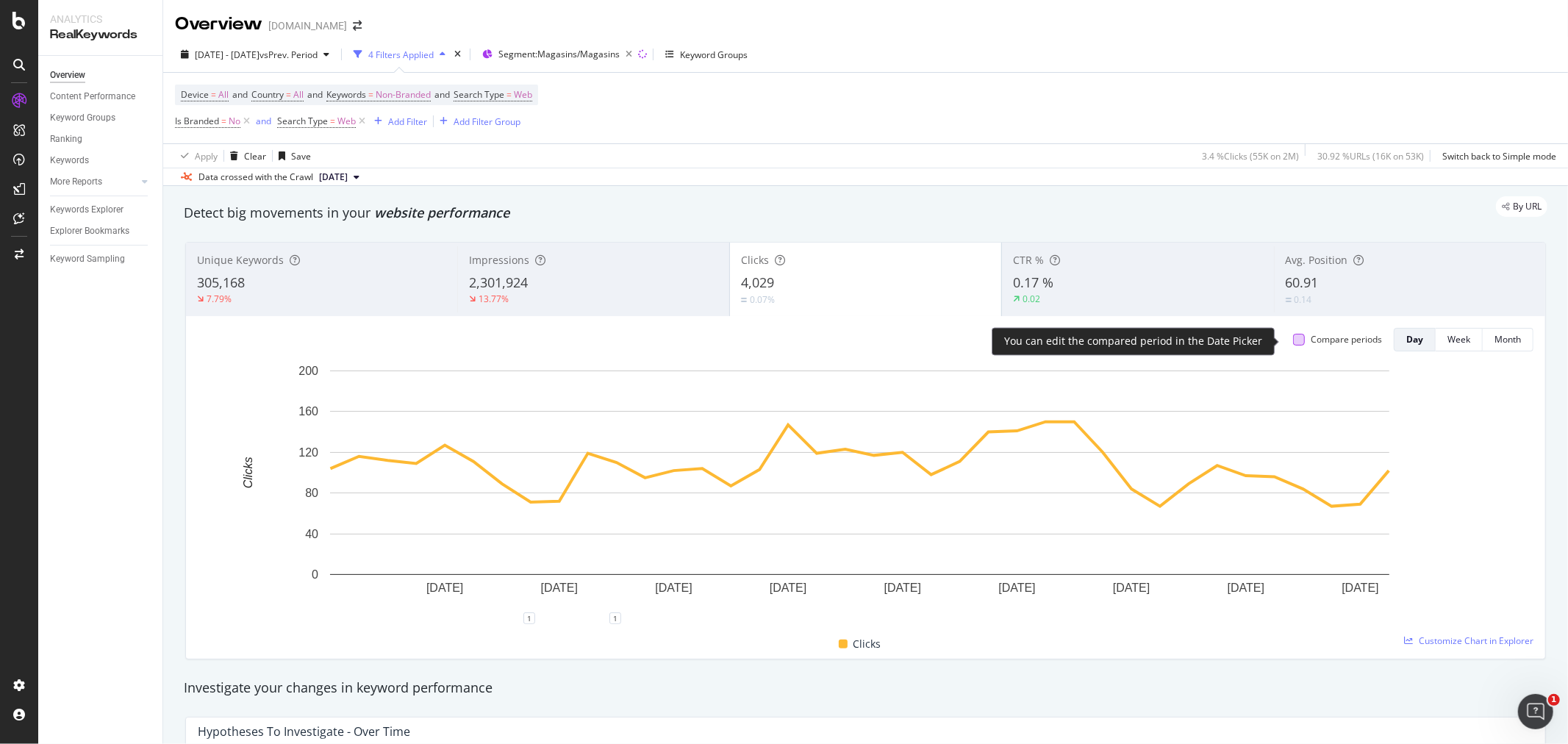
click at [1294, 344] on div at bounding box center [1299, 340] width 12 height 12
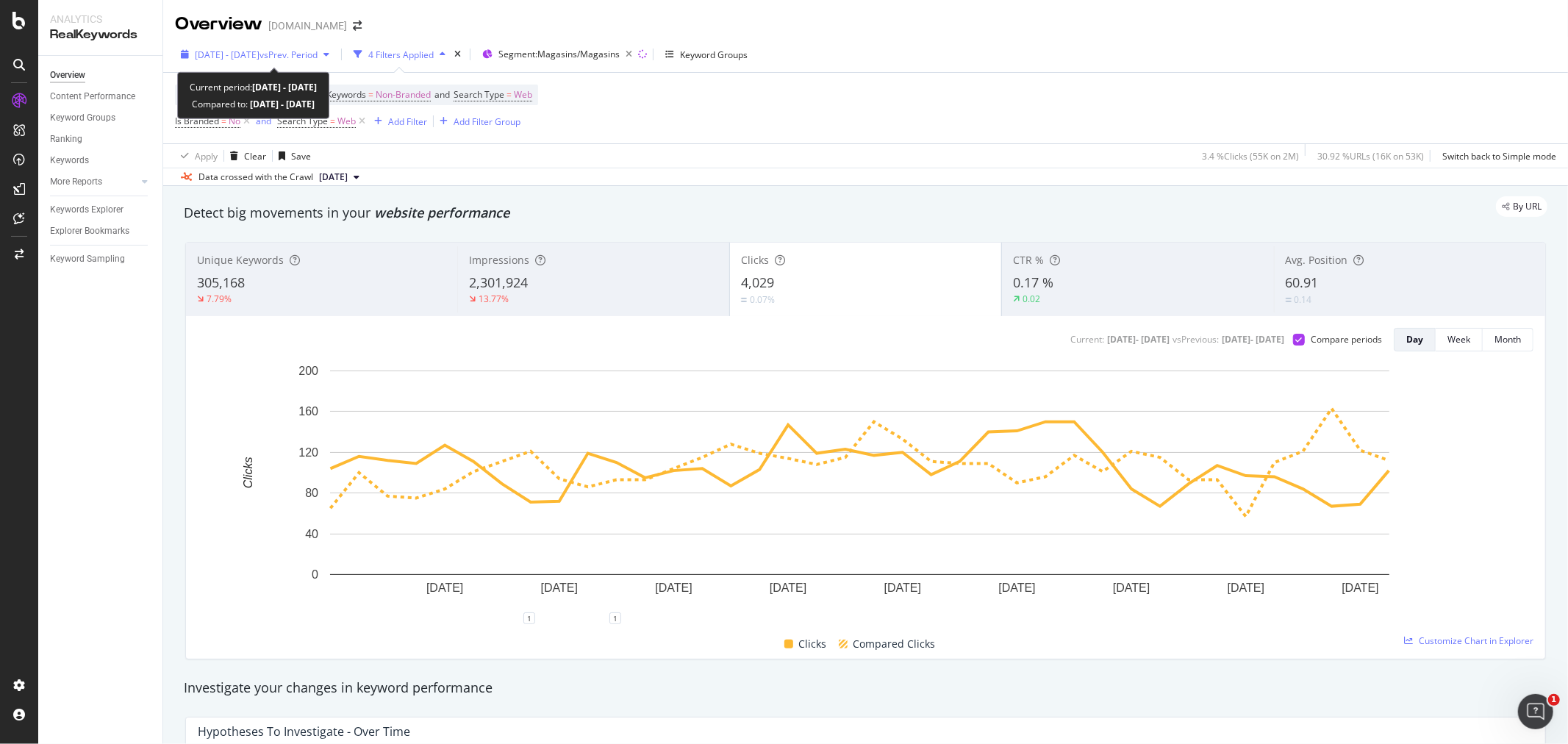
click at [318, 49] on span "vs Prev. Period" at bounding box center [288, 55] width 59 height 12
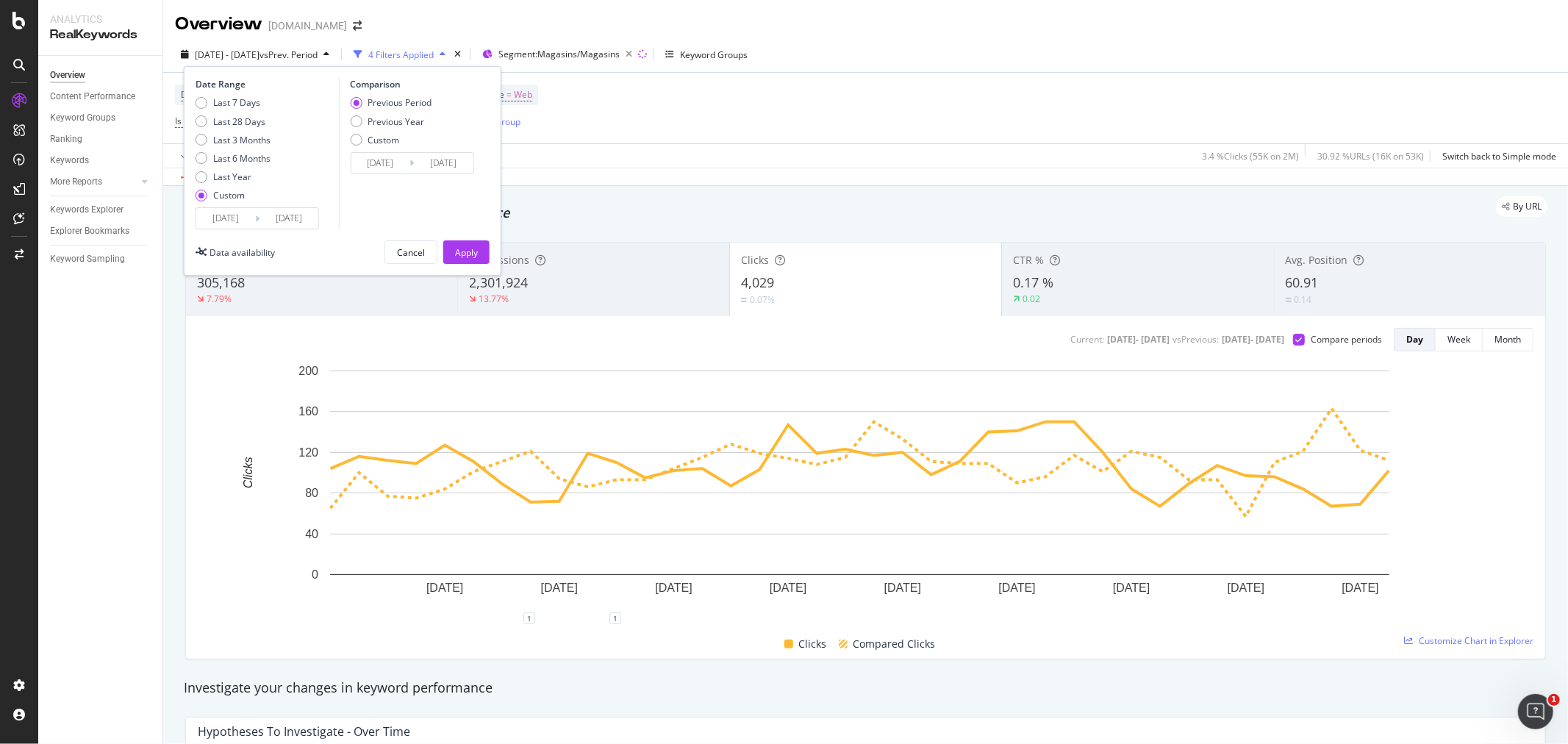
click at [231, 218] on input "[DATE]" at bounding box center [226, 218] width 59 height 20
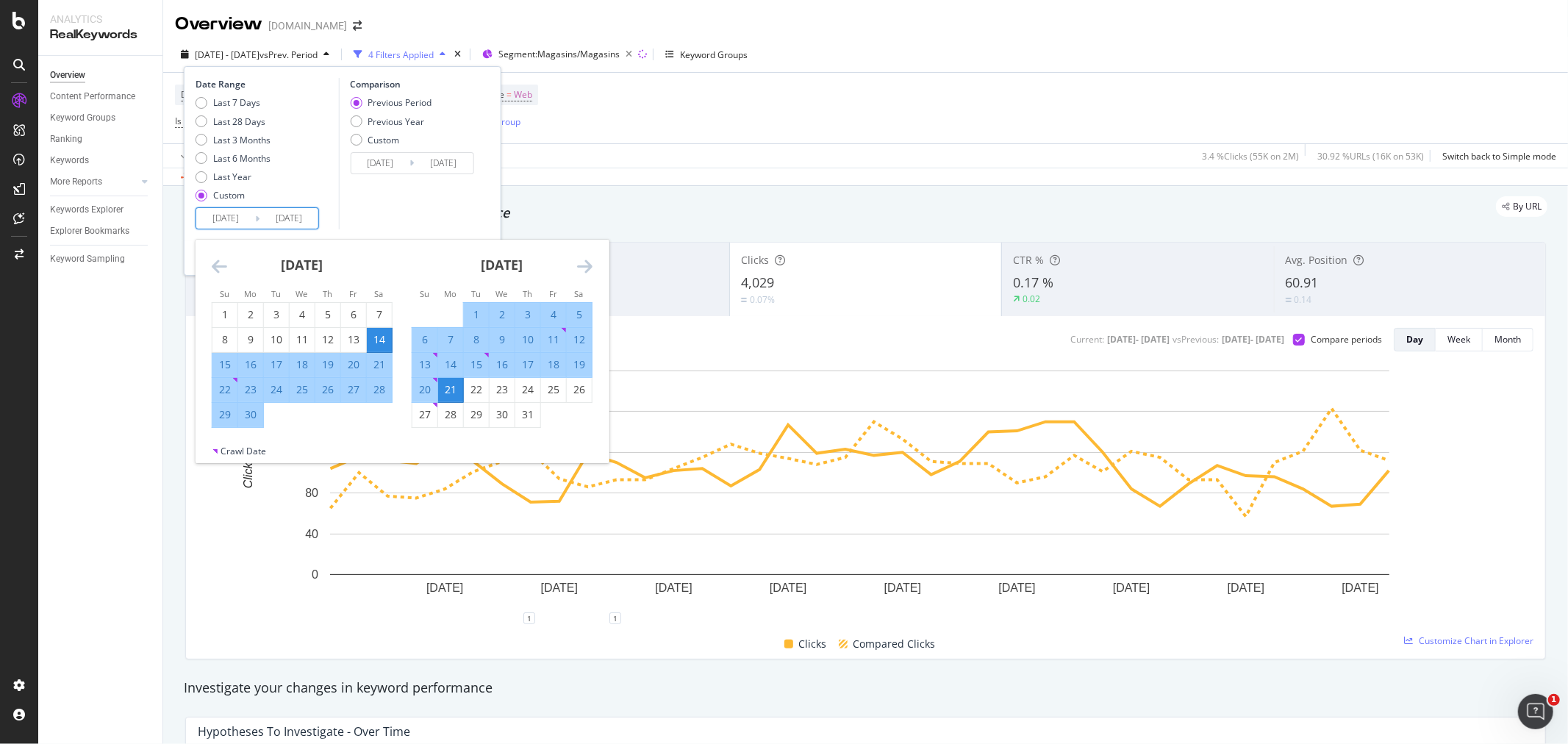
click at [372, 335] on div "14" at bounding box center [379, 339] width 25 height 14
click at [591, 261] on icon "Move forward to switch to the next month." at bounding box center [584, 266] width 15 height 17
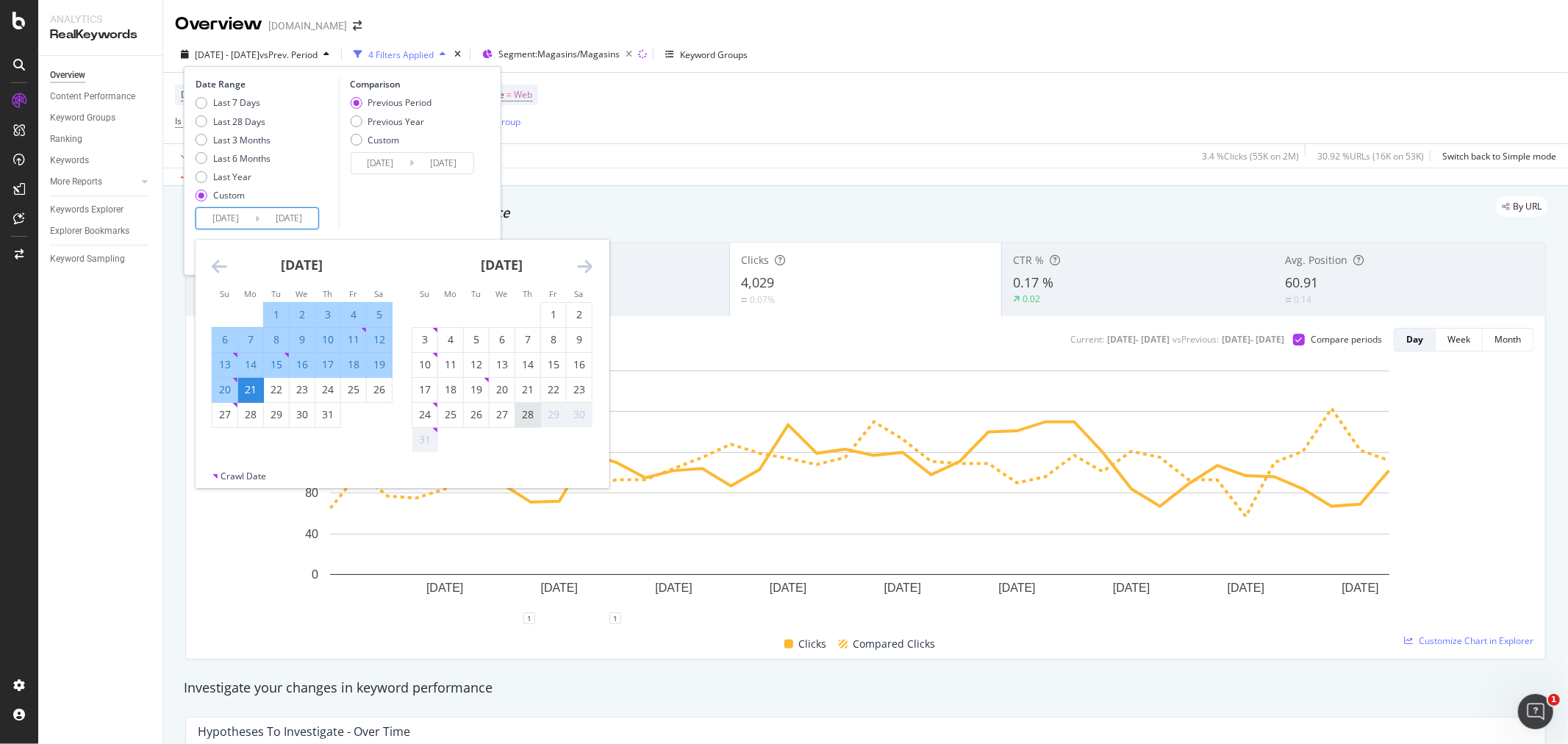
click at [530, 420] on div "28" at bounding box center [528, 414] width 25 height 14
type input "[DATE]"
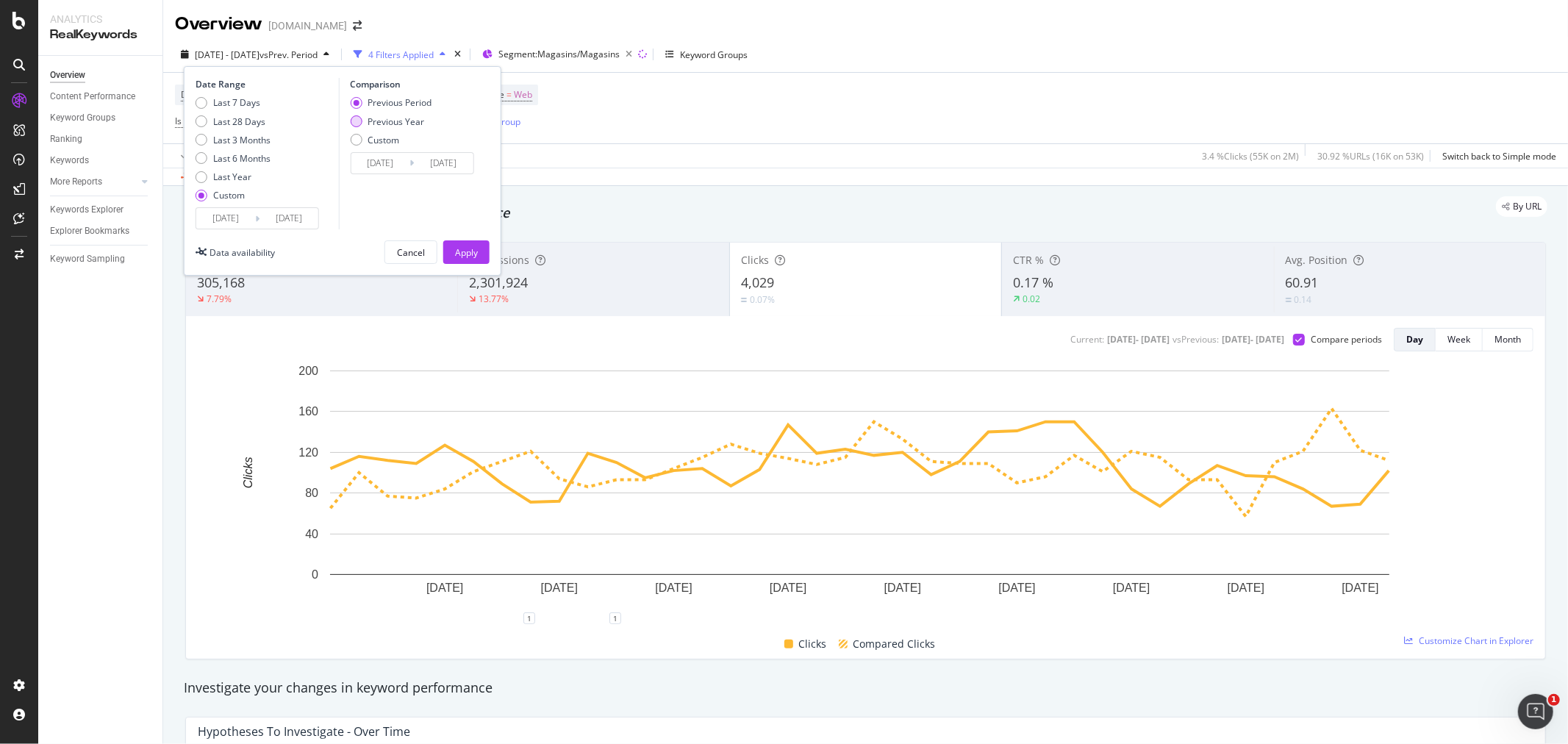
click at [414, 125] on div "Previous Year" at bounding box center [395, 121] width 57 height 12
type input "[DATE]"
click at [239, 219] on input "[DATE]" at bounding box center [226, 218] width 59 height 20
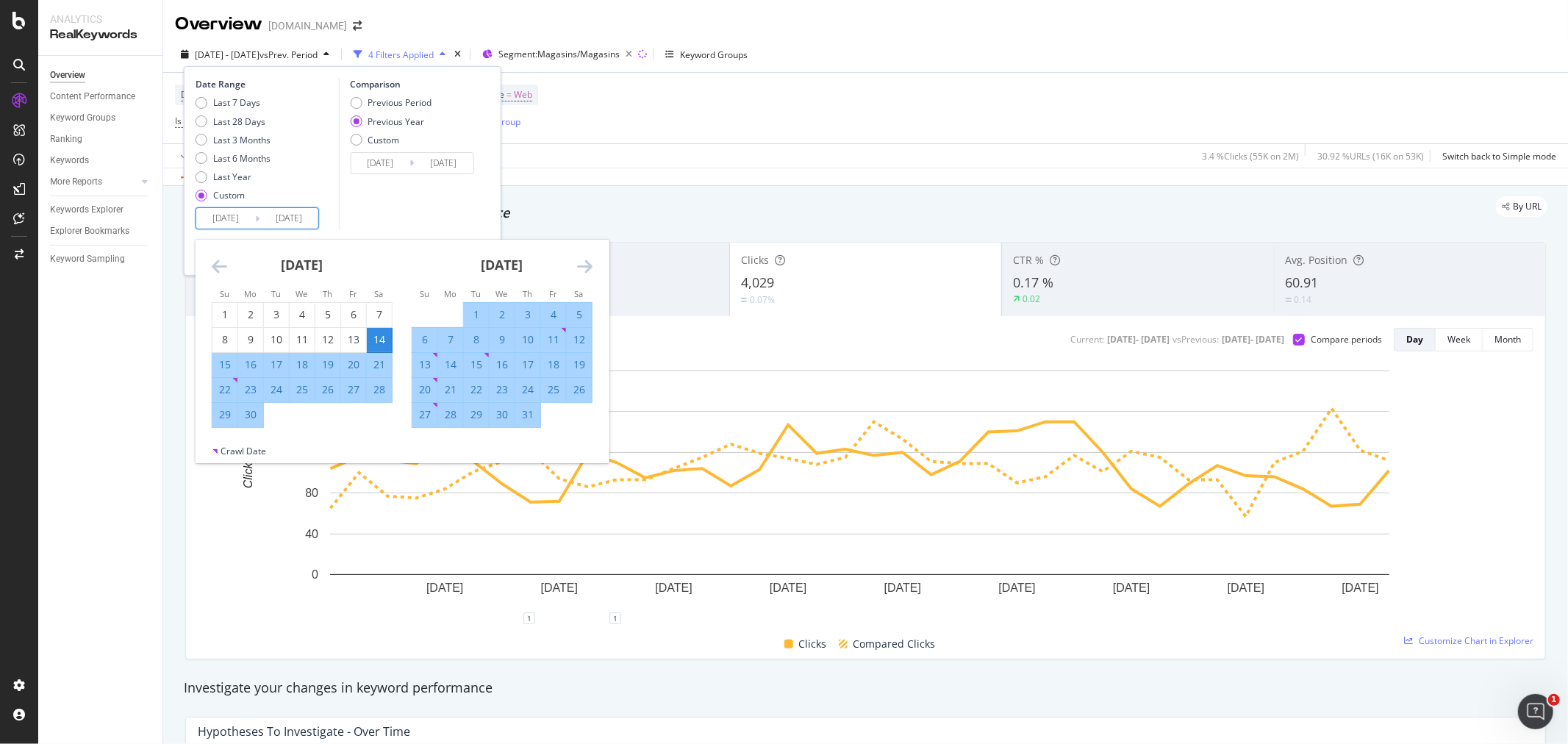
click at [380, 337] on div "14" at bounding box center [379, 339] width 25 height 14
click at [456, 387] on div "21" at bounding box center [451, 389] width 25 height 14
type input "[DATE]"
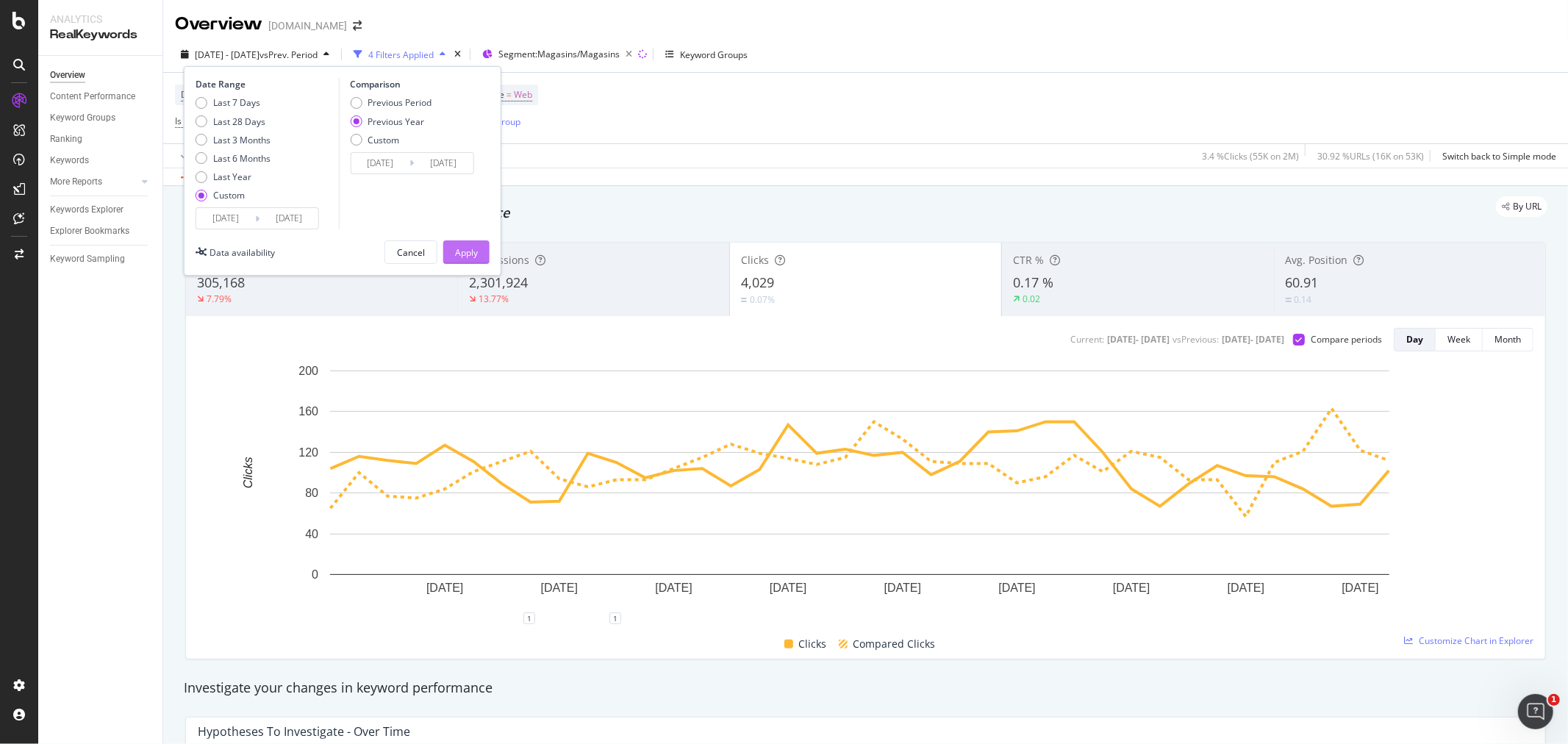
click at [463, 251] on div "Apply" at bounding box center [466, 252] width 23 height 12
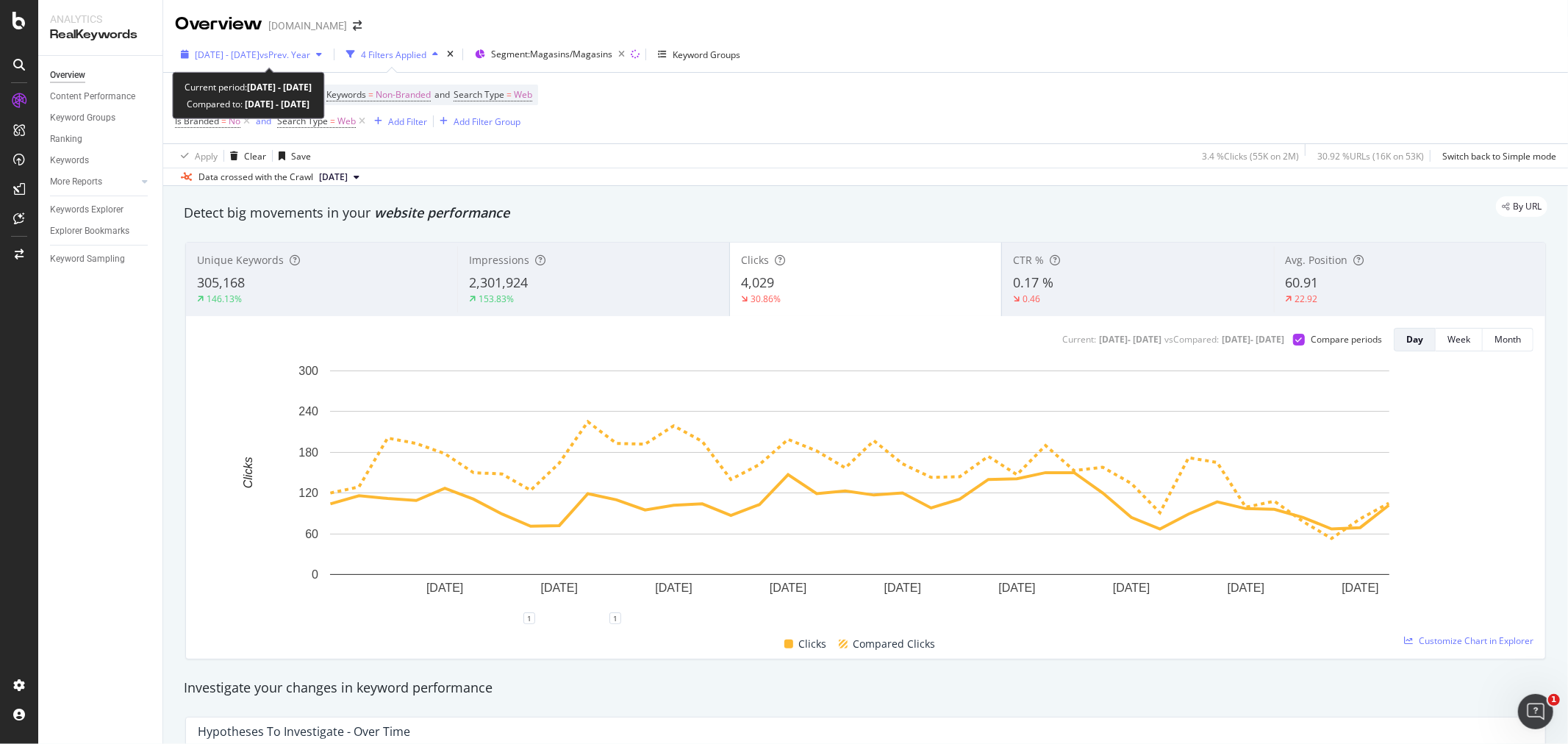
click at [240, 58] on span "[DATE] - [DATE]" at bounding box center [226, 55] width 64 height 12
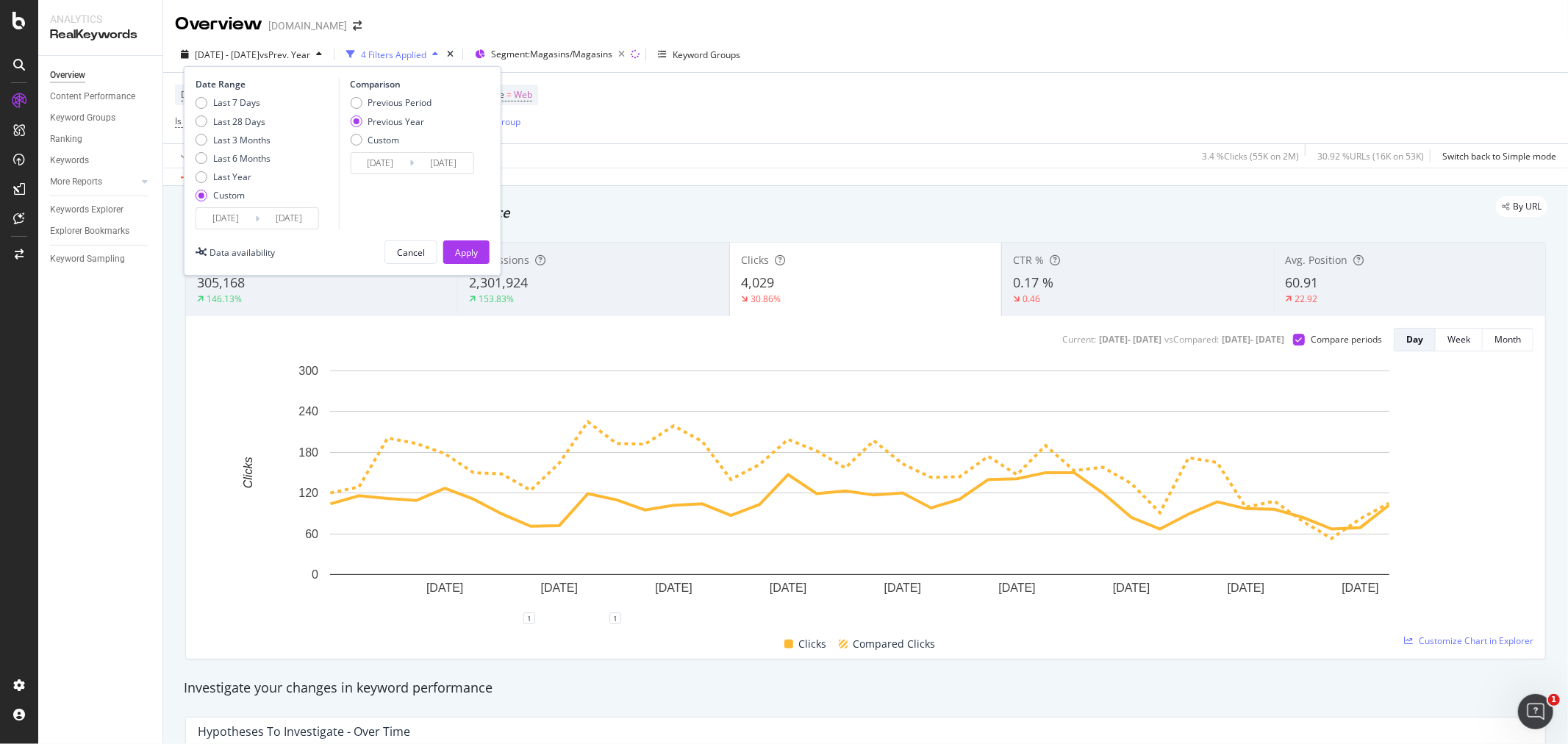
click at [226, 219] on input "[DATE]" at bounding box center [226, 218] width 59 height 20
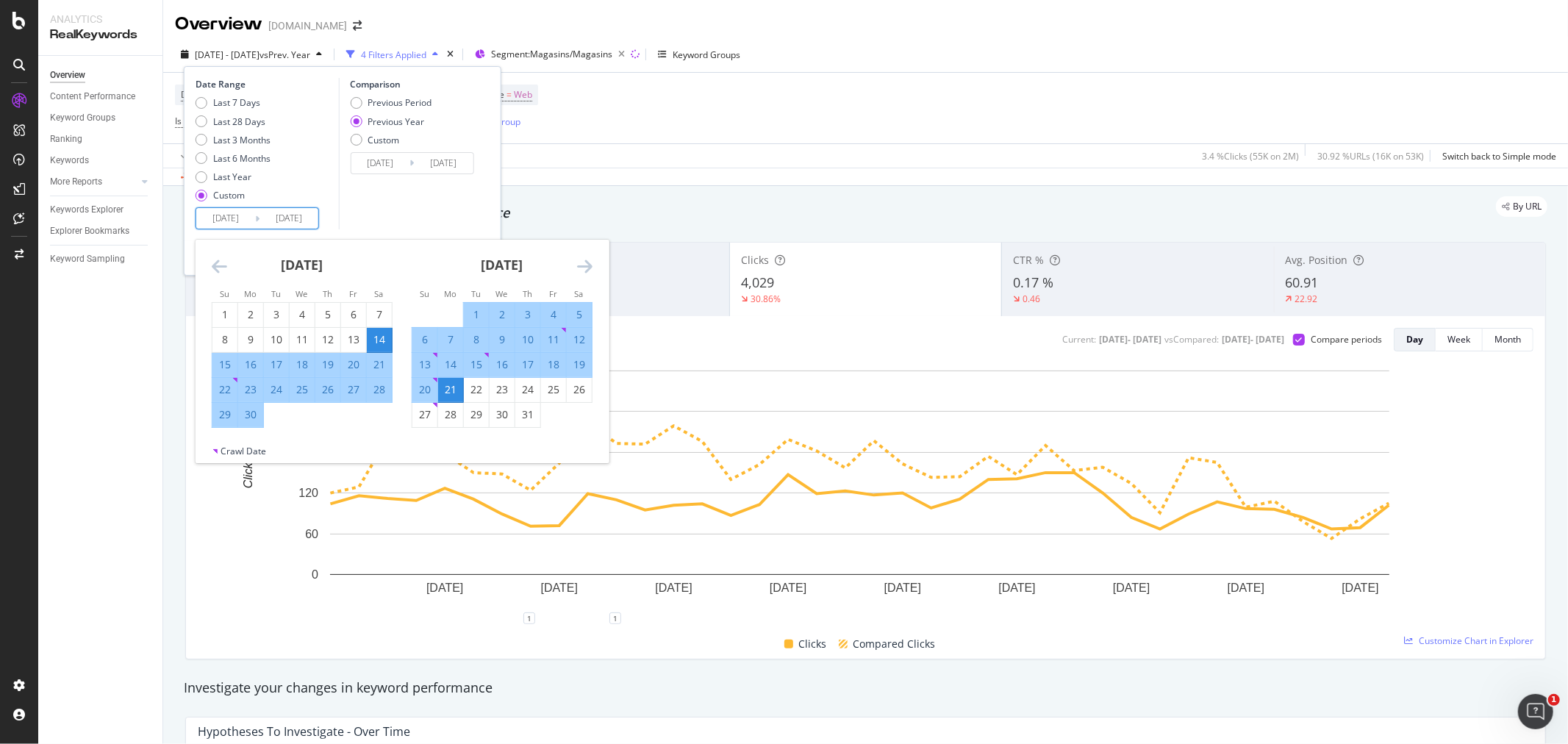
click at [383, 335] on div "14" at bounding box center [379, 339] width 25 height 14
click at [589, 268] on icon "Move forward to switch to the next month." at bounding box center [584, 266] width 15 height 17
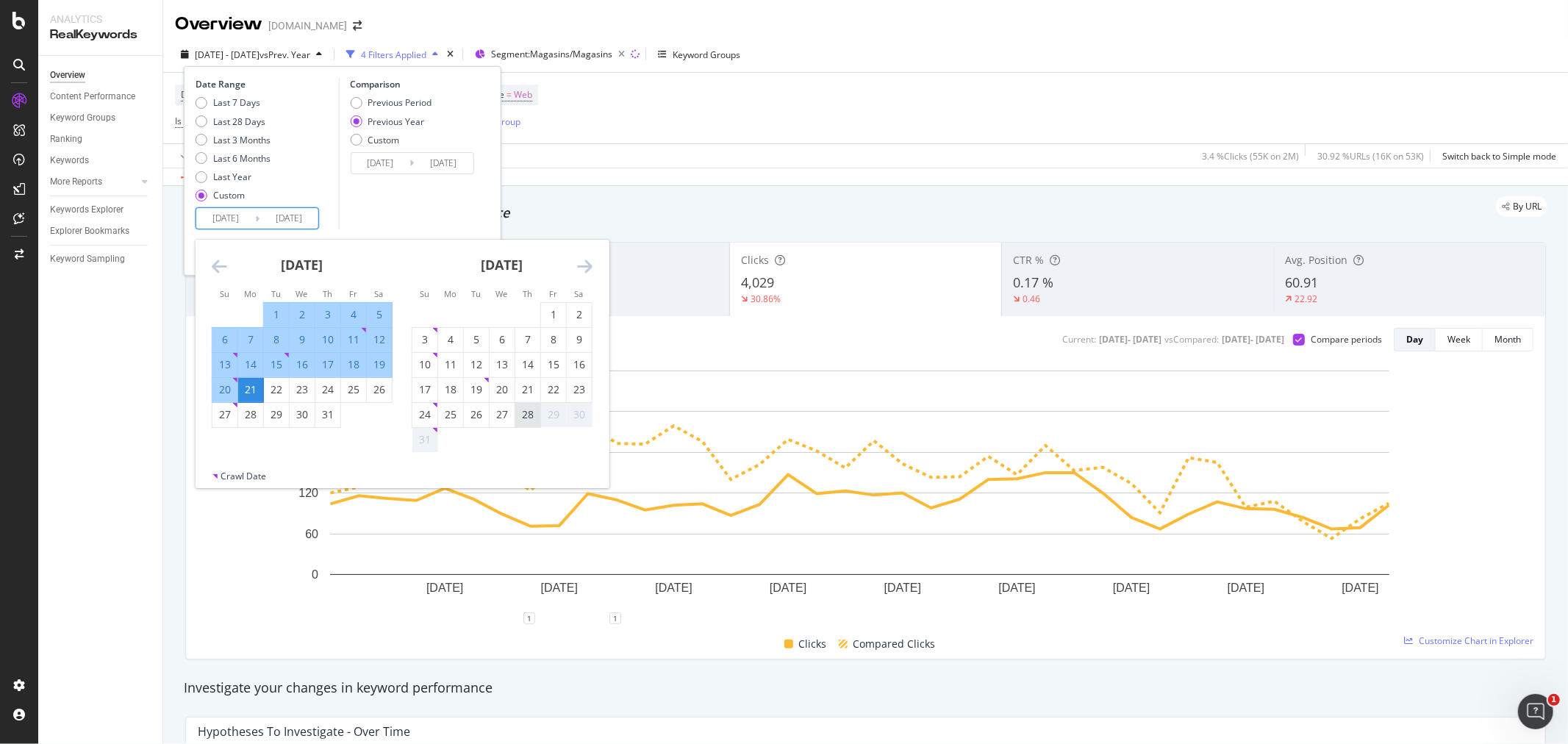
click at [528, 425] on div "28" at bounding box center [528, 415] width 25 height 24
type input "[DATE]"
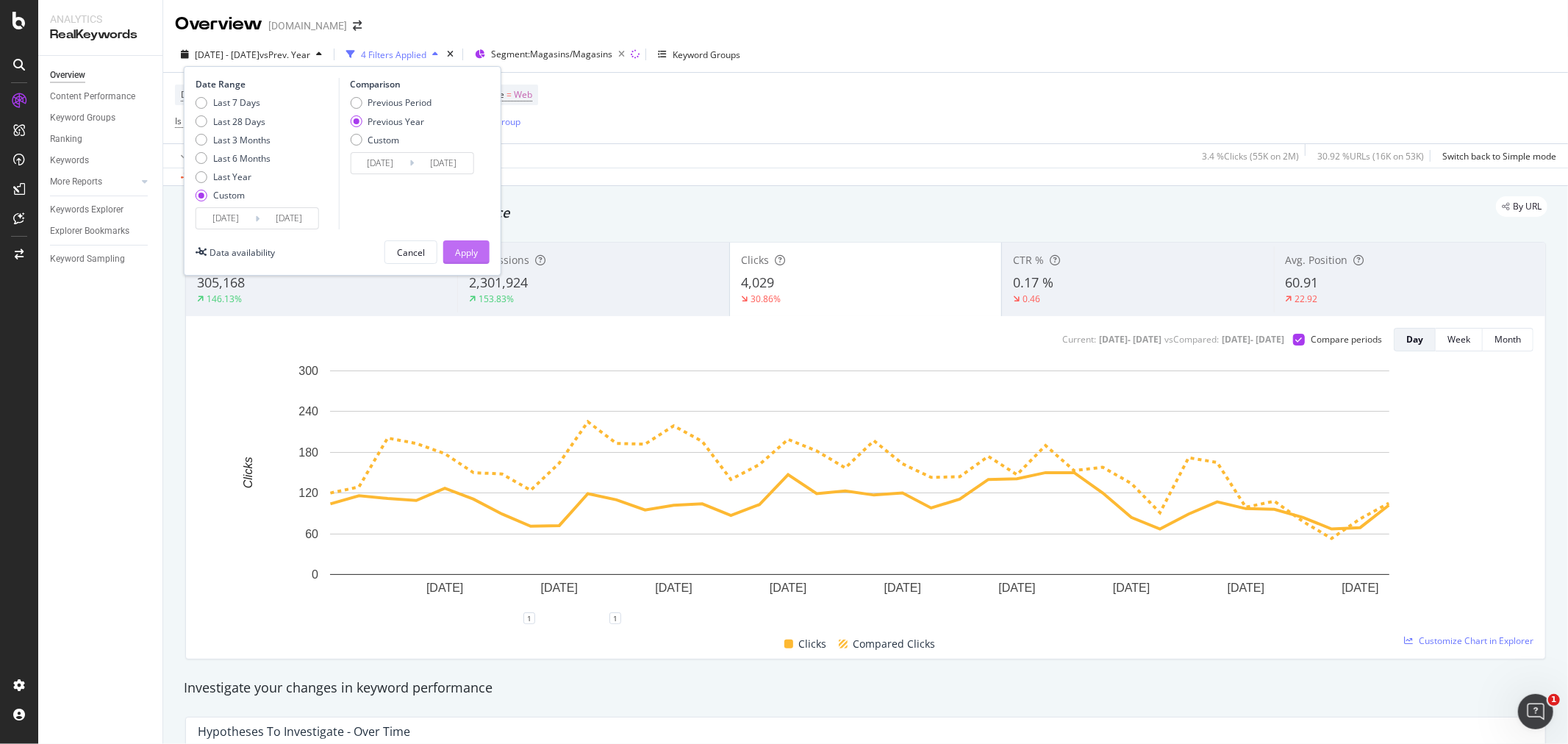
click at [481, 246] on button "Apply" at bounding box center [466, 252] width 46 height 24
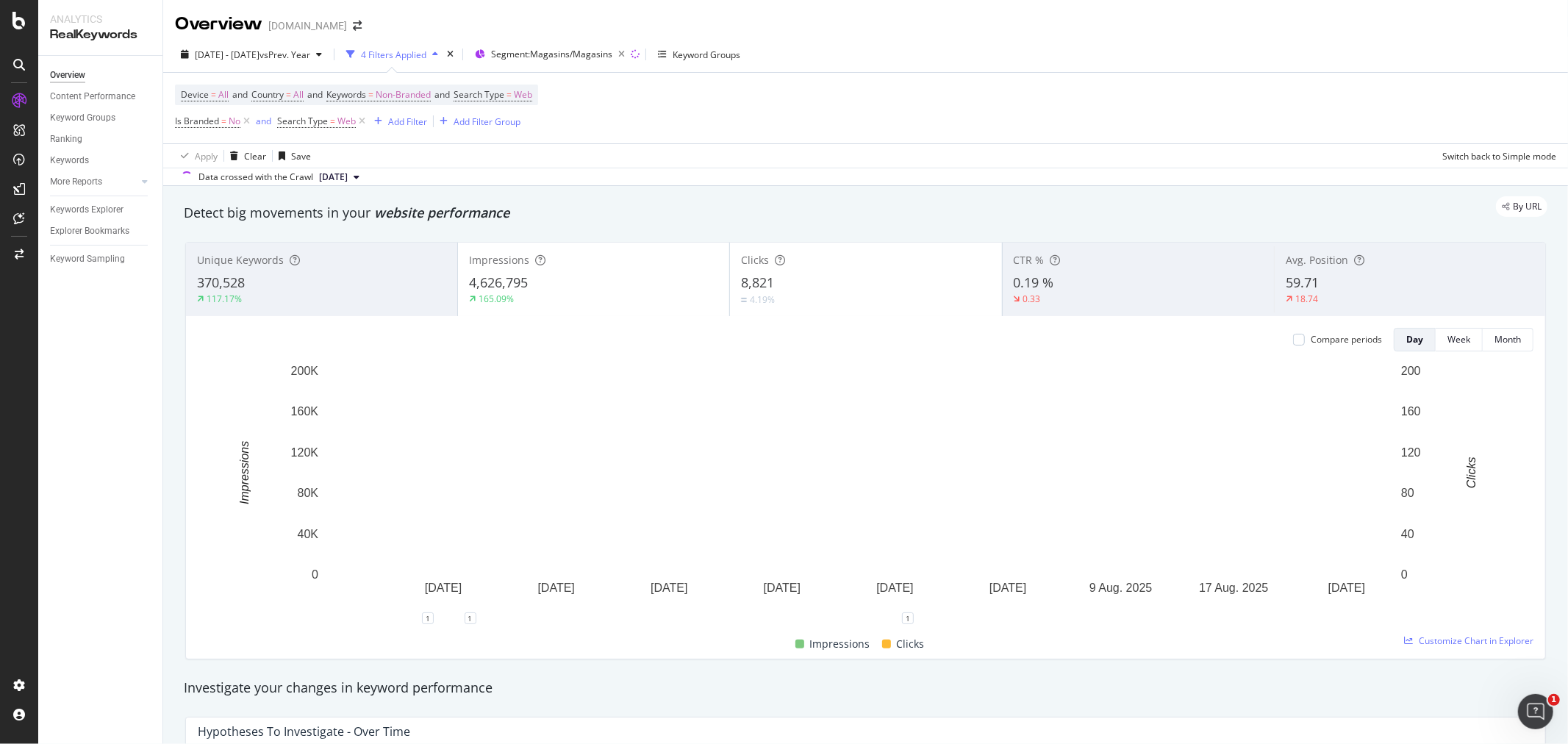
click at [567, 273] on div "Impressions 4,626,795 165.09%" at bounding box center [593, 279] width 272 height 66
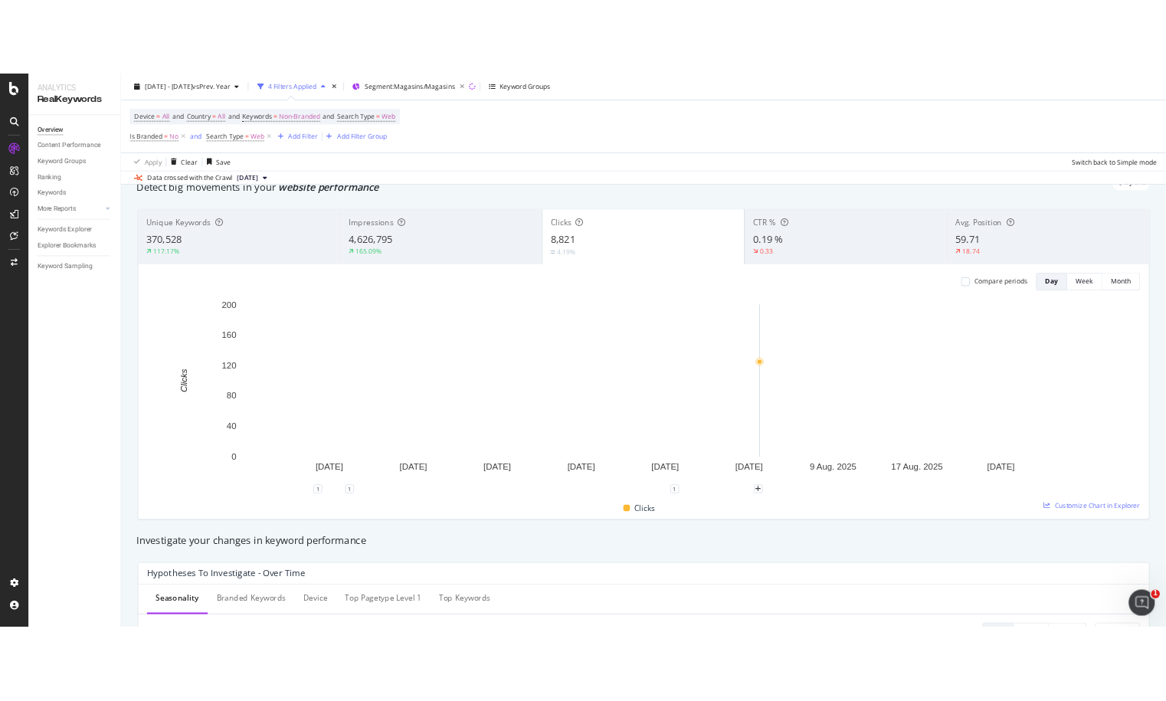
scroll to position [85, 0]
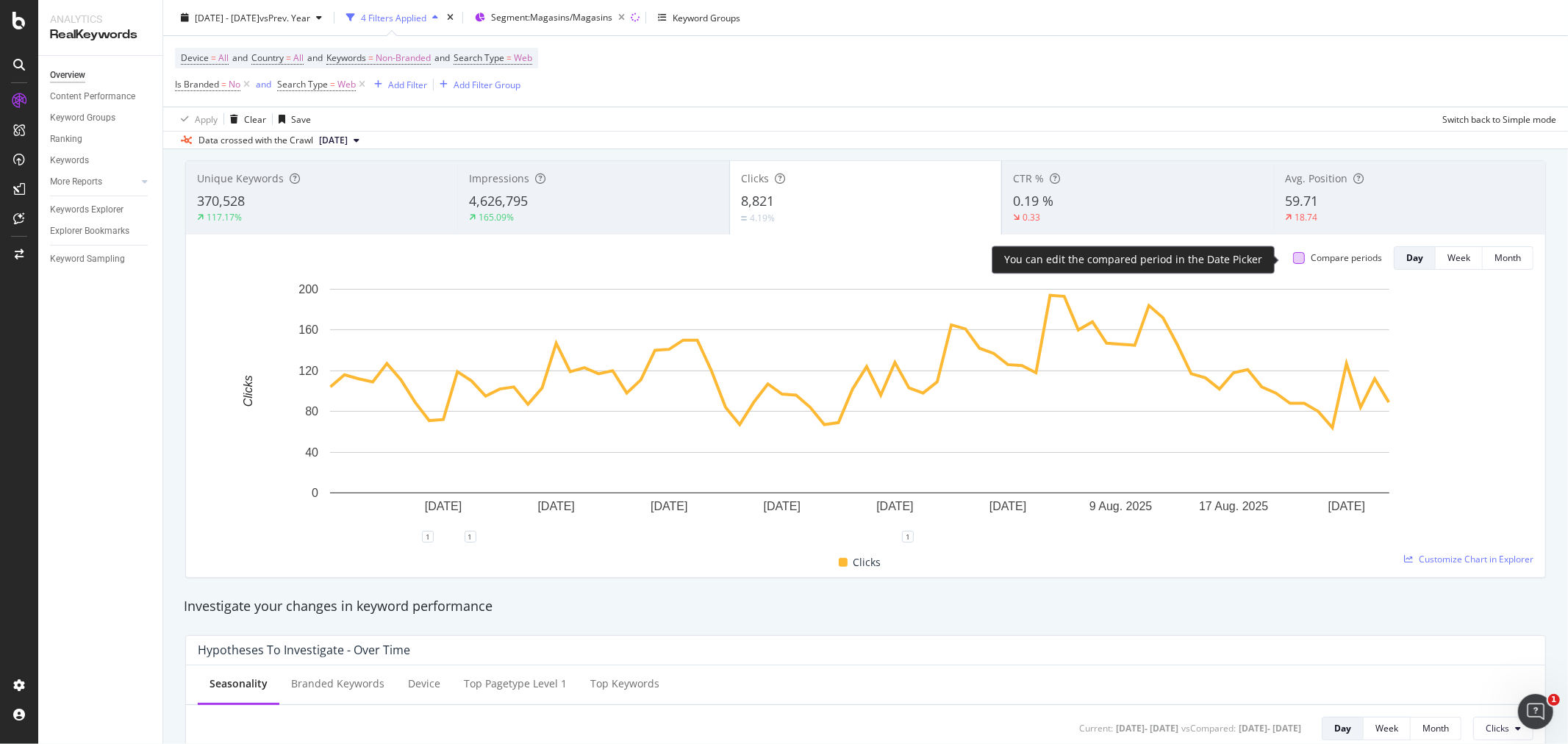
click at [1294, 263] on div at bounding box center [1299, 258] width 12 height 12
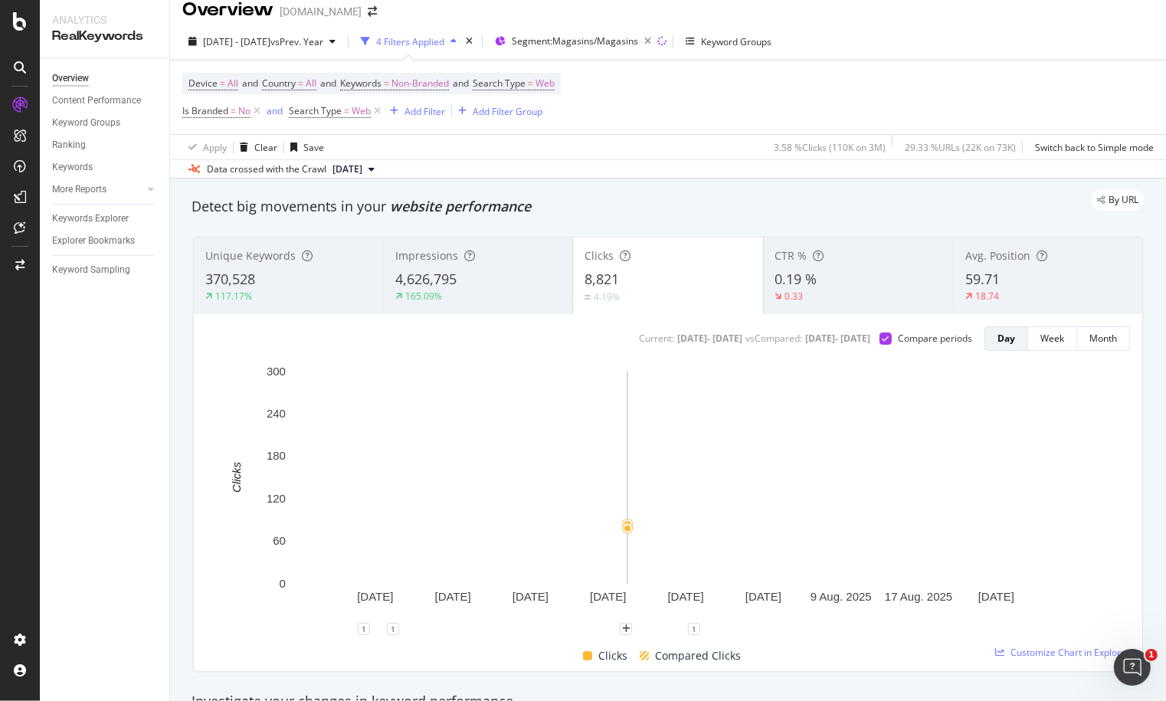
scroll to position [0, 0]
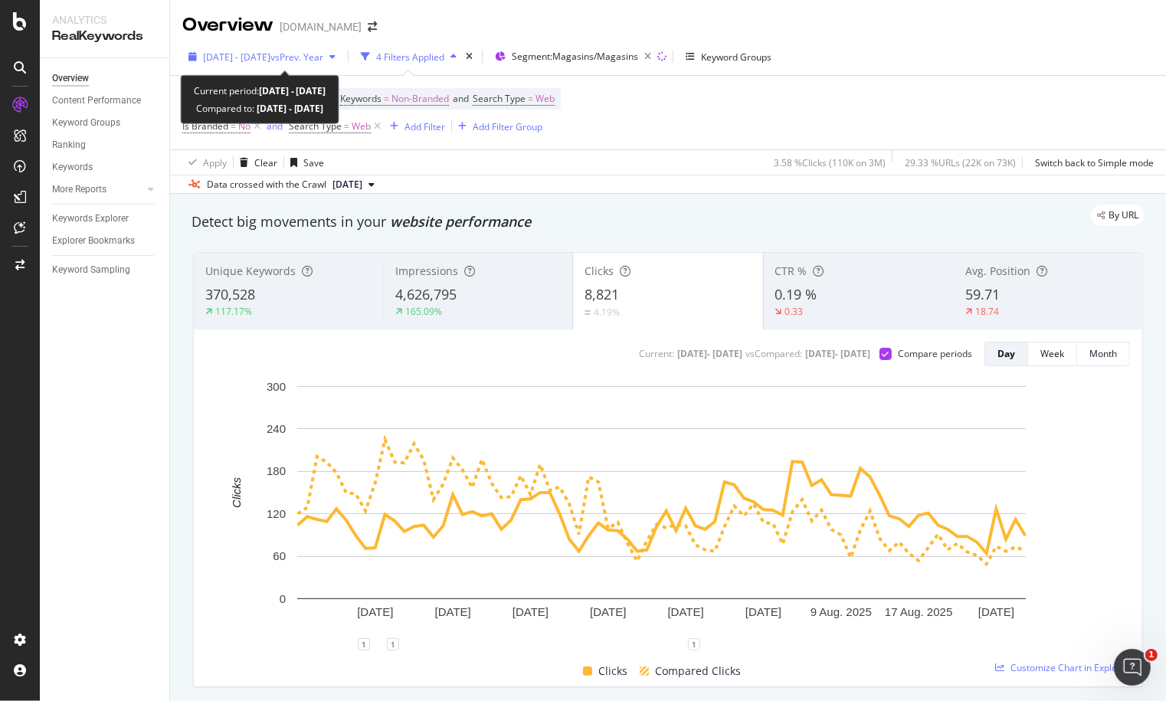
click at [323, 62] on span "vs Prev. Year" at bounding box center [296, 57] width 53 height 13
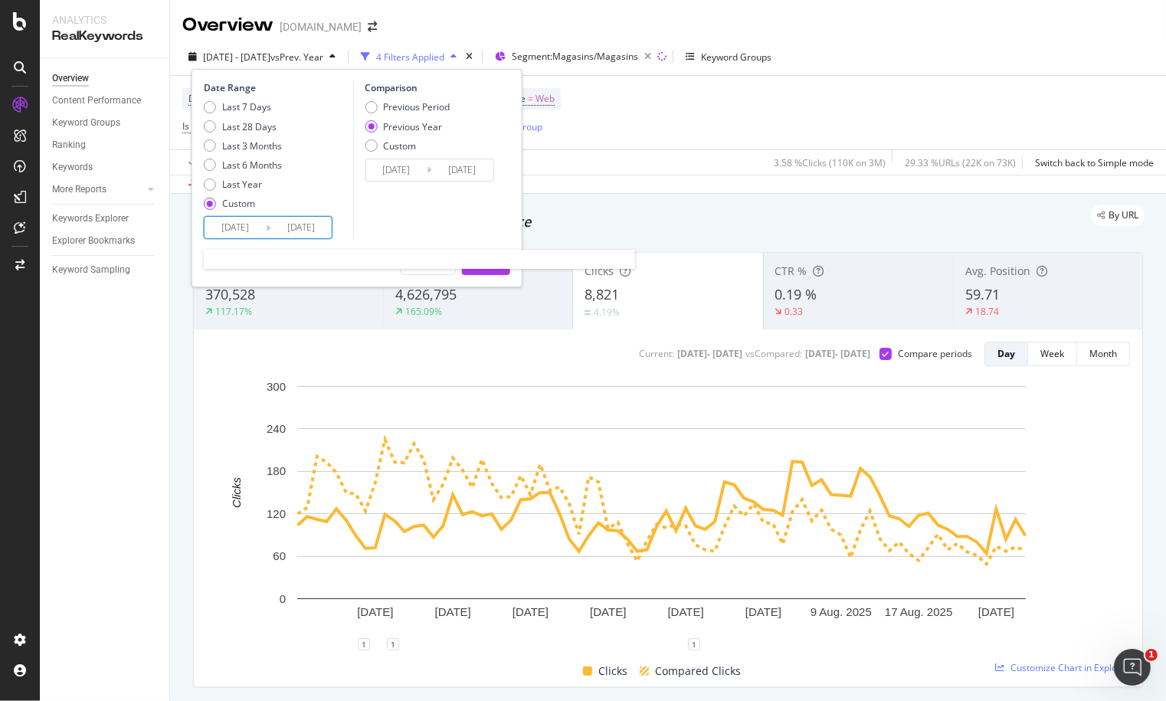
click at [246, 226] on input "[DATE]" at bounding box center [235, 227] width 61 height 21
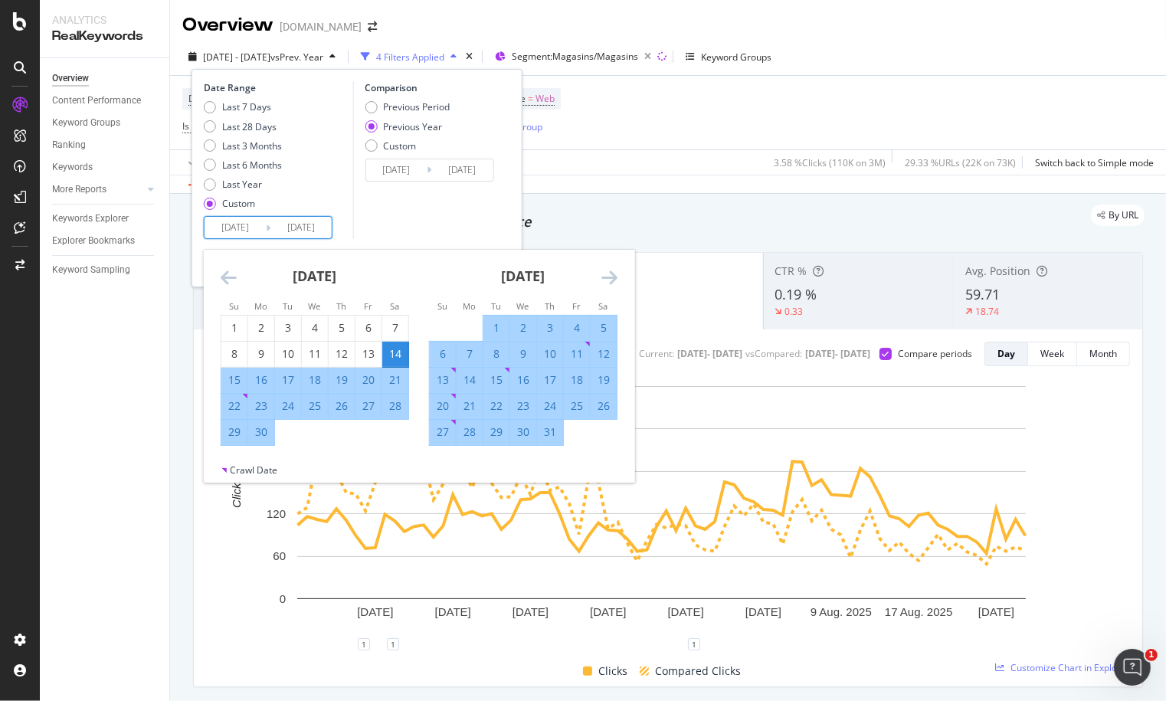
click at [499, 405] on div "22" at bounding box center [496, 405] width 26 height 15
type input "[DATE]"
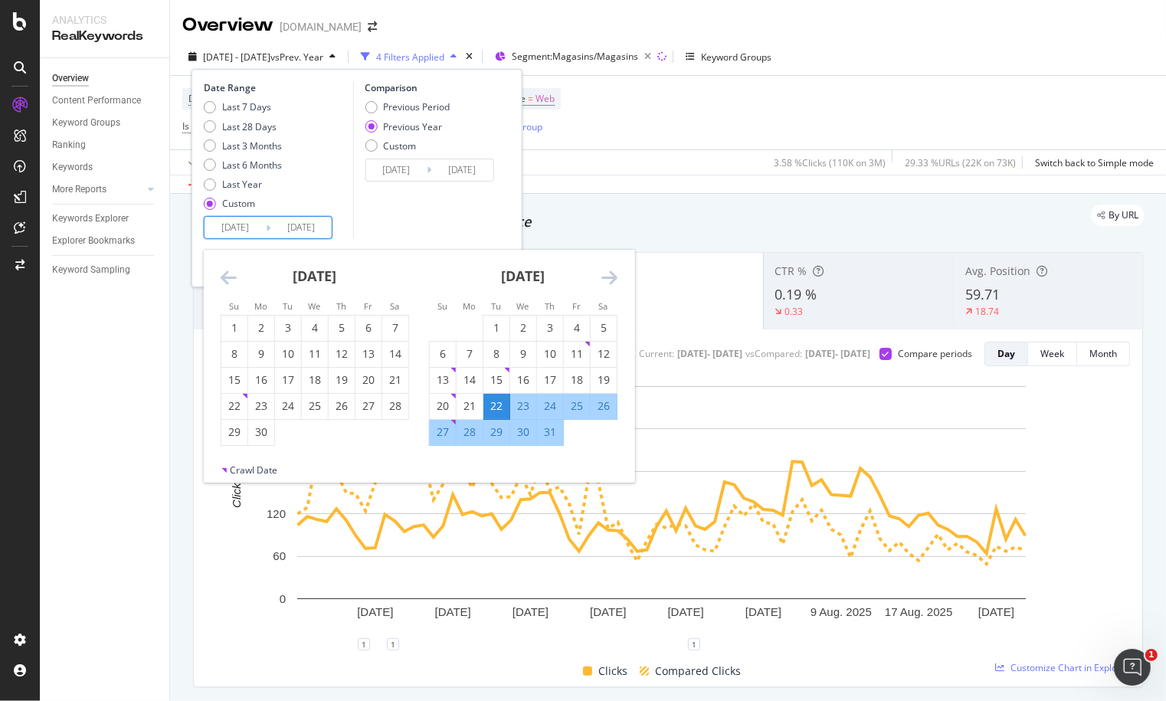
click at [617, 285] on icon "Move forward to switch to the next month." at bounding box center [609, 277] width 16 height 18
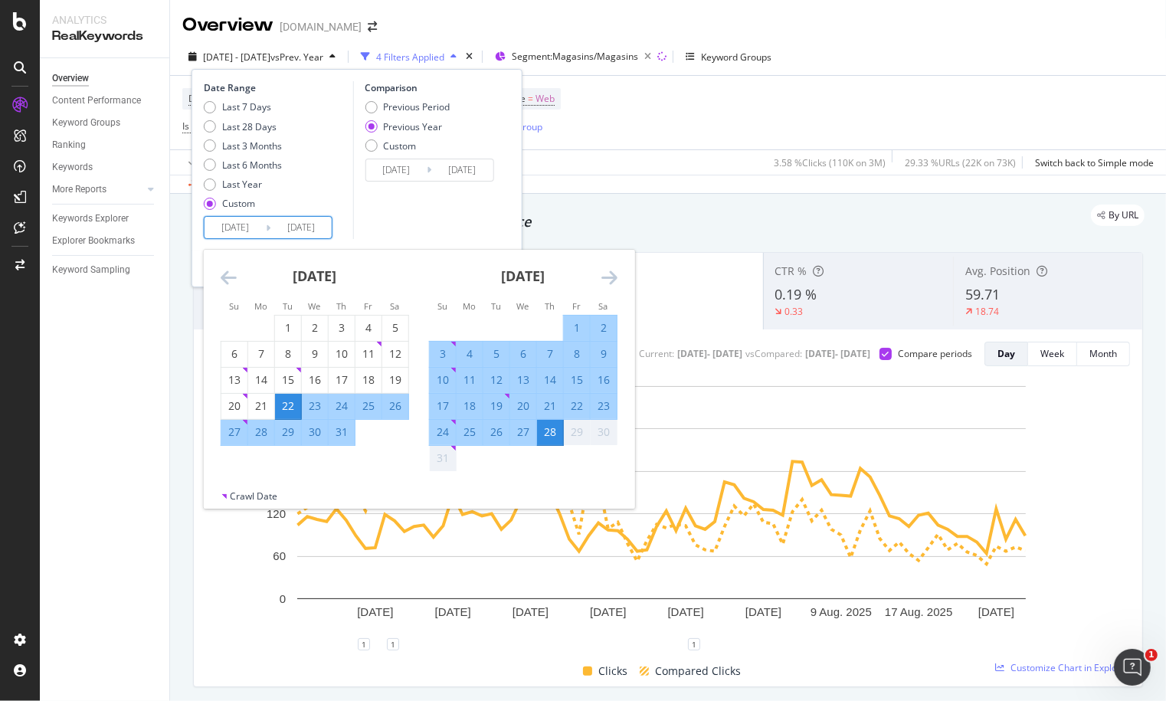
click at [575, 136] on div "Device = All and Country = All and Keywords = Non-Branded and Search Type = Web…" at bounding box center [667, 113] width 971 height 74
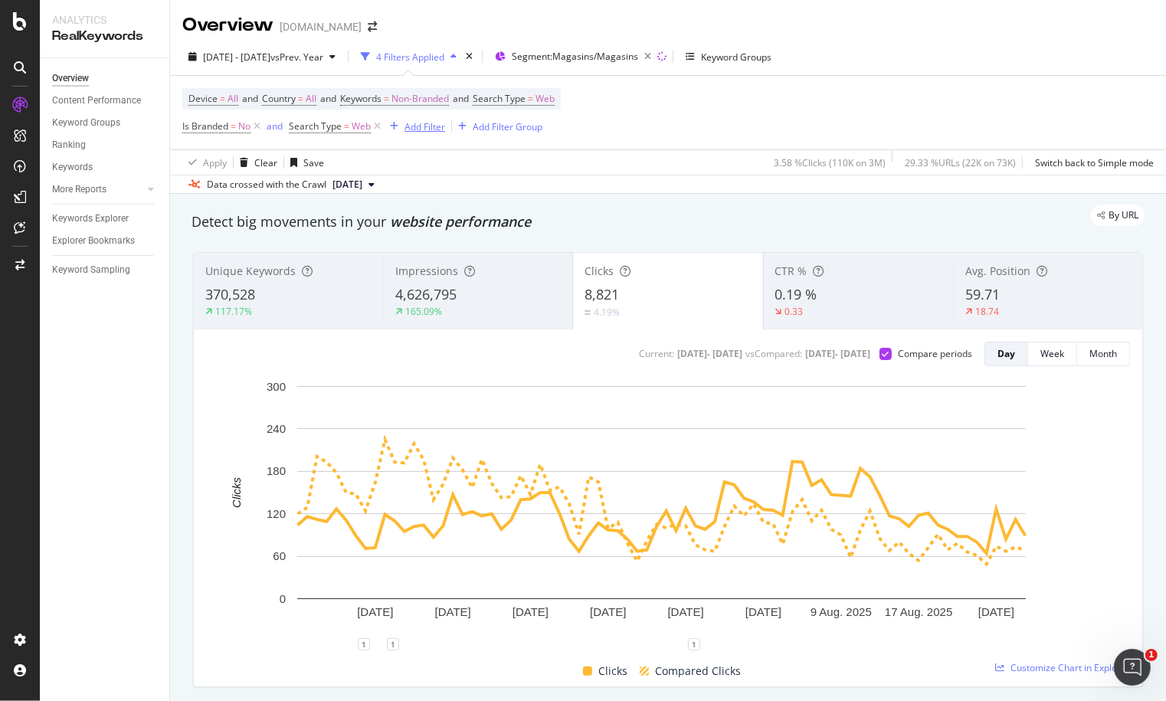
click at [416, 128] on div "Add Filter" at bounding box center [425, 126] width 41 height 13
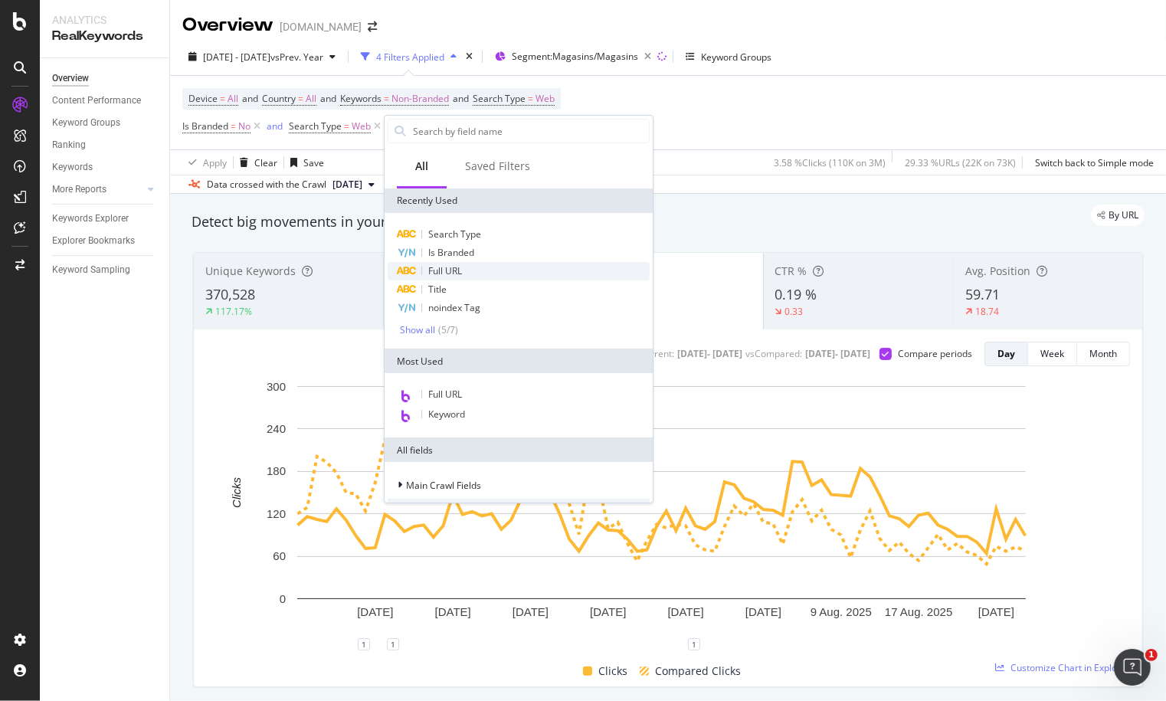
click at [457, 271] on span "Full URL" at bounding box center [445, 270] width 34 height 13
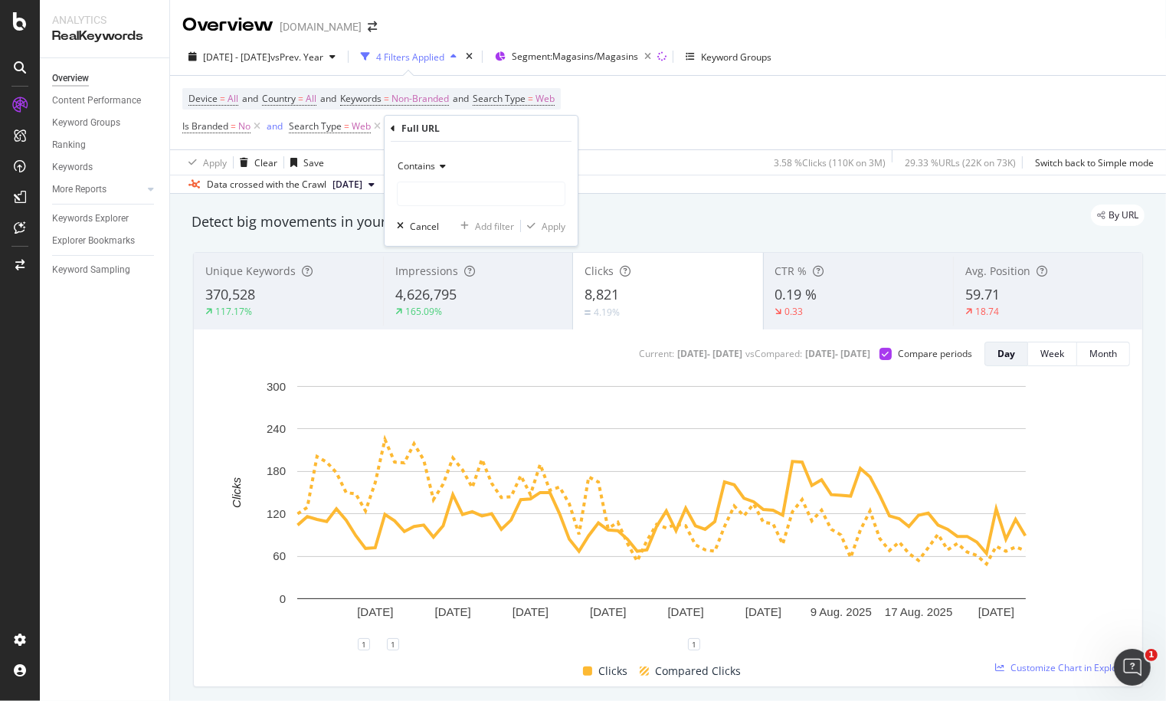
click at [430, 164] on span "Contains" at bounding box center [417, 165] width 38 height 13
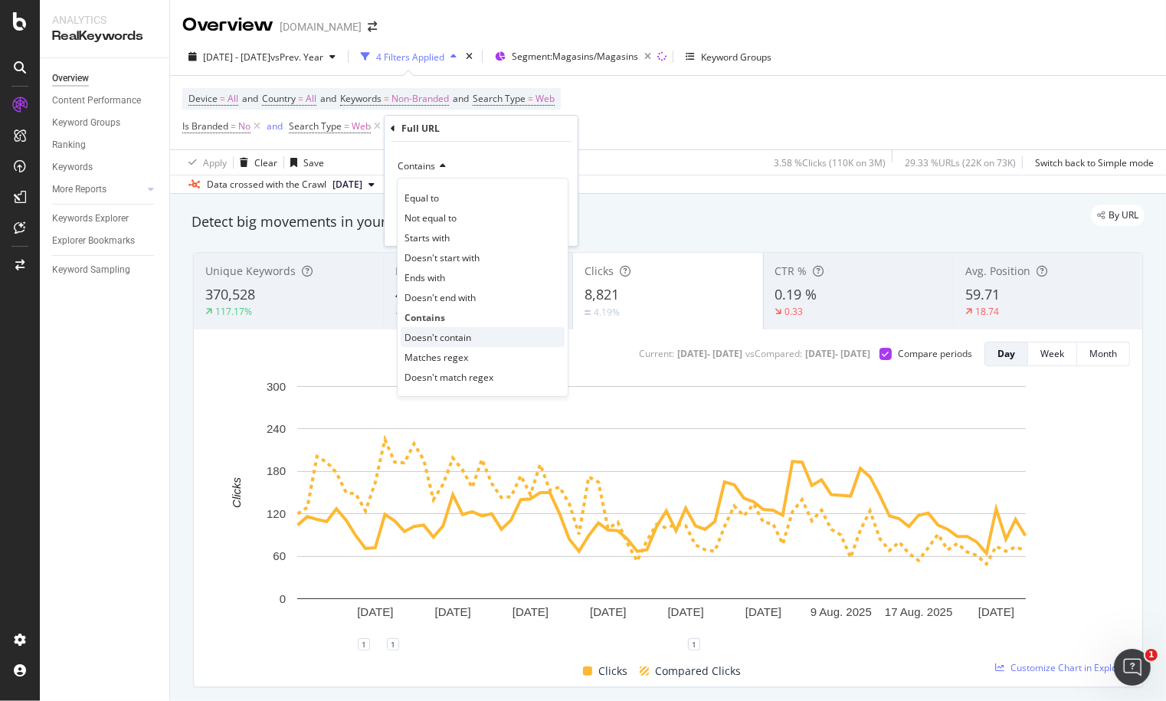
click at [435, 340] on span "Doesn't contain" at bounding box center [438, 337] width 67 height 13
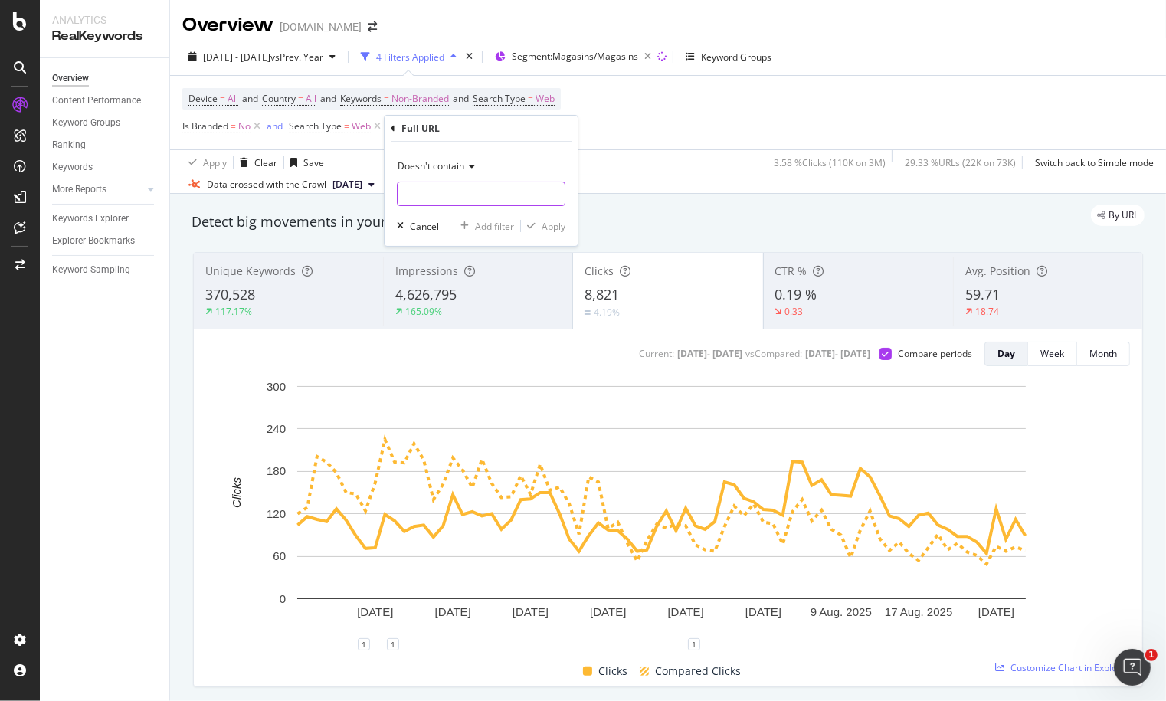
click at [423, 195] on input "text" at bounding box center [481, 194] width 167 height 25
type input "utm"
click at [558, 225] on div "Apply" at bounding box center [554, 226] width 24 height 13
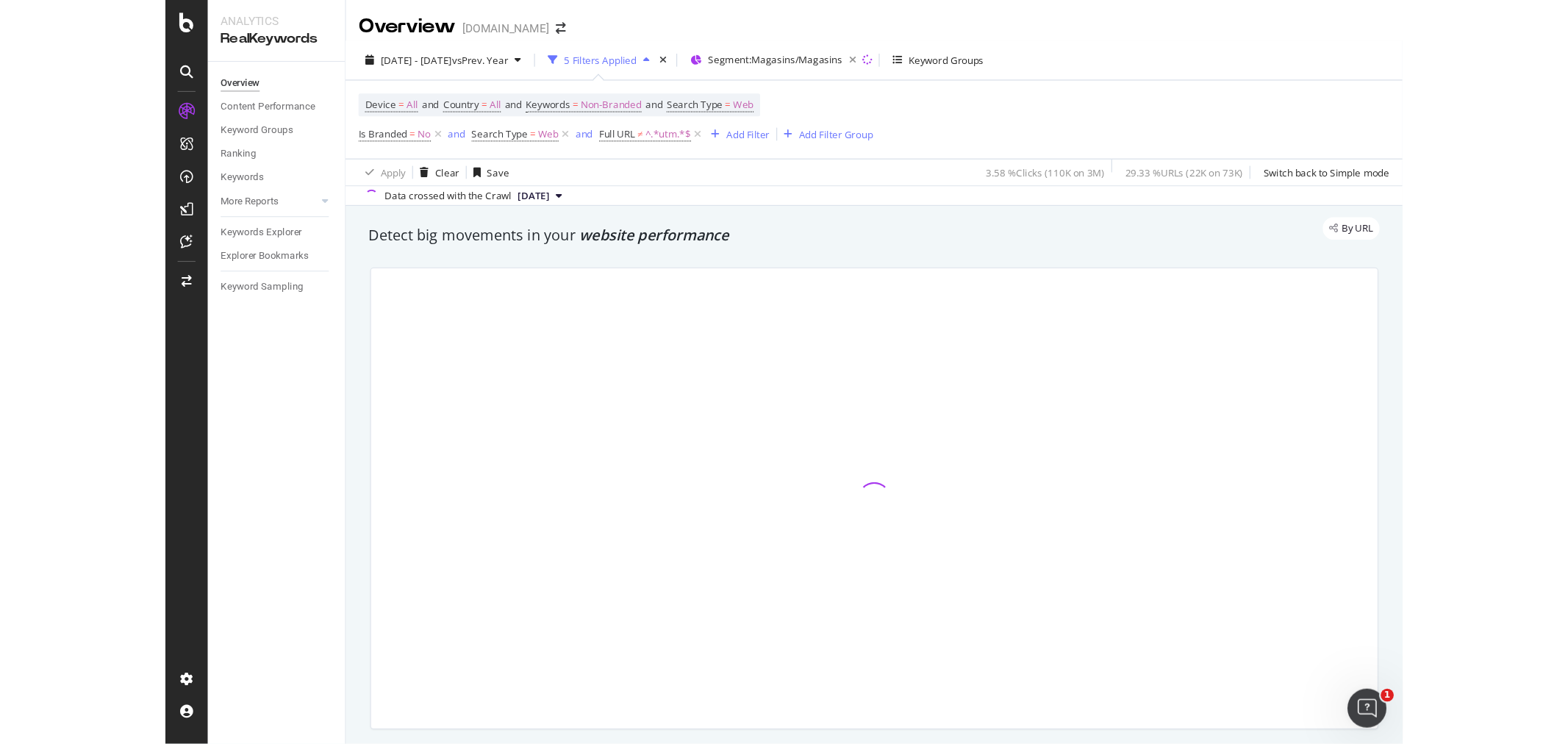
scroll to position [82, 0]
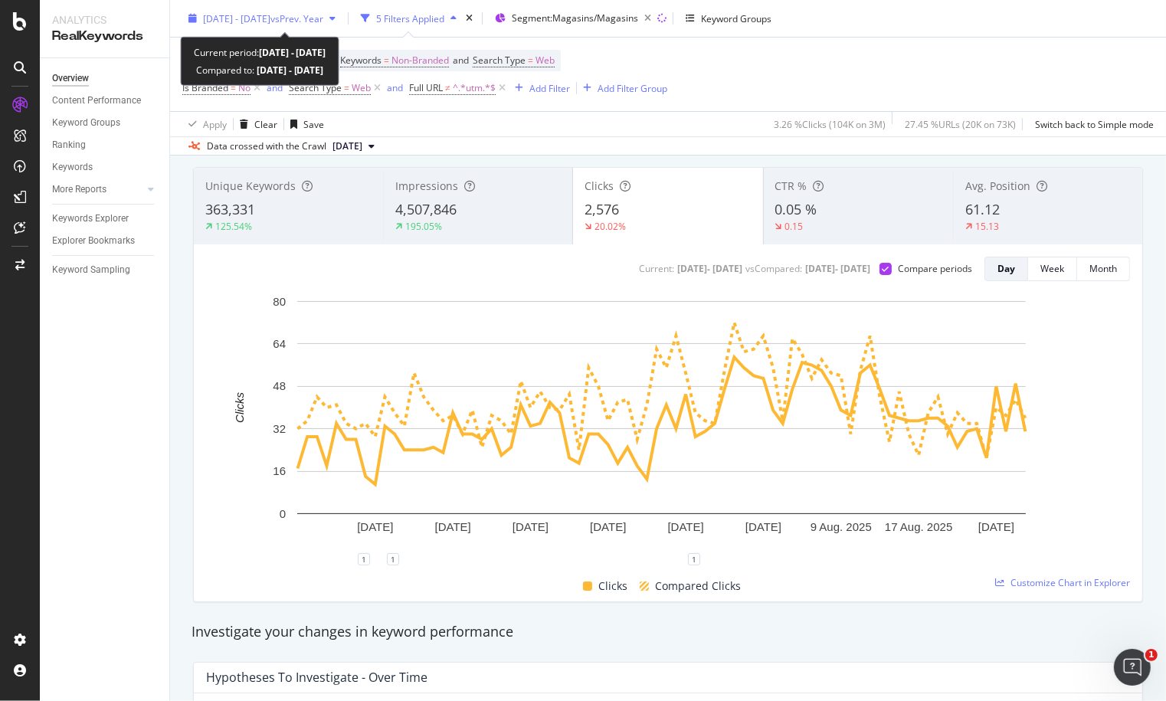
click at [323, 17] on span "vs Prev. Year" at bounding box center [296, 17] width 53 height 13
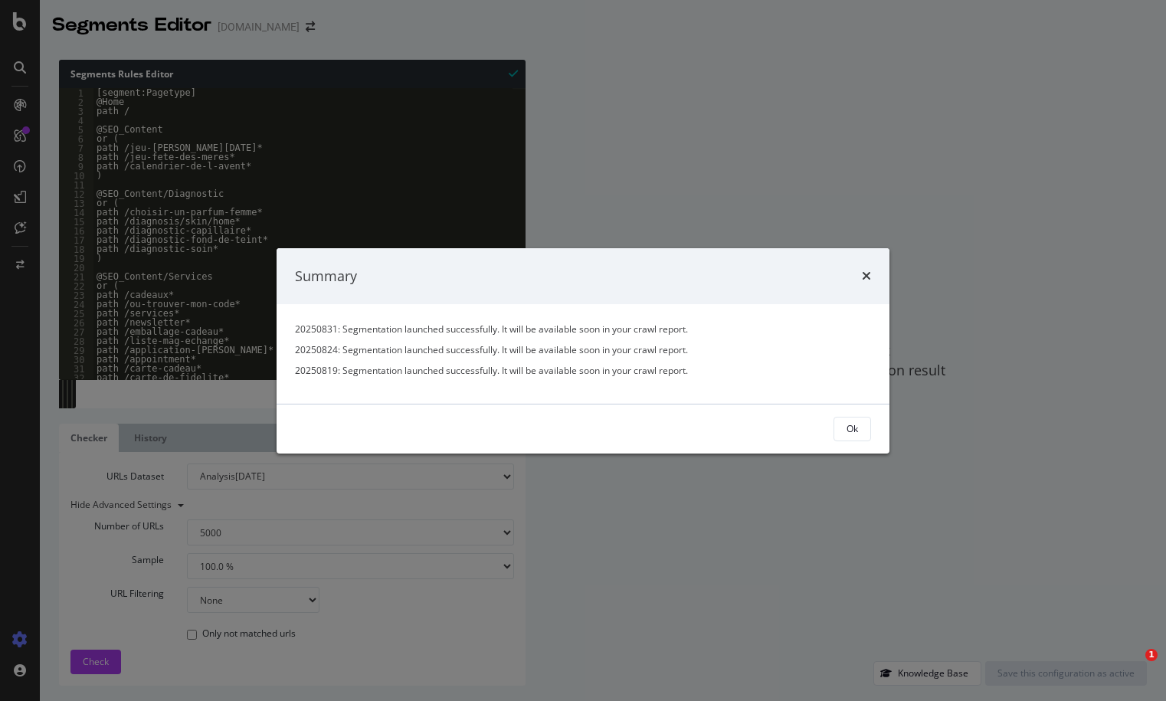
select select "5000"
select select "100"
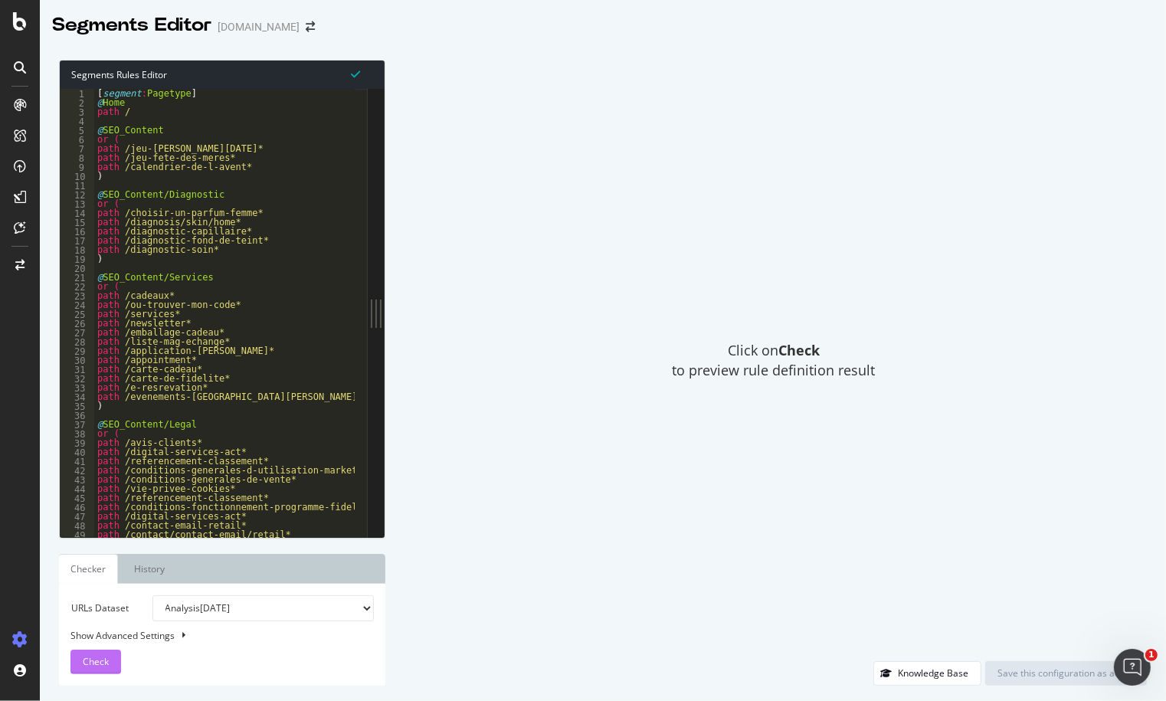
click at [103, 661] on span "Check" at bounding box center [96, 661] width 26 height 13
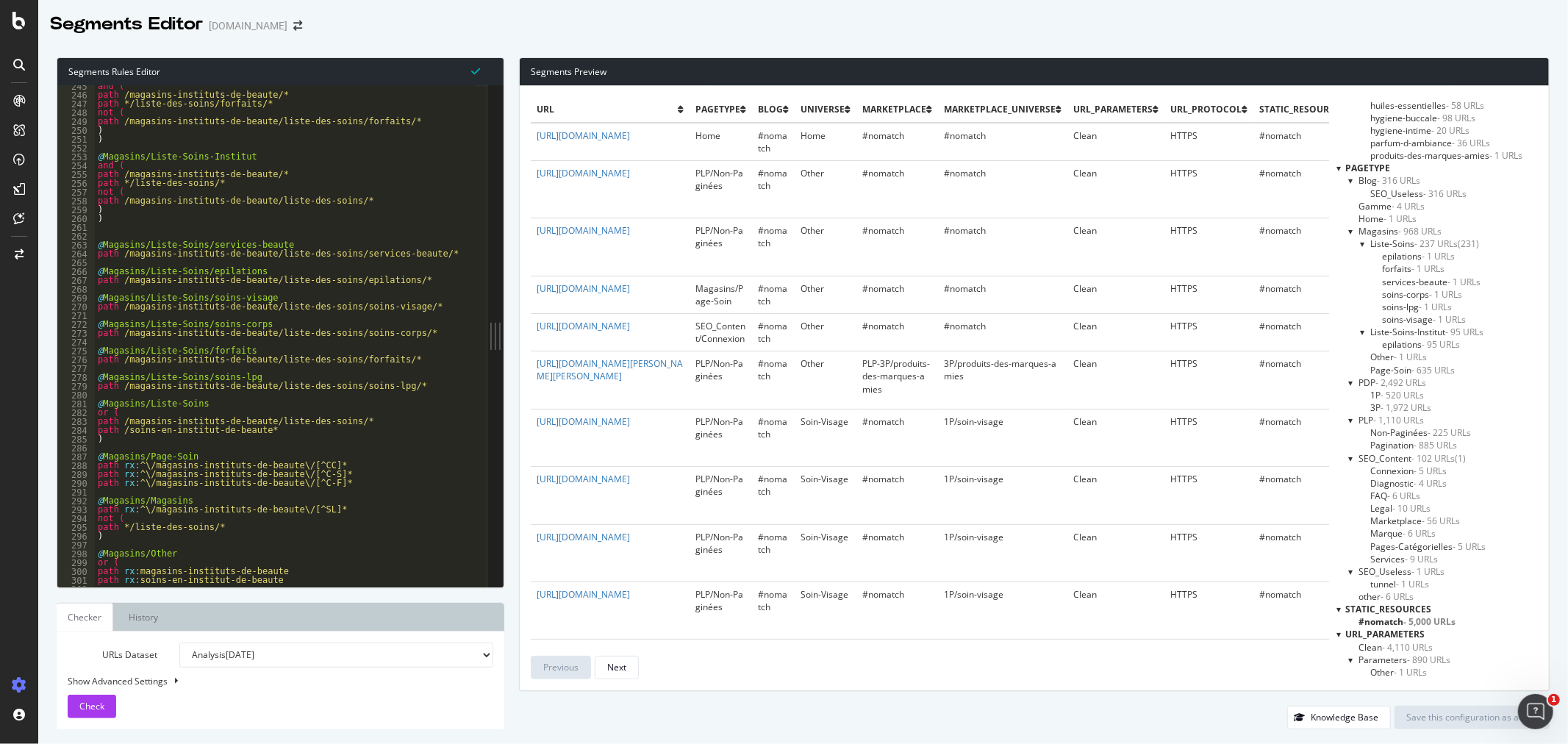
scroll to position [653, 0]
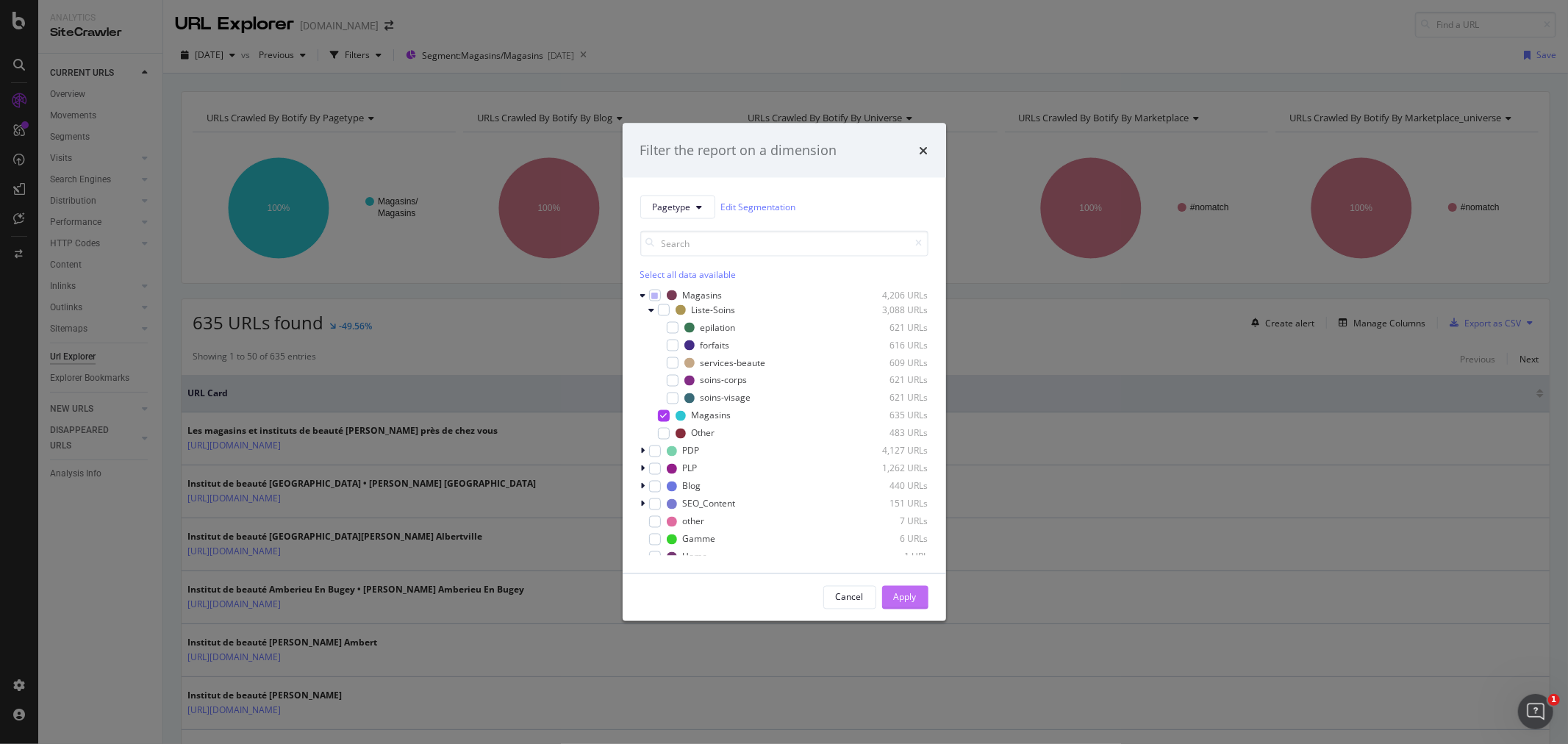
click at [910, 604] on div "Apply" at bounding box center [906, 597] width 23 height 12
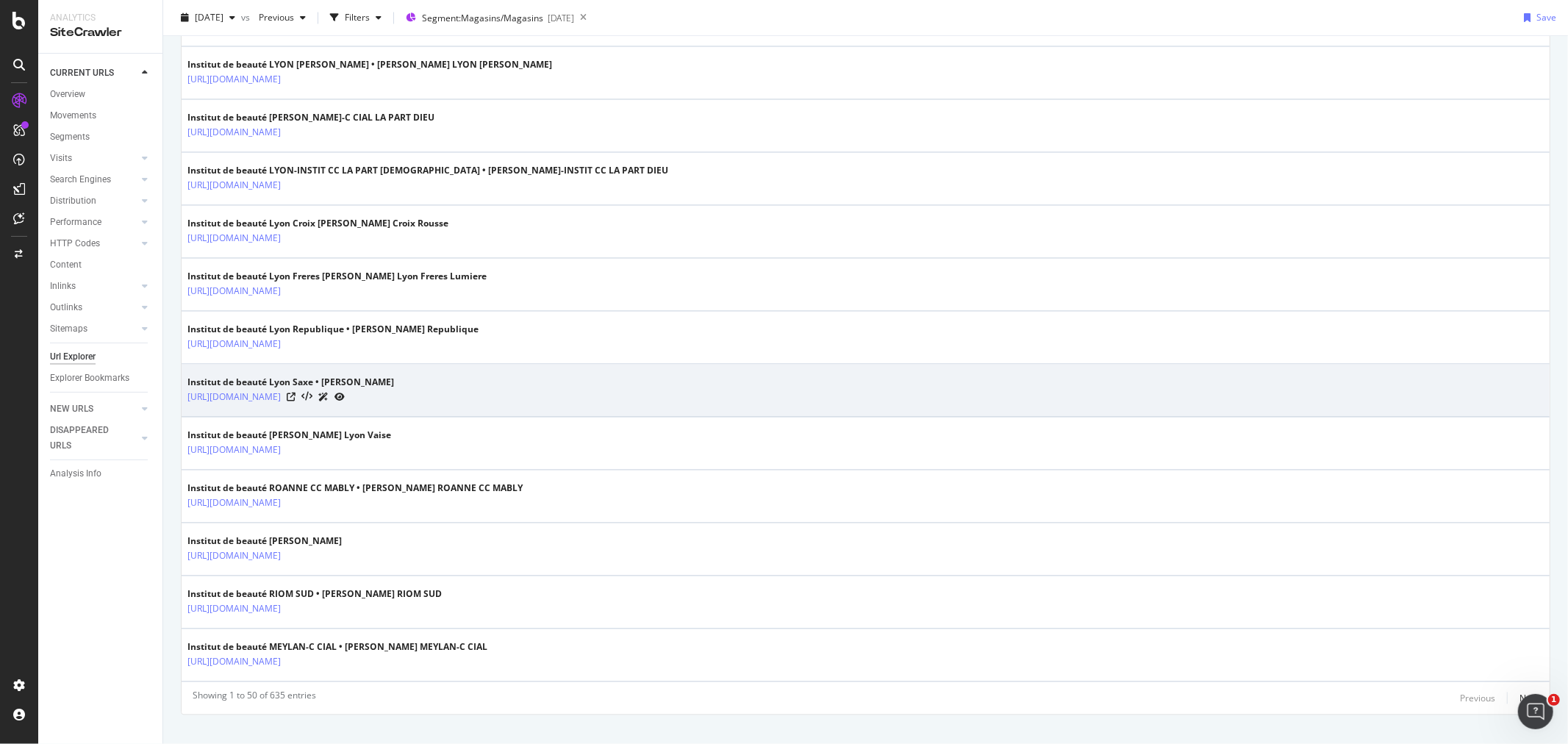
scroll to position [2404, 0]
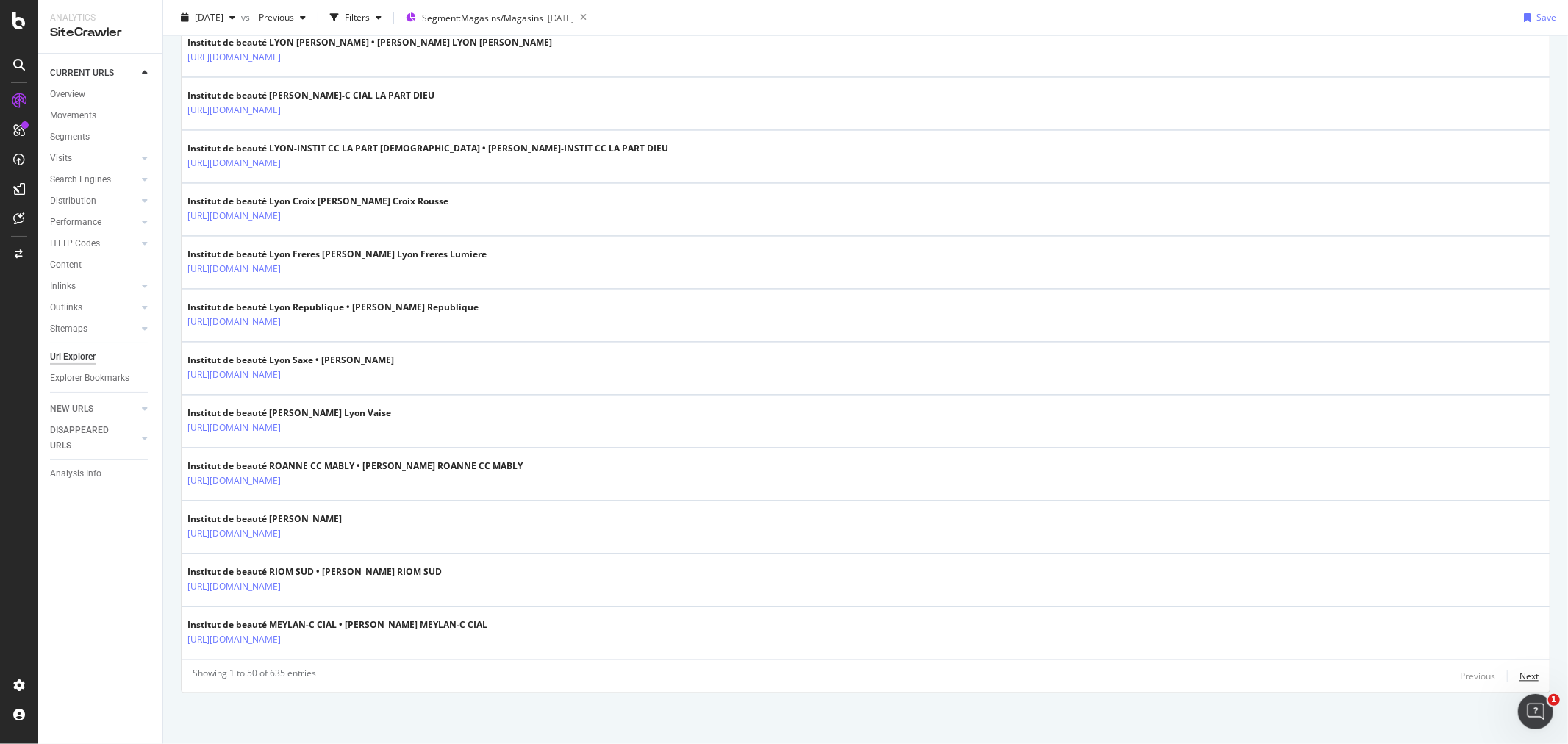
click at [1520, 681] on div "Next" at bounding box center [1530, 676] width 19 height 12
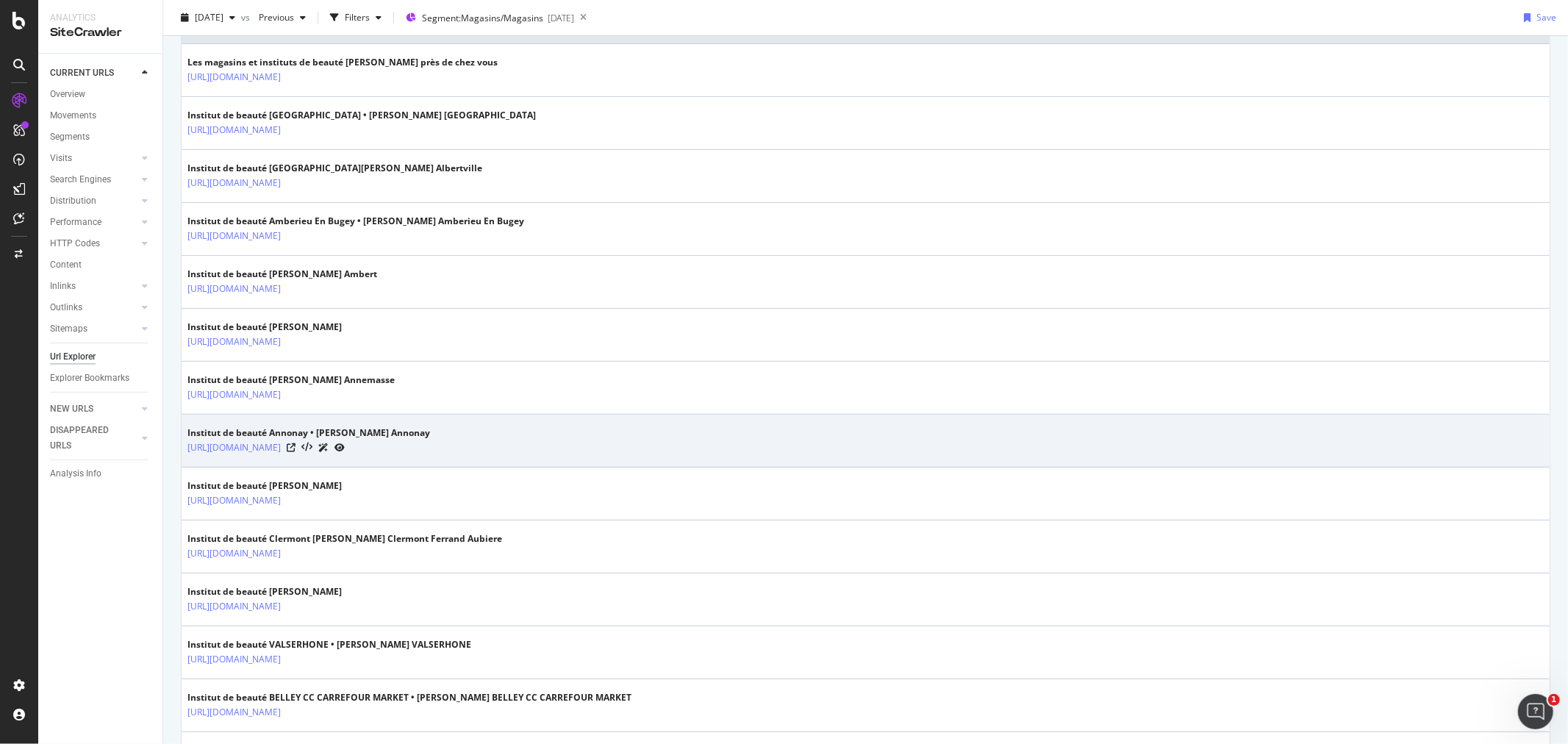
scroll to position [408, 0]
